Goal: Task Accomplishment & Management: Complete application form

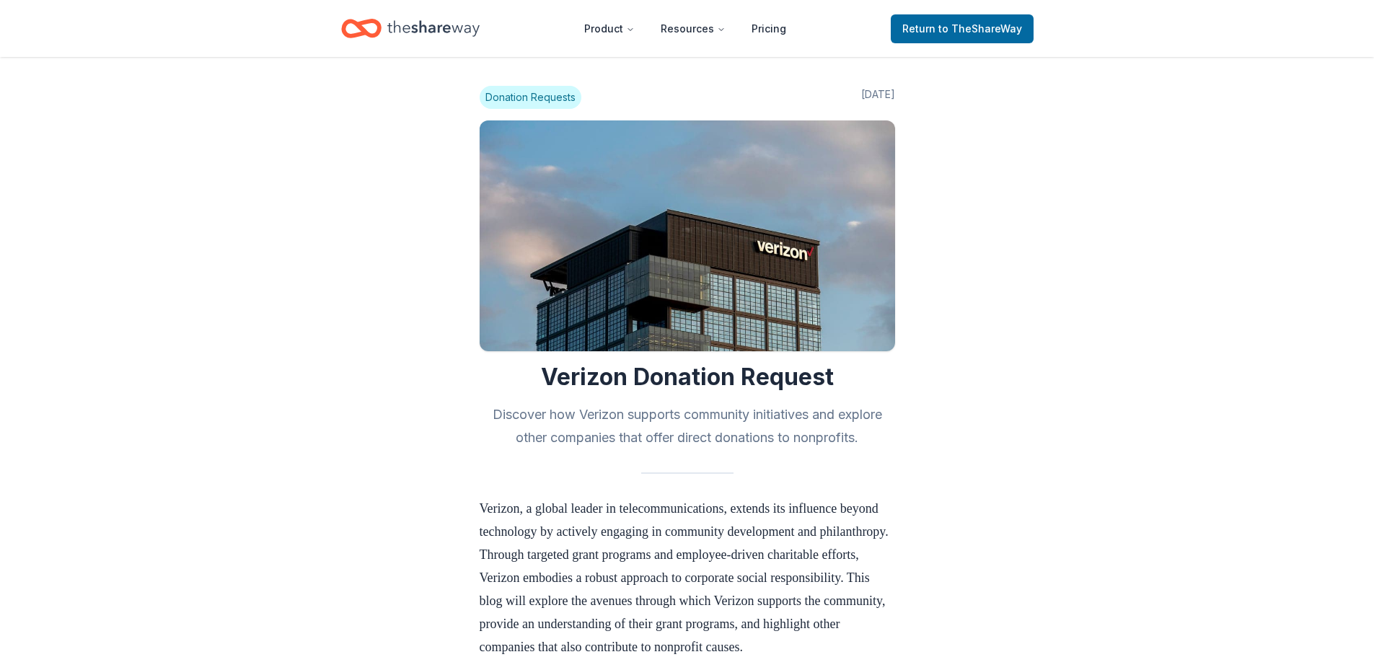
scroll to position [1442, 0]
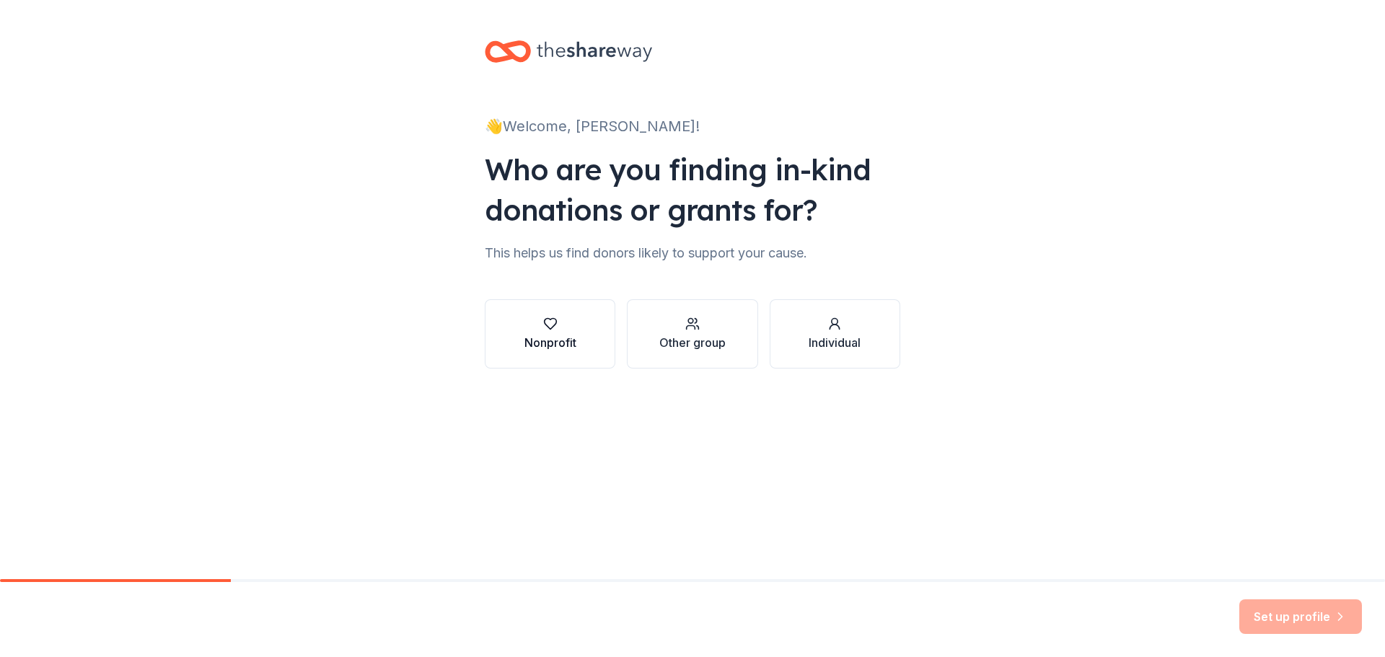
click at [569, 355] on button "Nonprofit" at bounding box center [550, 333] width 131 height 69
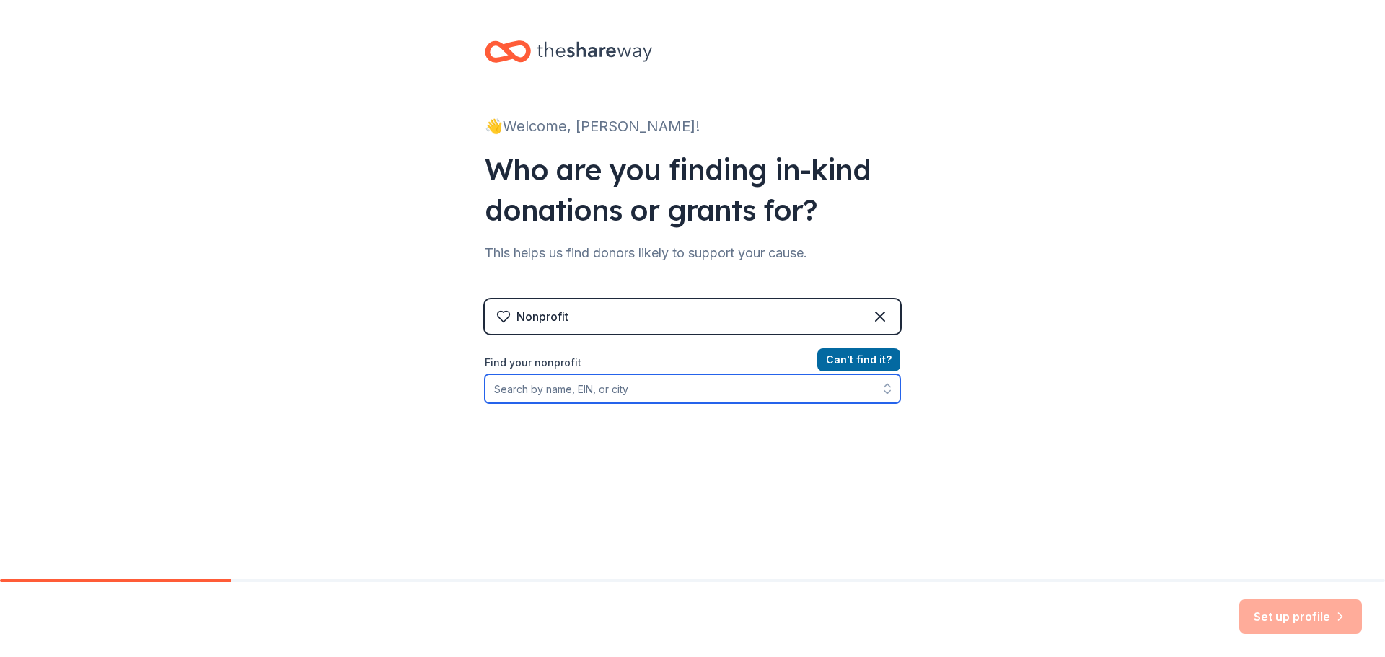
click at [563, 383] on input "Find your nonprofit" at bounding box center [692, 388] width 415 height 29
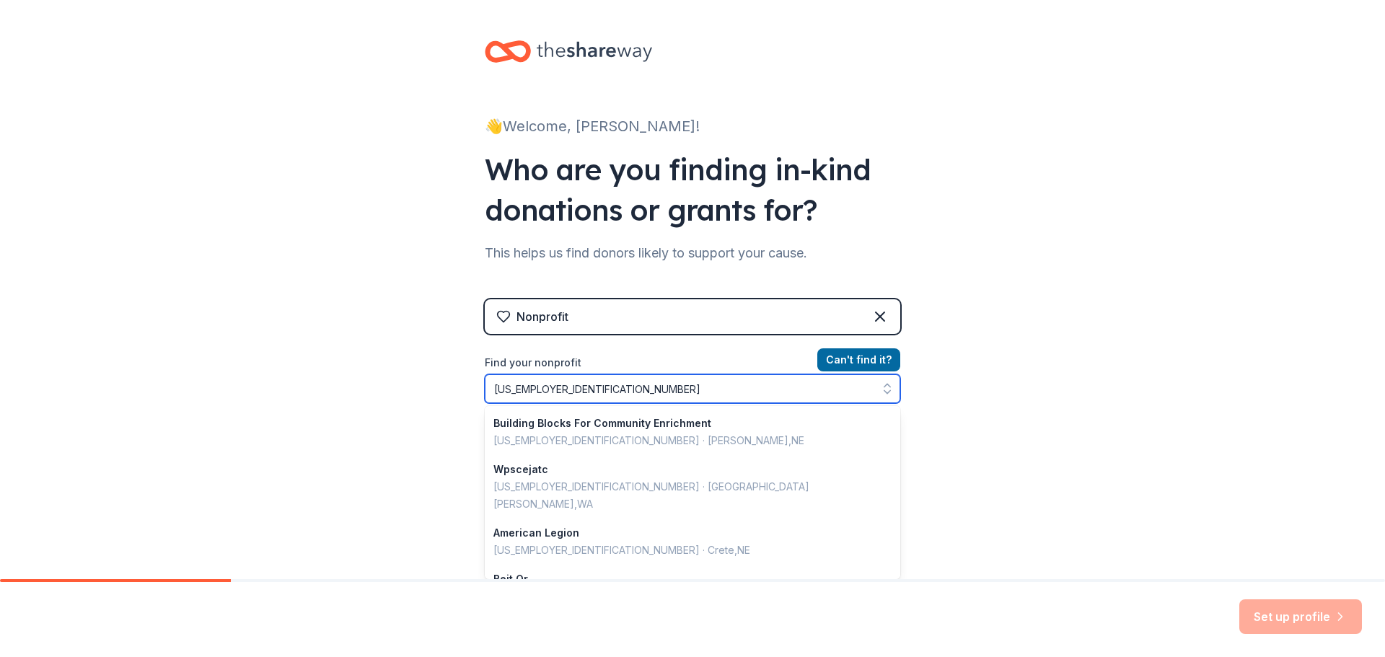
type input "47-01413713"
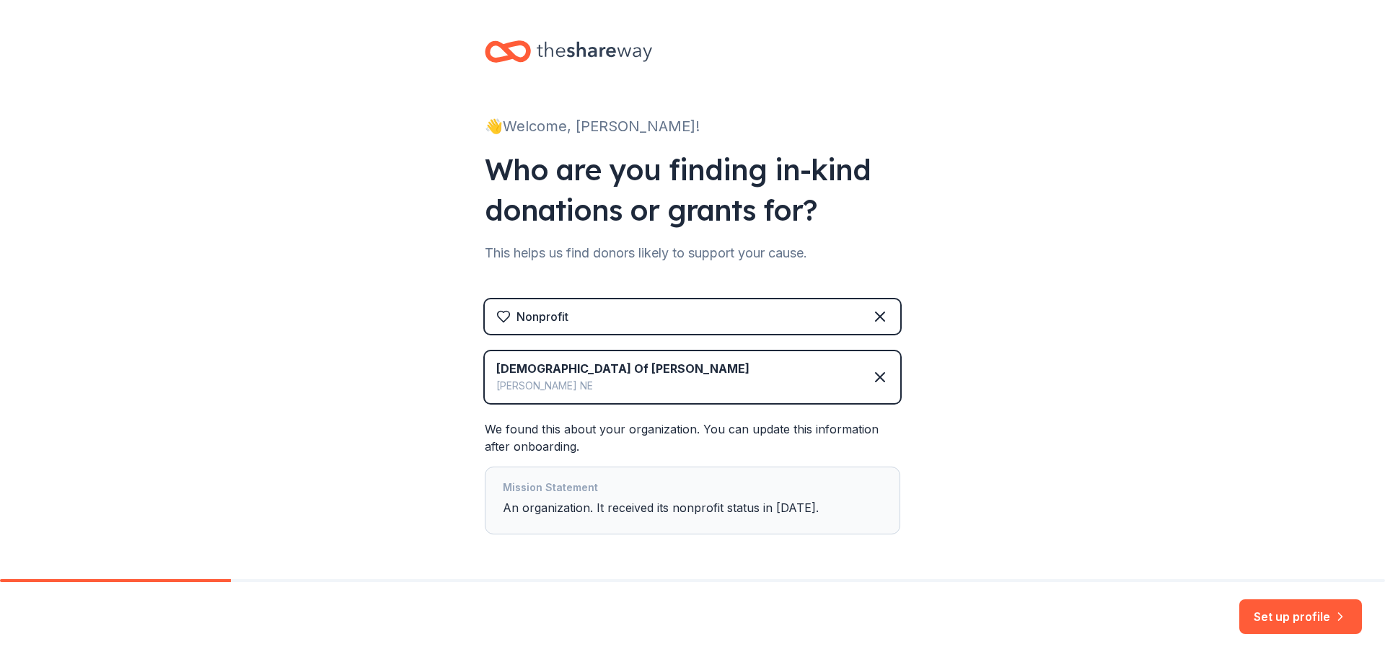
scroll to position [53, 0]
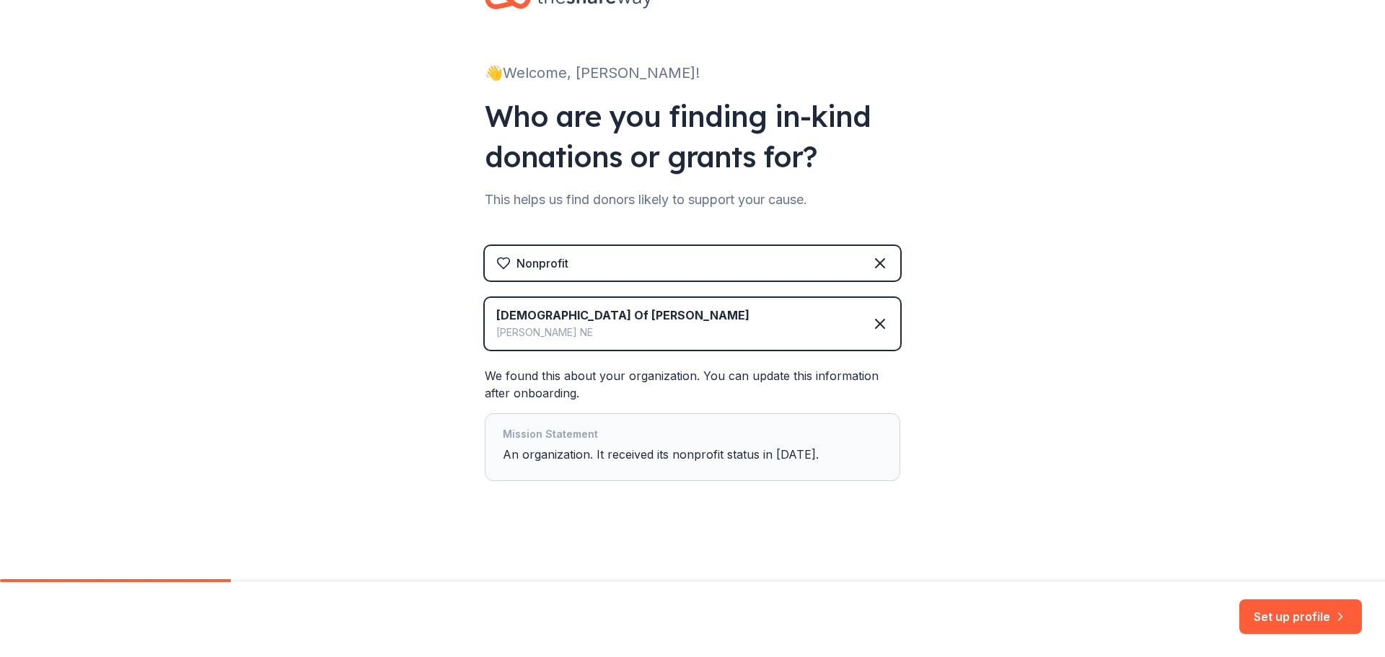
click at [1279, 623] on button "Set up profile" at bounding box center [1300, 616] width 123 height 35
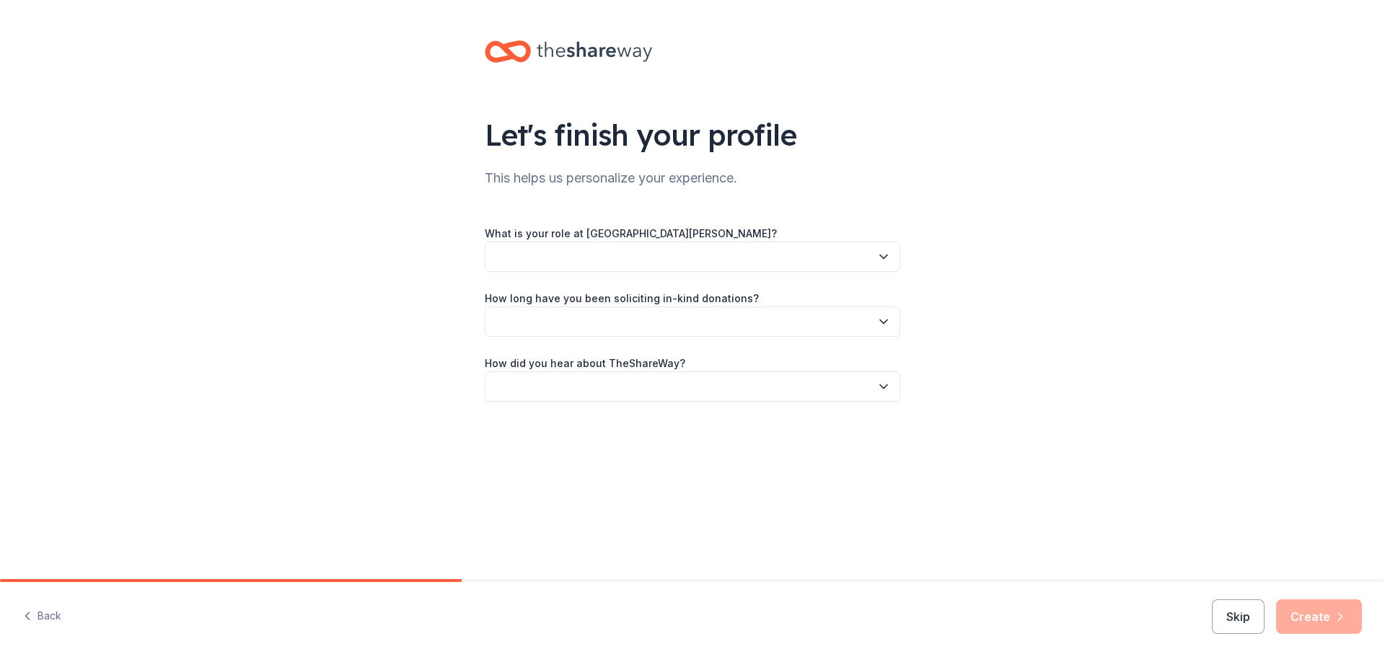
click at [791, 259] on button "button" at bounding box center [692, 257] width 415 height 30
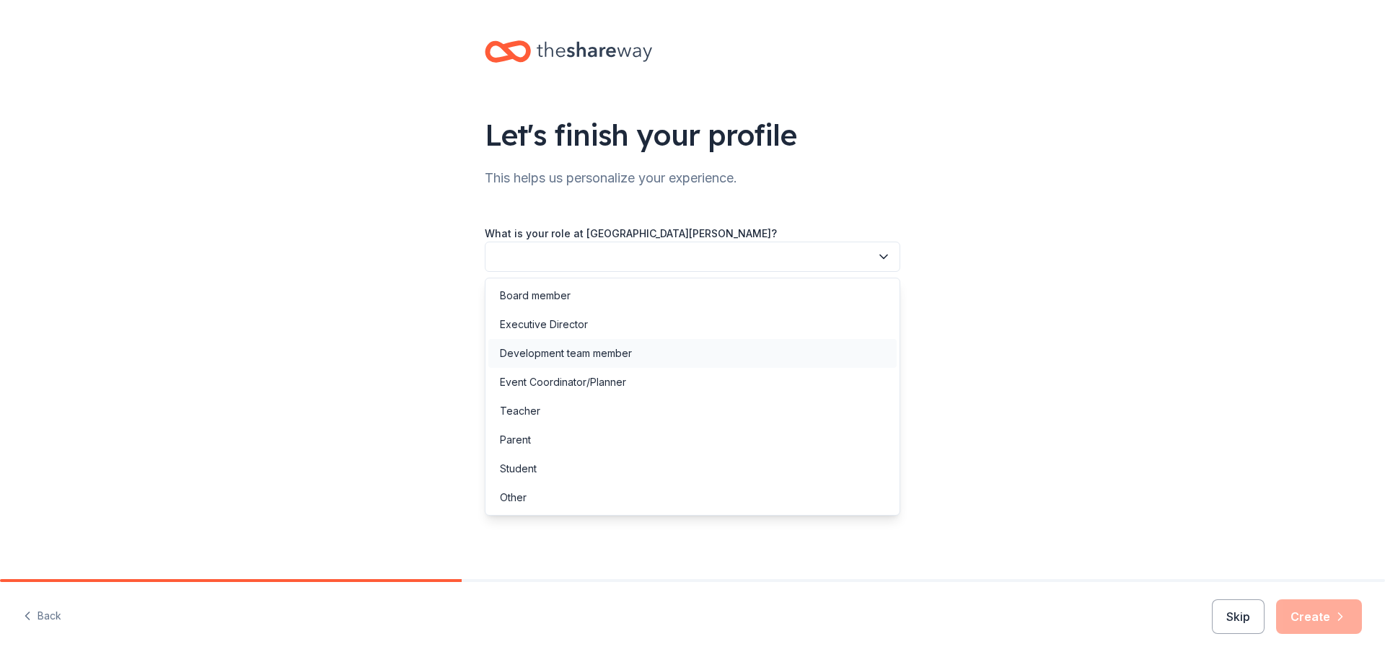
click at [592, 356] on div "Development team member" at bounding box center [566, 353] width 132 height 17
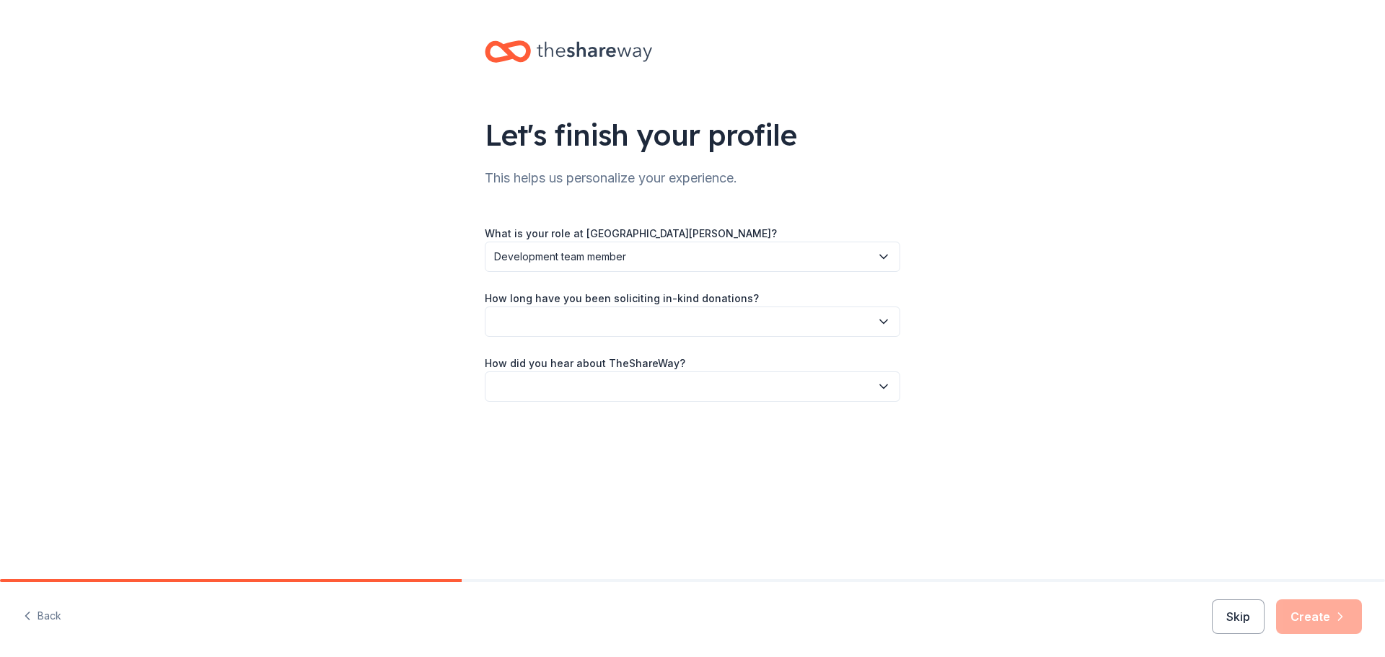
click at [612, 318] on button "button" at bounding box center [692, 321] width 415 height 30
click at [586, 448] on div "More than 5 years" at bounding box center [543, 446] width 87 height 17
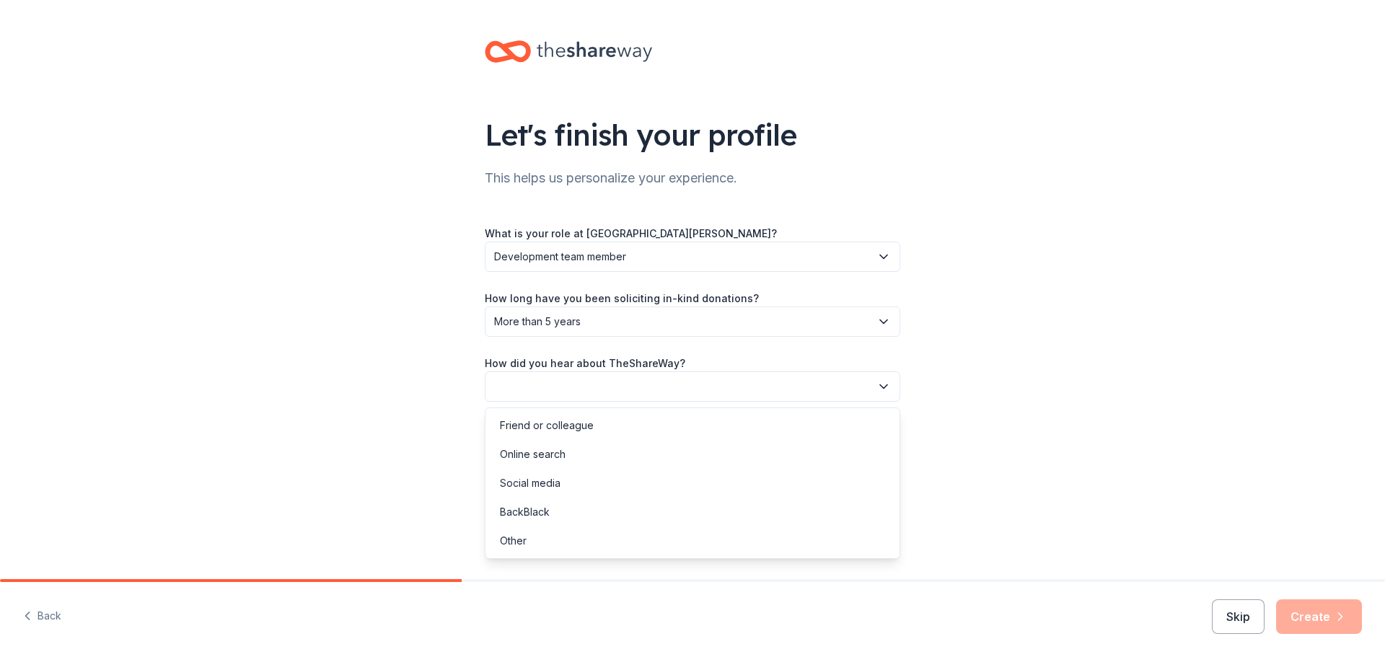
click at [645, 381] on button "button" at bounding box center [692, 386] width 415 height 30
click at [601, 458] on div "Online search" at bounding box center [692, 454] width 408 height 29
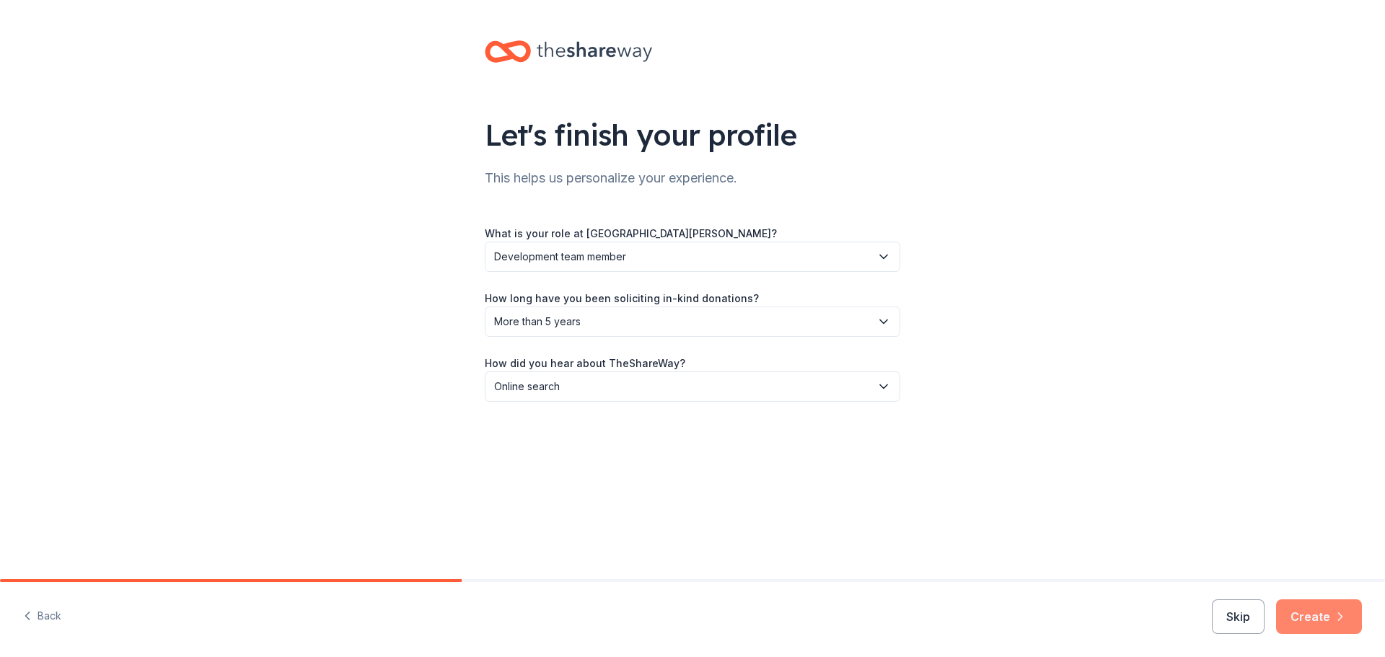
click at [1322, 623] on button "Create" at bounding box center [1319, 616] width 86 height 35
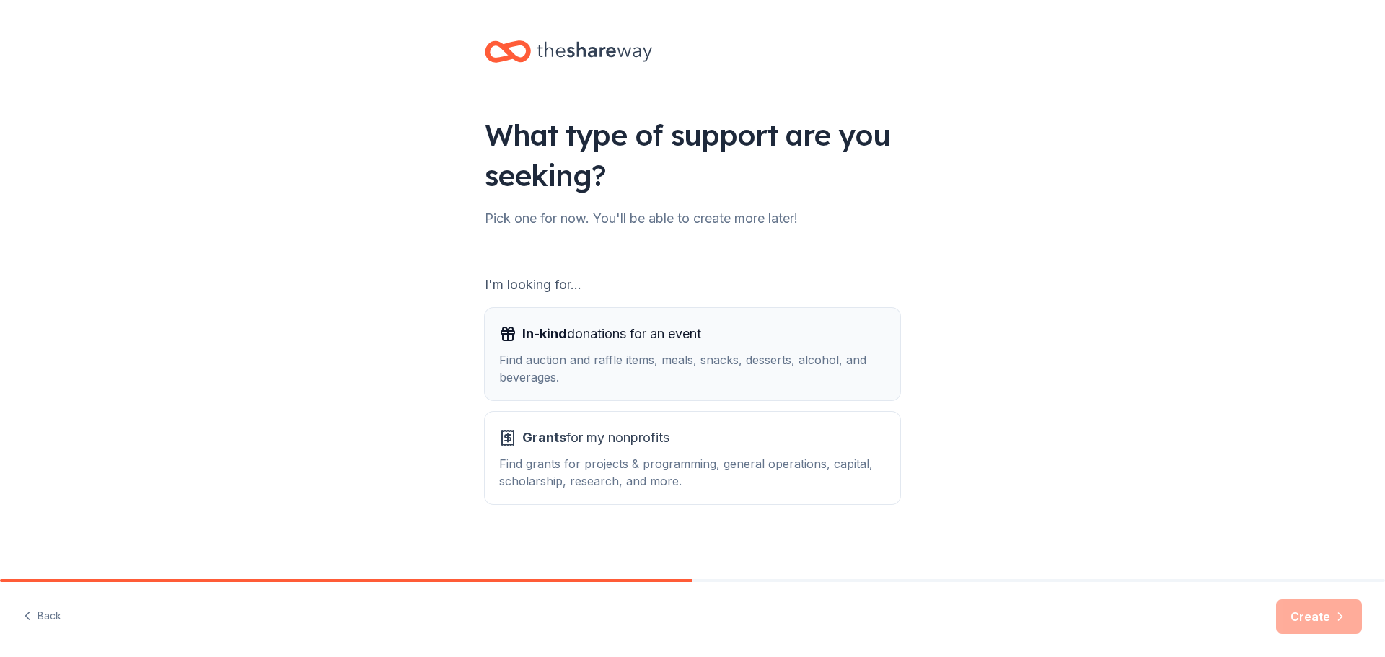
click at [543, 346] on div "In-kind donations for an event Find auction and raffle items, meals, snacks, de…" at bounding box center [692, 353] width 387 height 63
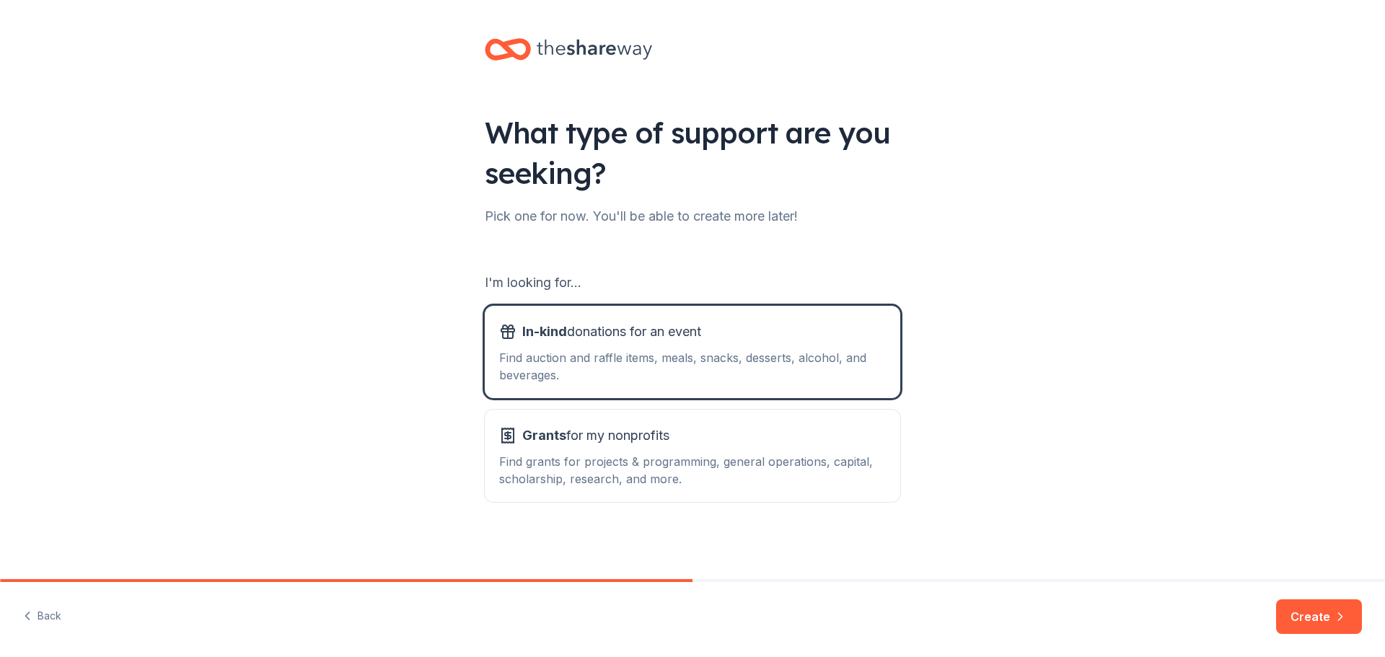
scroll to position [3, 0]
click at [1325, 624] on button "Create" at bounding box center [1319, 616] width 86 height 35
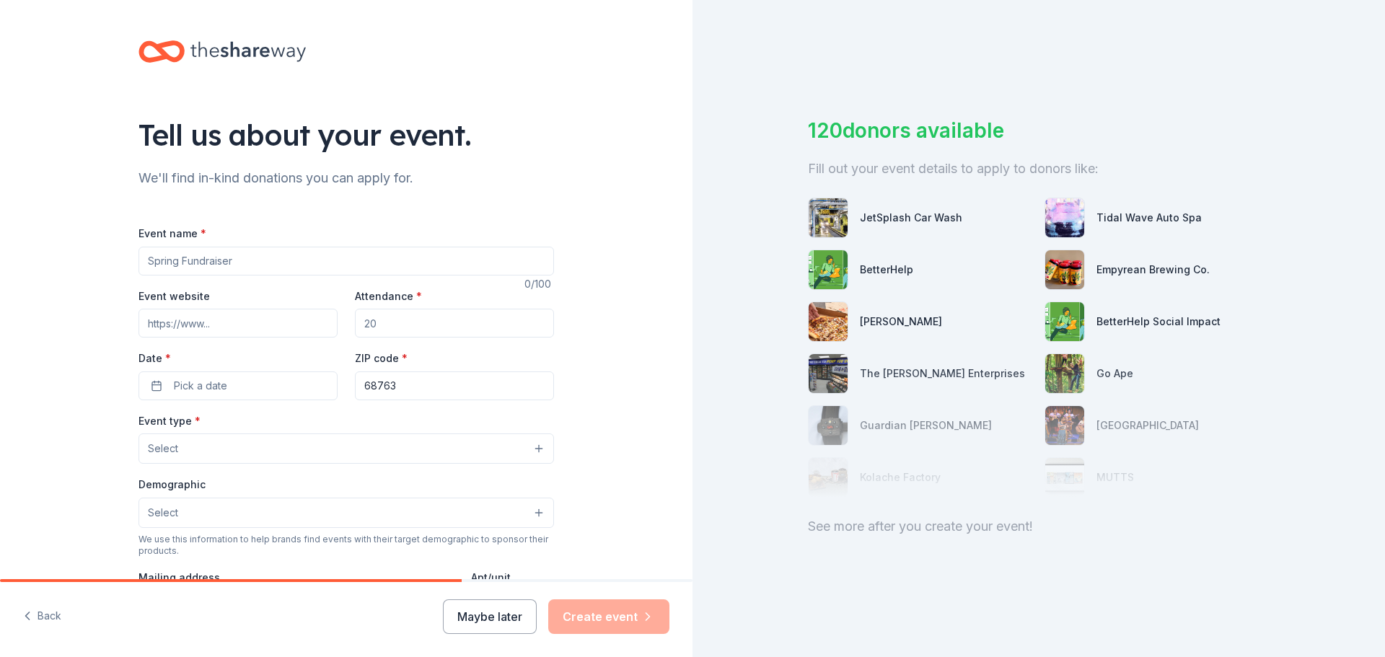
drag, startPoint x: 253, startPoint y: 263, endPoint x: 88, endPoint y: 250, distance: 165.7
click at [88, 250] on div "Tell us about your event. We'll find in-kind donations you can apply for. Event…" at bounding box center [346, 480] width 692 height 960
type input "Fall Auction"
type input "stpatoneill.org/auction"
type input "200"
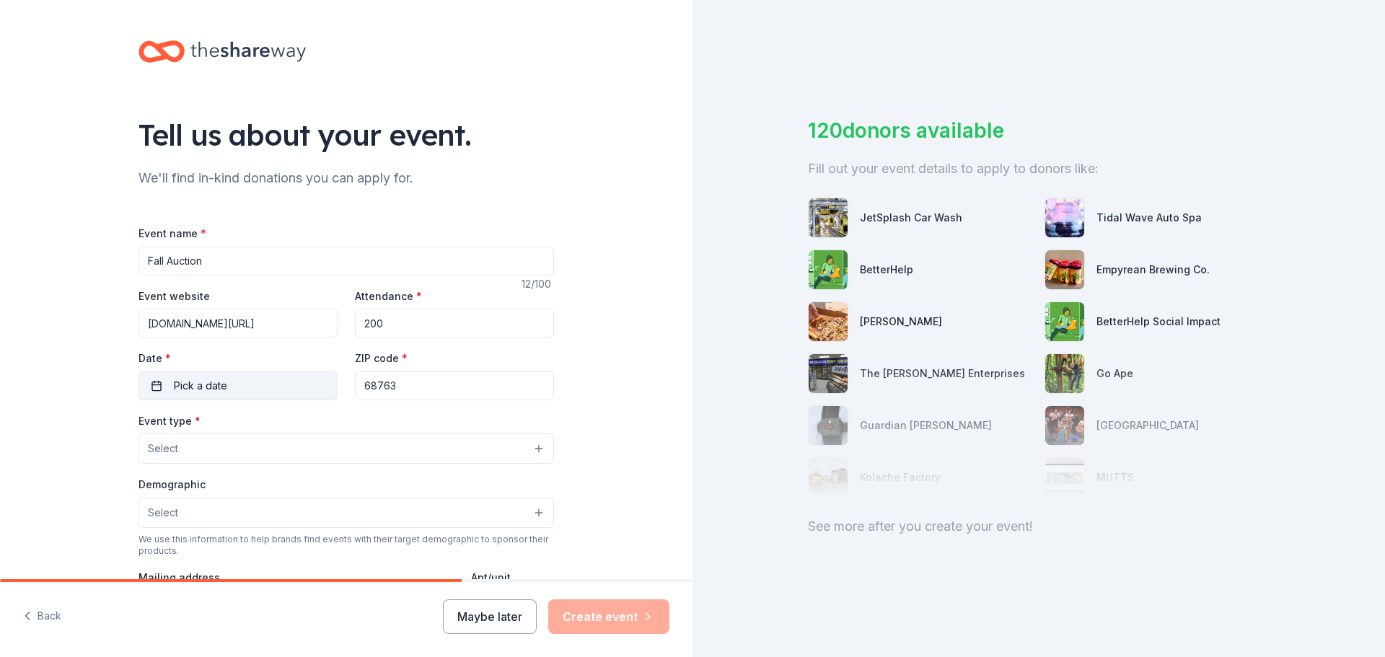
click at [206, 387] on span "Pick a date" at bounding box center [200, 385] width 53 height 17
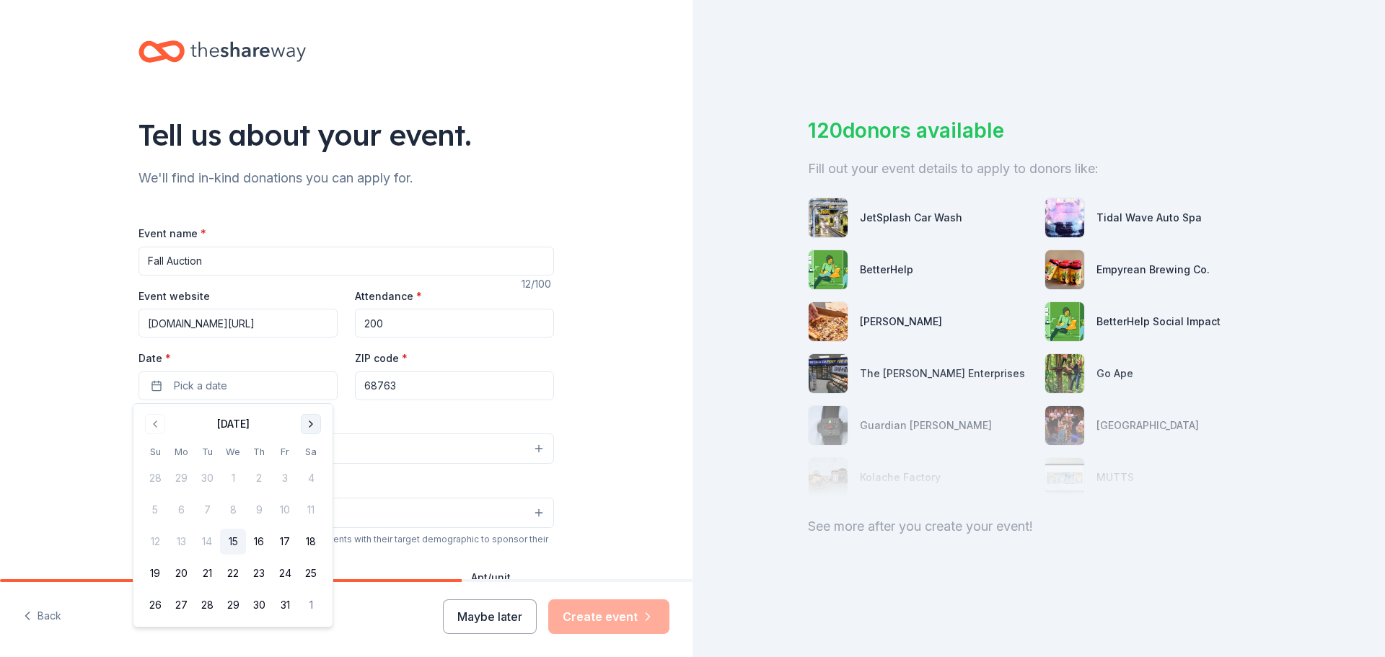
click at [313, 423] on button "Go to next month" at bounding box center [311, 424] width 20 height 20
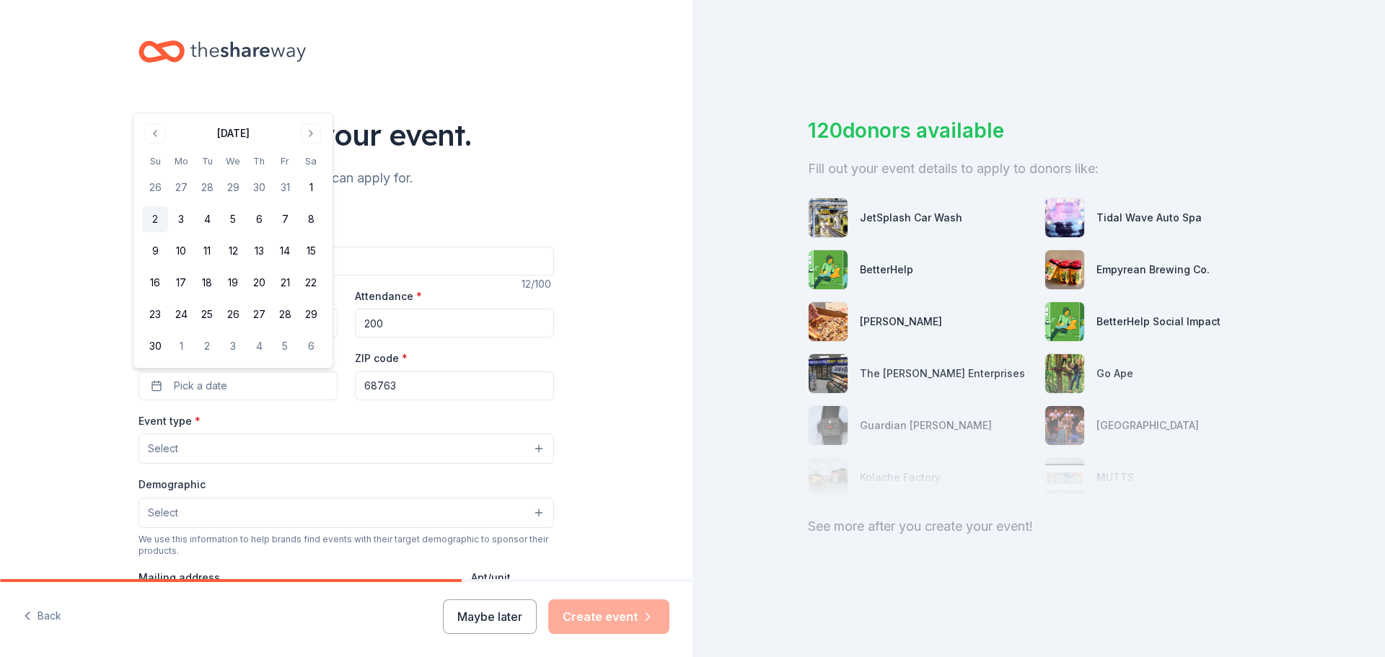
click at [155, 217] on button "2" at bounding box center [155, 219] width 26 height 26
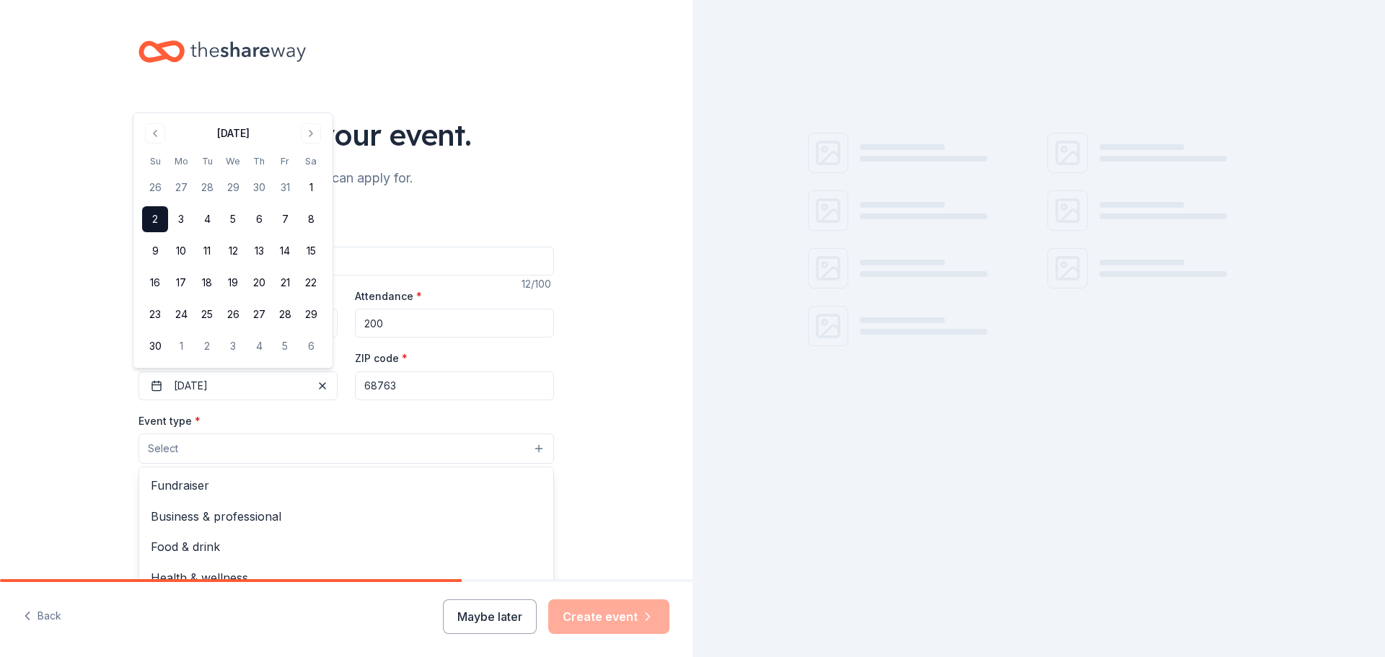
click at [280, 441] on button "Select" at bounding box center [345, 448] width 415 height 30
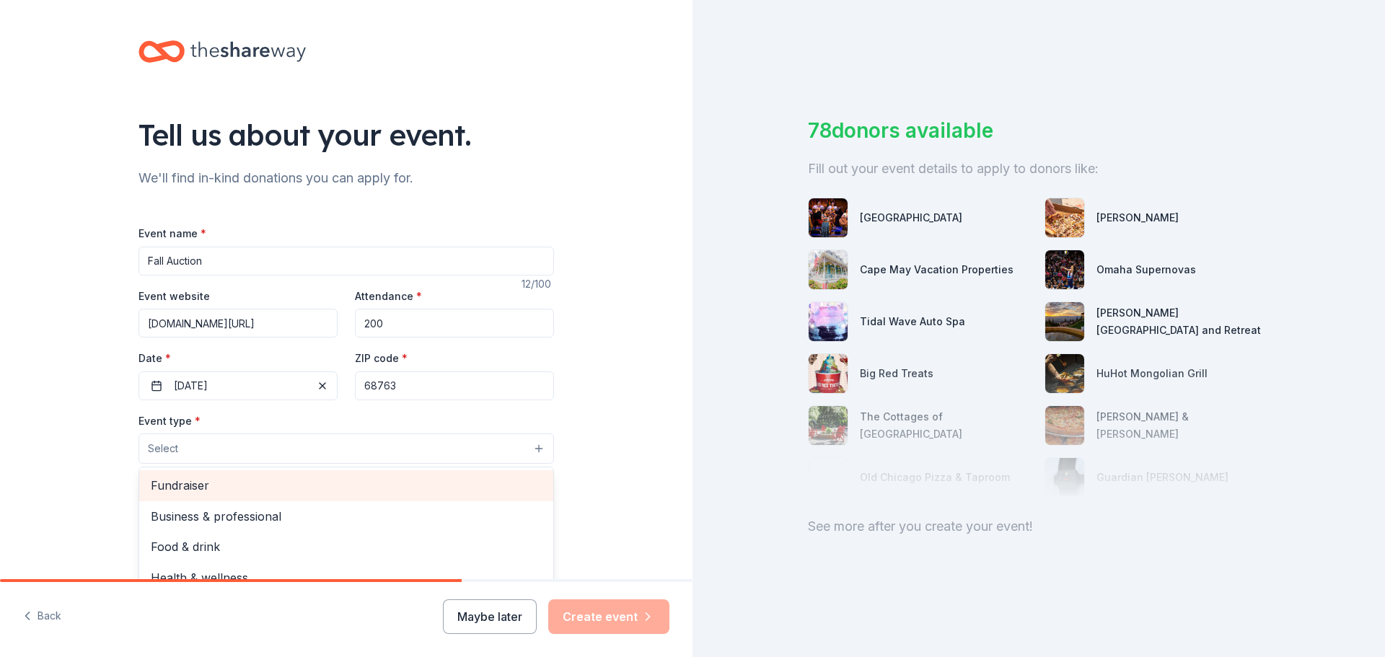
click at [186, 487] on span "Fundraiser" at bounding box center [346, 485] width 391 height 19
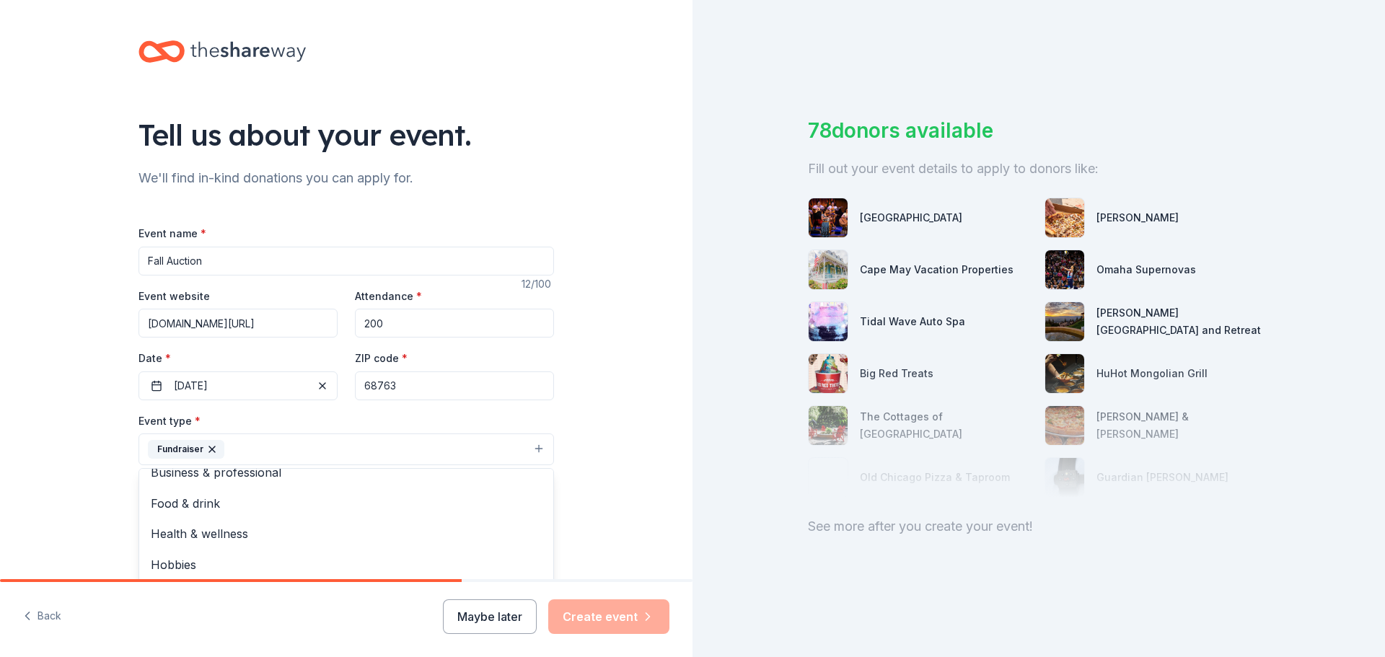
scroll to position [17, 0]
click at [622, 446] on div "Tell us about your event. We'll find in-kind donations you can apply for. Event…" at bounding box center [346, 480] width 692 height 961
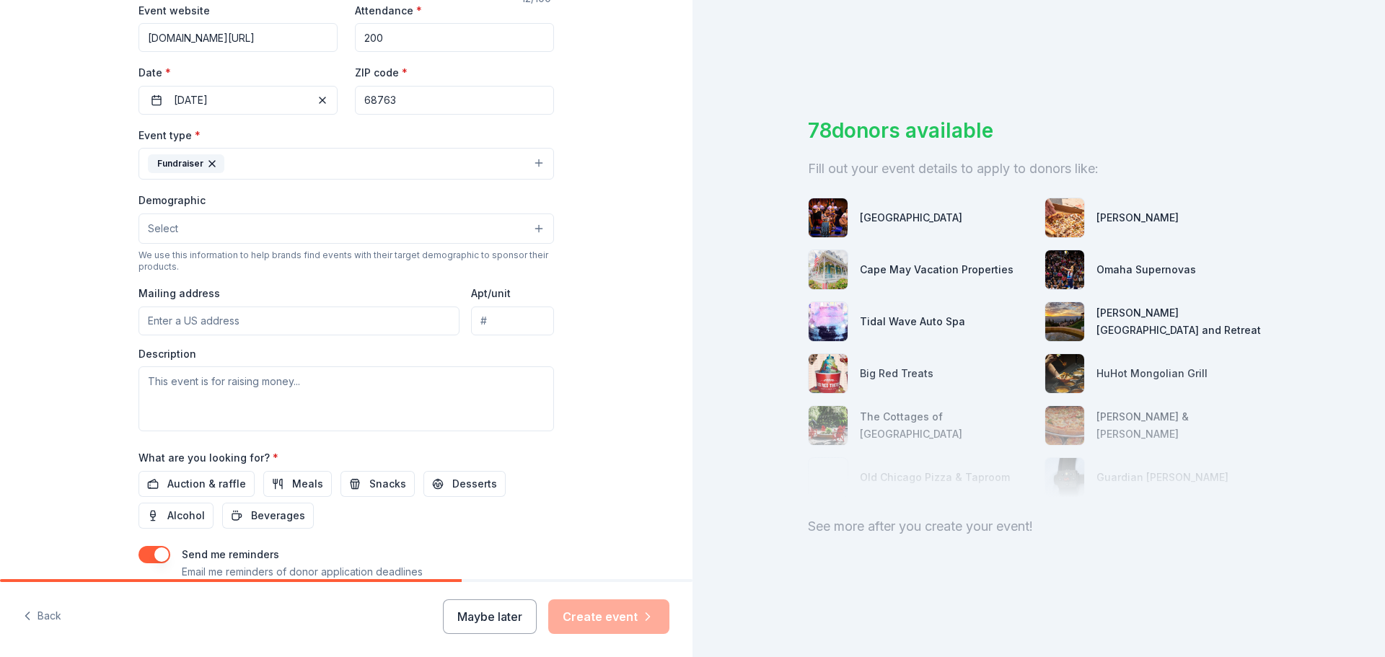
scroll to position [288, 0]
click at [206, 214] on button "Select" at bounding box center [345, 226] width 415 height 30
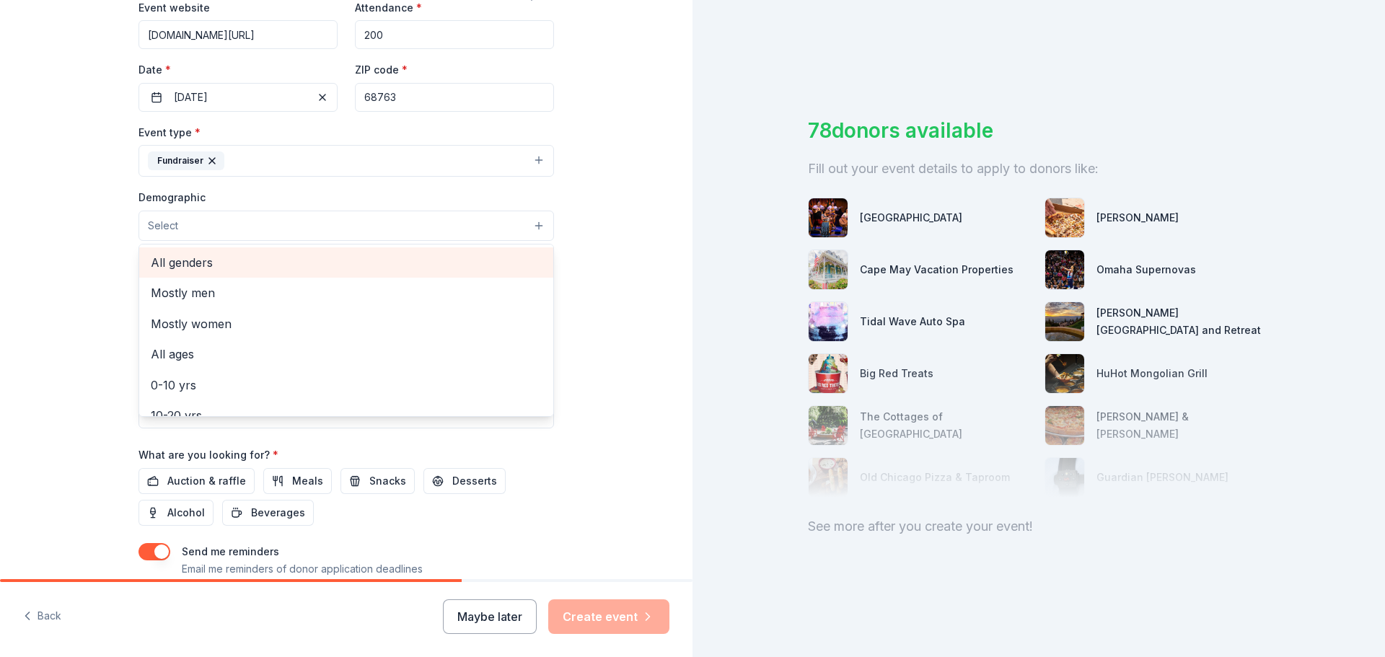
click at [213, 260] on span "All genders" at bounding box center [346, 262] width 391 height 19
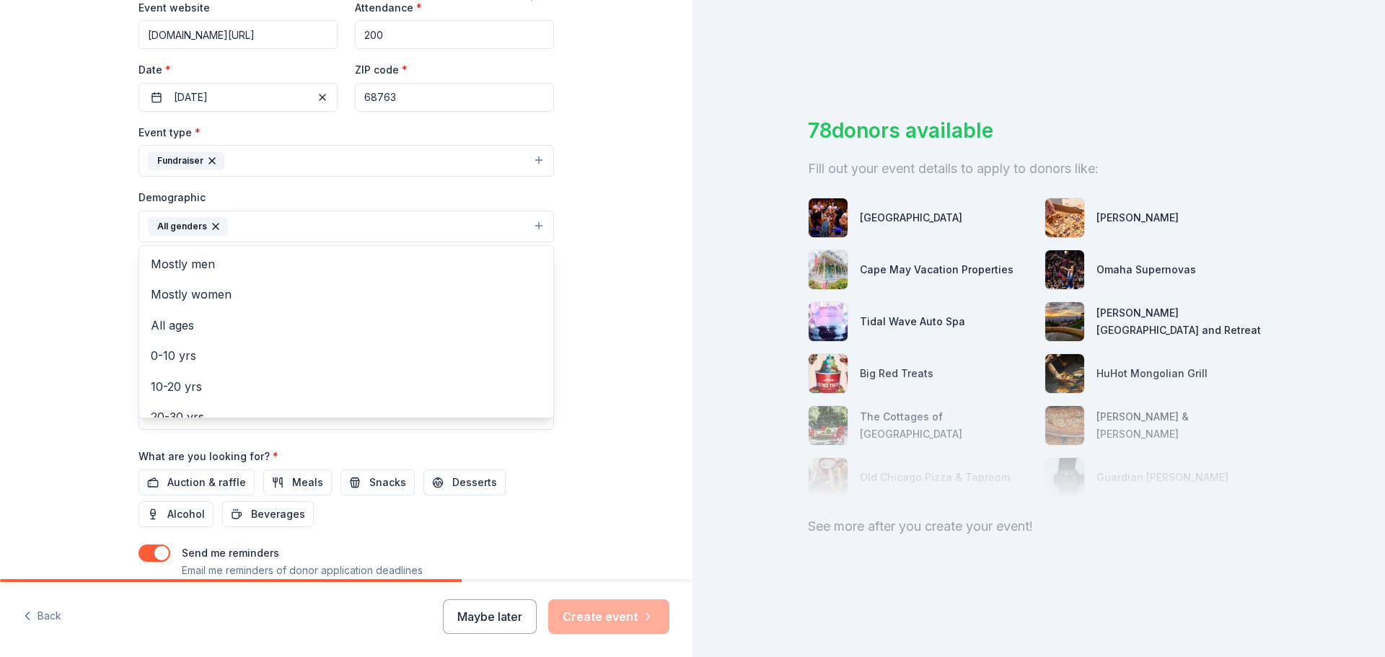
click at [610, 332] on div "Tell us about your event. We'll find in-kind donations you can apply for. Event…" at bounding box center [346, 193] width 692 height 963
click at [331, 229] on button "All genders" at bounding box center [345, 227] width 415 height 32
click at [203, 321] on span "All ages" at bounding box center [346, 325] width 391 height 19
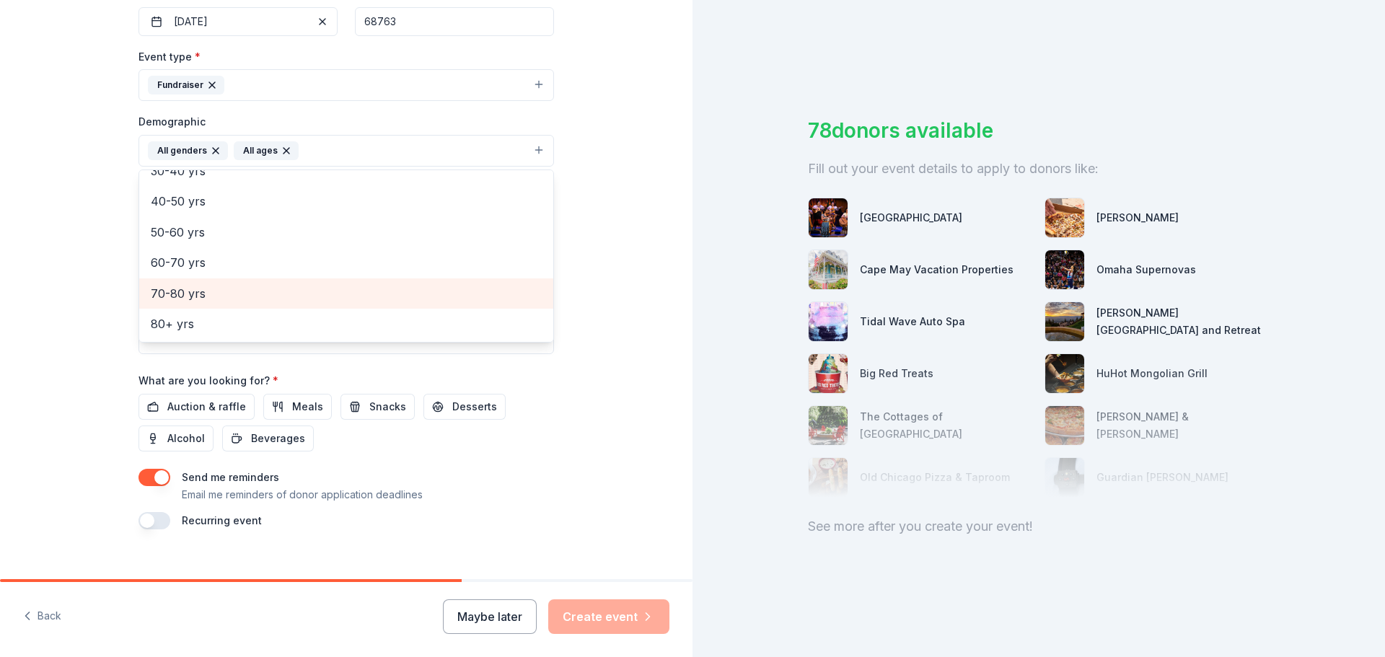
scroll to position [384, 0]
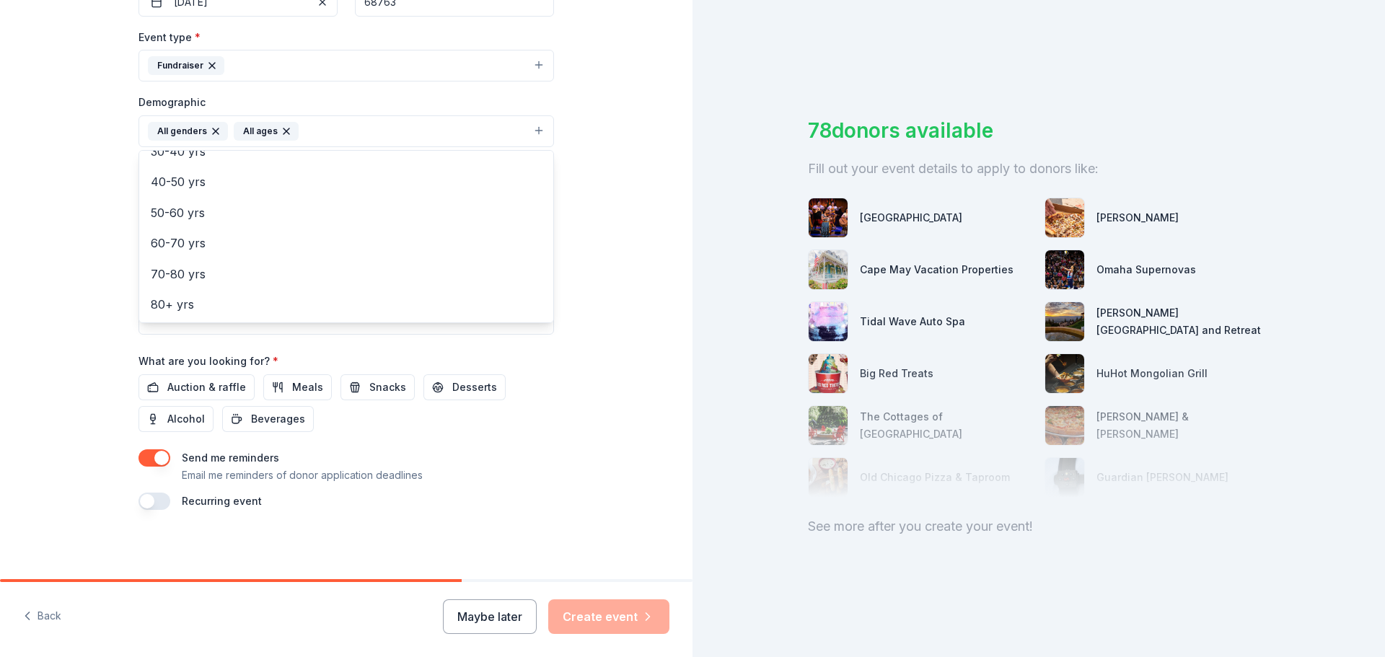
click at [550, 340] on div "Tell us about your event. We'll find in-kind donations you can apply for. Event…" at bounding box center [346, 97] width 462 height 963
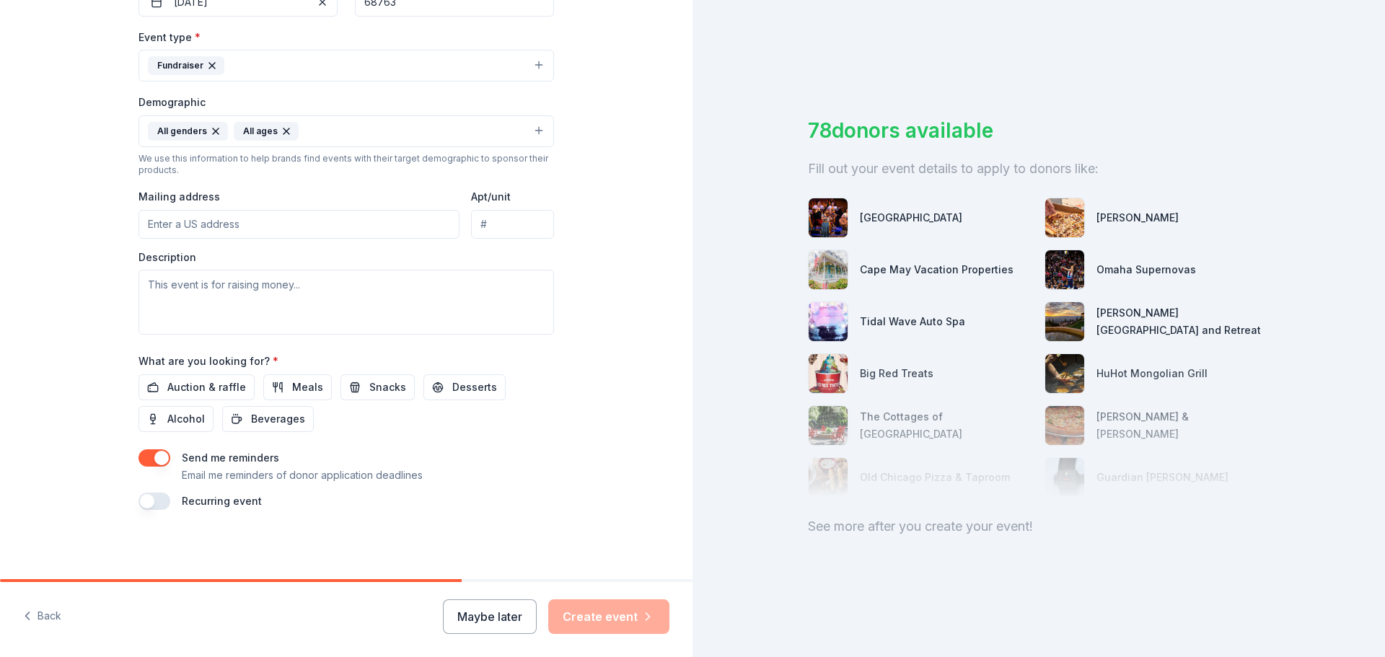
click at [353, 213] on input "Mailing address" at bounding box center [298, 224] width 321 height 29
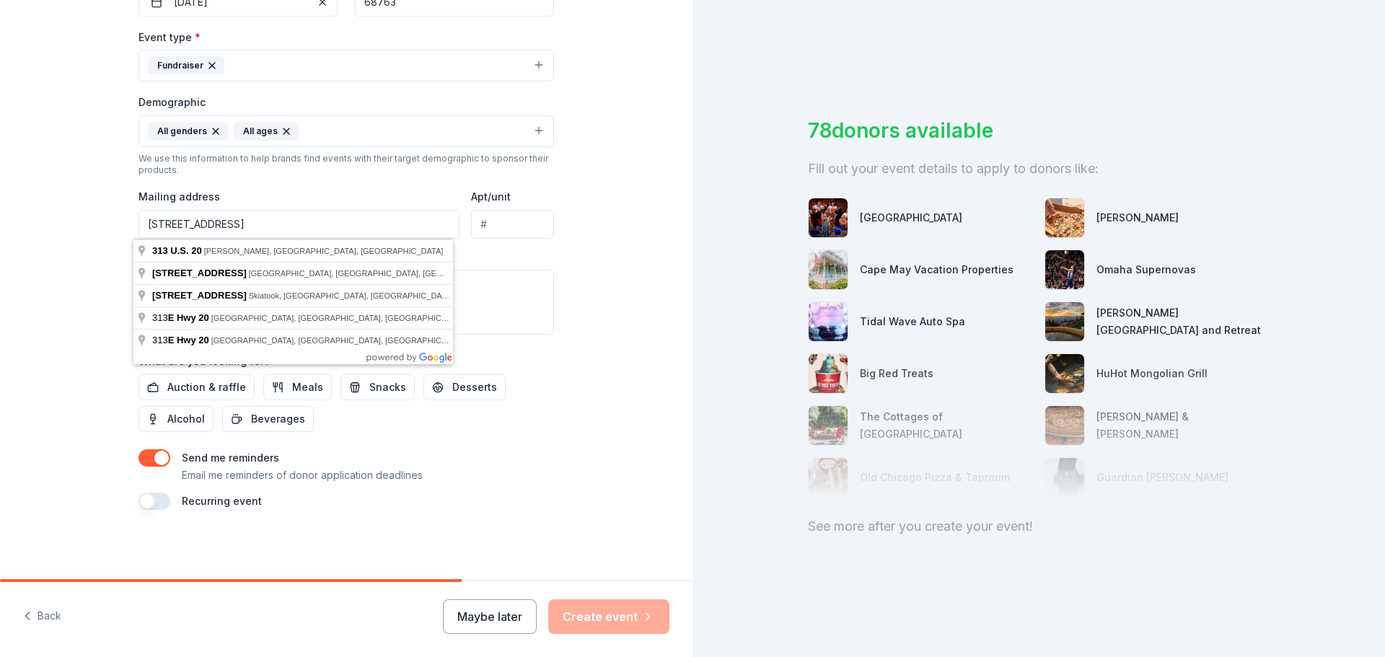
click at [358, 220] on input "313 E Hwy 20" at bounding box center [298, 224] width 321 height 29
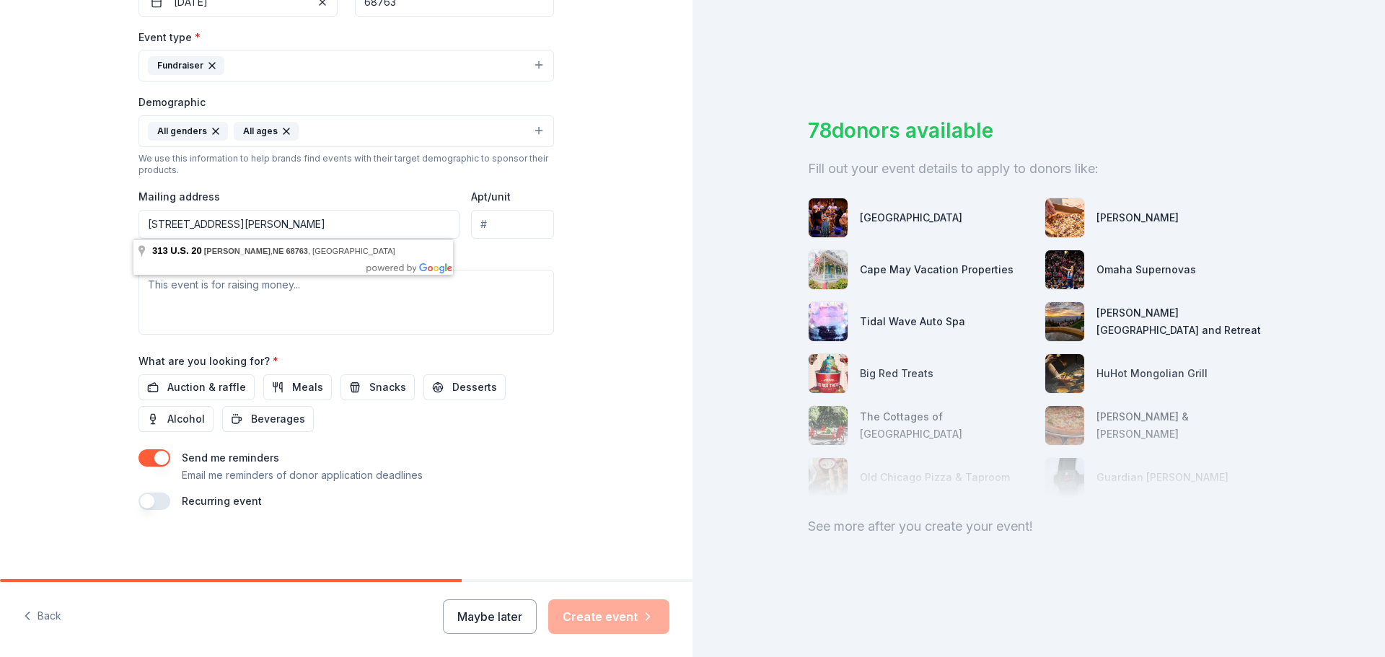
type input "313 E Hwy 20, O'Neill, NE 68763"
click at [327, 285] on textarea at bounding box center [345, 302] width 415 height 65
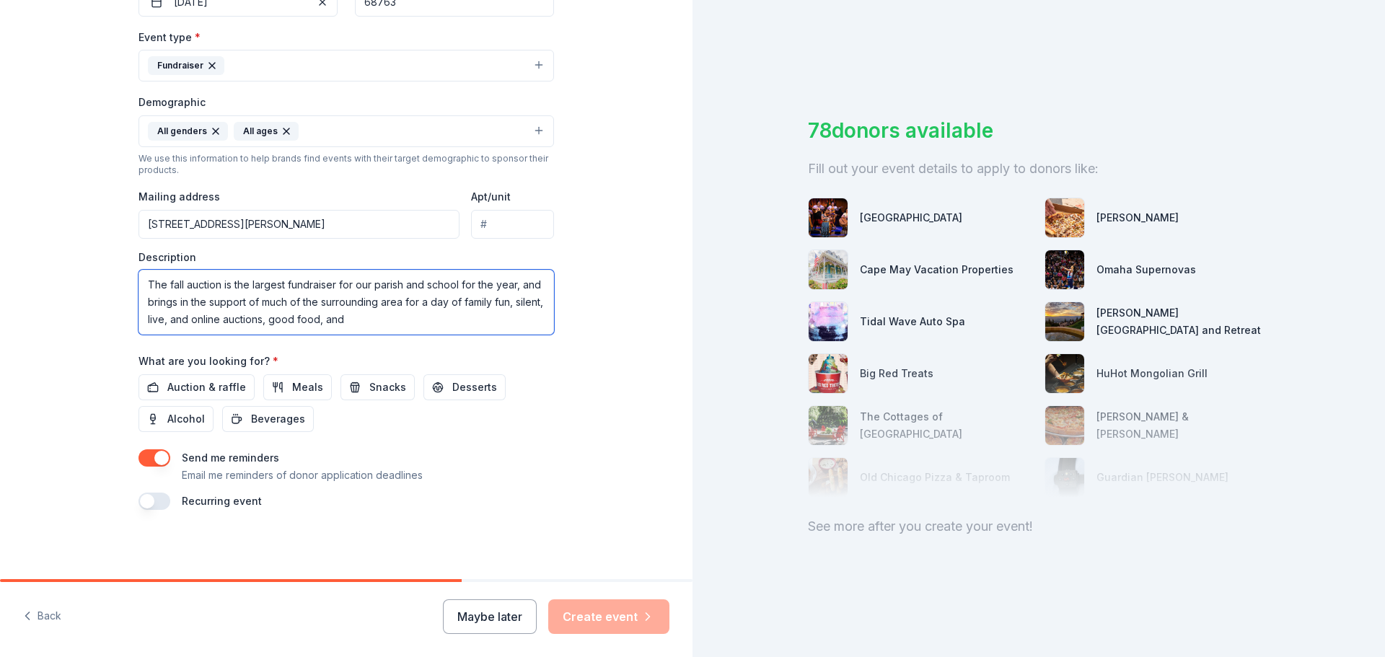
click at [522, 303] on textarea "The fall auction is the largest fundraiser for our parish and school for the ye…" at bounding box center [345, 302] width 415 height 65
click at [420, 317] on textarea "The fall auction is the largest fundraiser for our parish and school for the ye…" at bounding box center [345, 302] width 415 height 65
type textarea "The fall auction is the largest fundraiser for our parish and school for the ye…"
click at [175, 383] on span "Auction & raffle" at bounding box center [206, 387] width 79 height 17
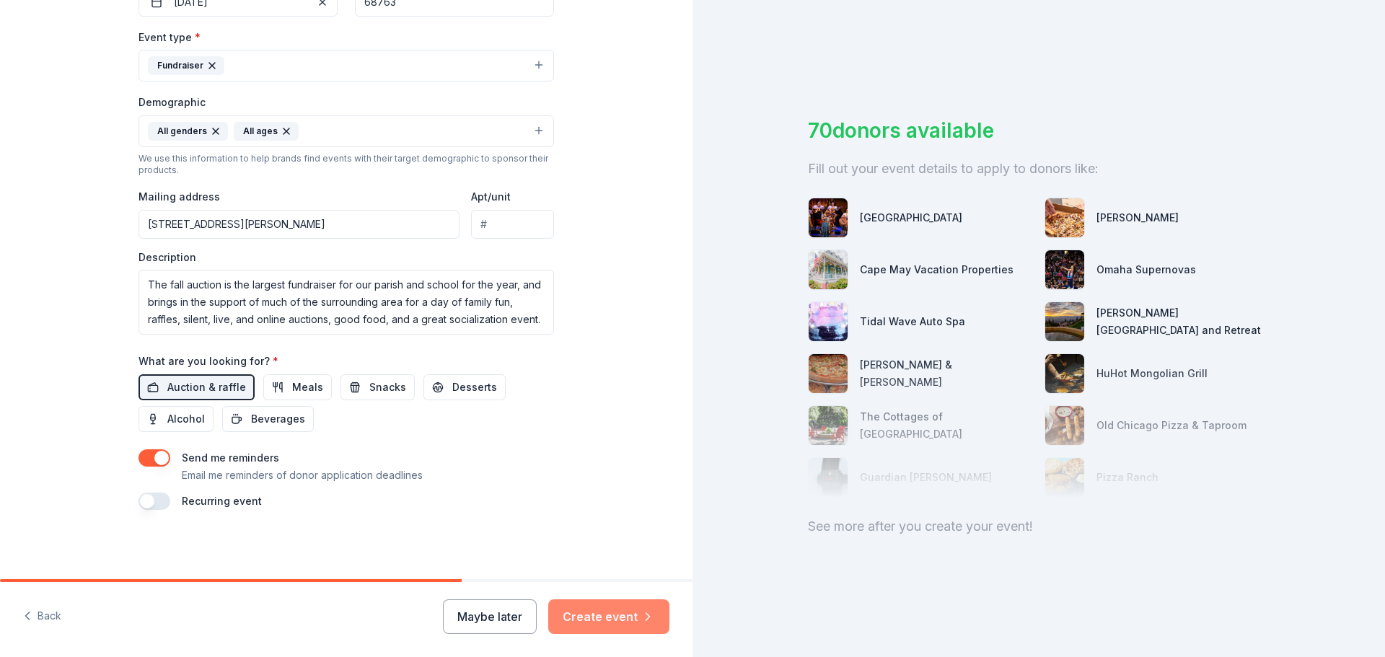
click at [603, 614] on button "Create event" at bounding box center [608, 616] width 121 height 35
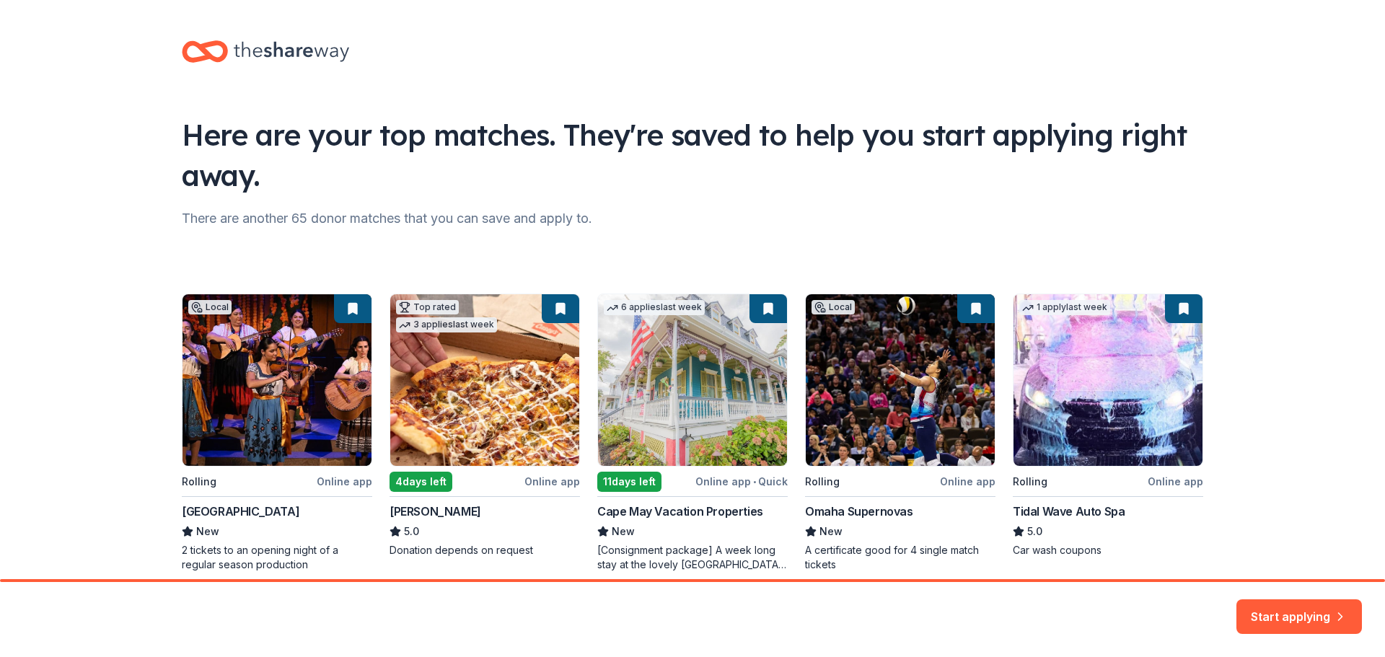
click at [583, 325] on div "Local Rolling Online app Omaha Community Playhouse New 2 tickets to an opening …" at bounding box center [692, 433] width 1021 height 278
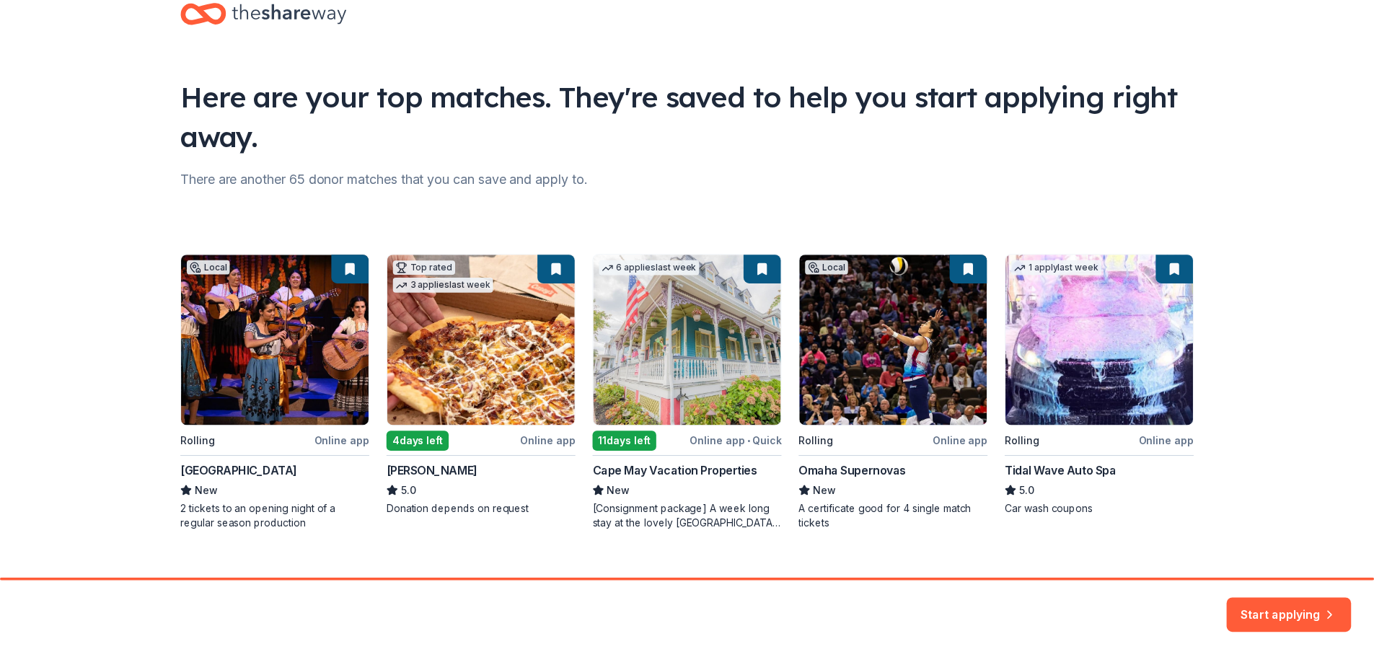
scroll to position [62, 0]
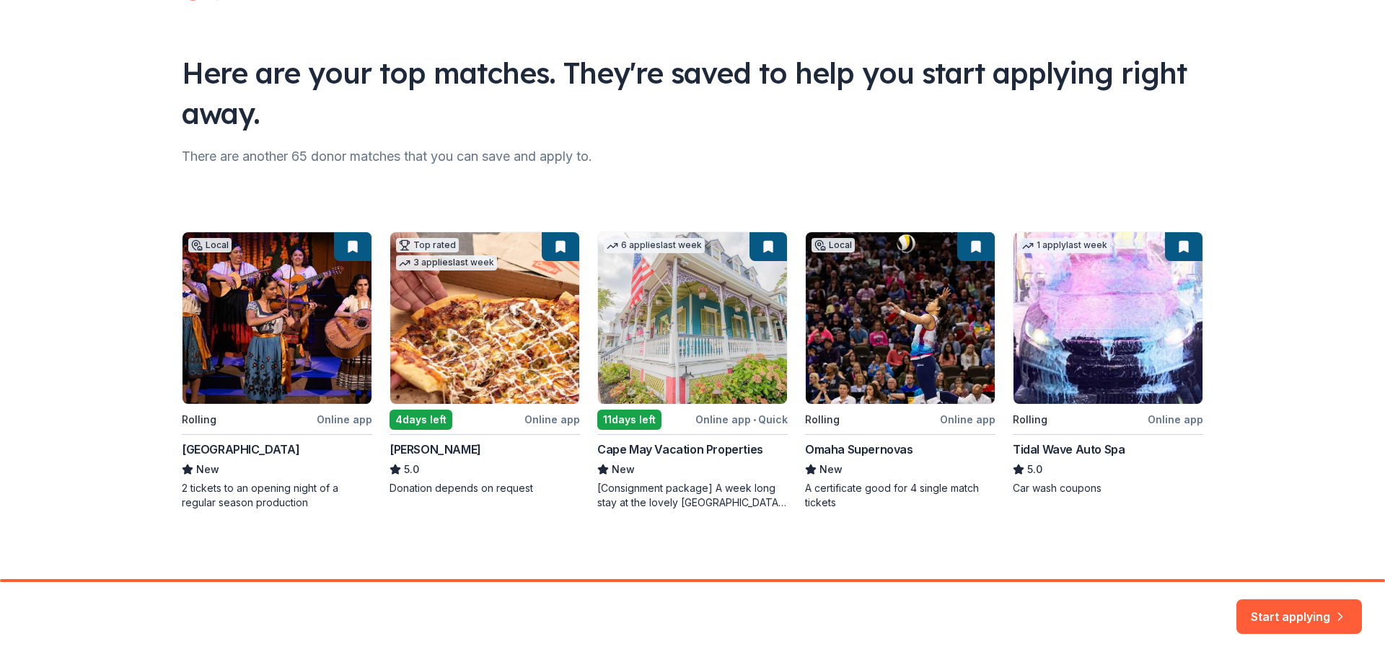
click at [330, 427] on div "Local Rolling Online app Omaha Community Playhouse New 2 tickets to an opening …" at bounding box center [692, 370] width 1021 height 278
click at [298, 299] on div "Local Rolling Online app Omaha Community Playhouse New 2 tickets to an opening …" at bounding box center [692, 370] width 1021 height 278
click at [198, 416] on div "Local Rolling Online app Omaha Community Playhouse New 2 tickets to an opening …" at bounding box center [692, 370] width 1021 height 278
click at [1313, 617] on button "Start applying" at bounding box center [1298, 611] width 125 height 35
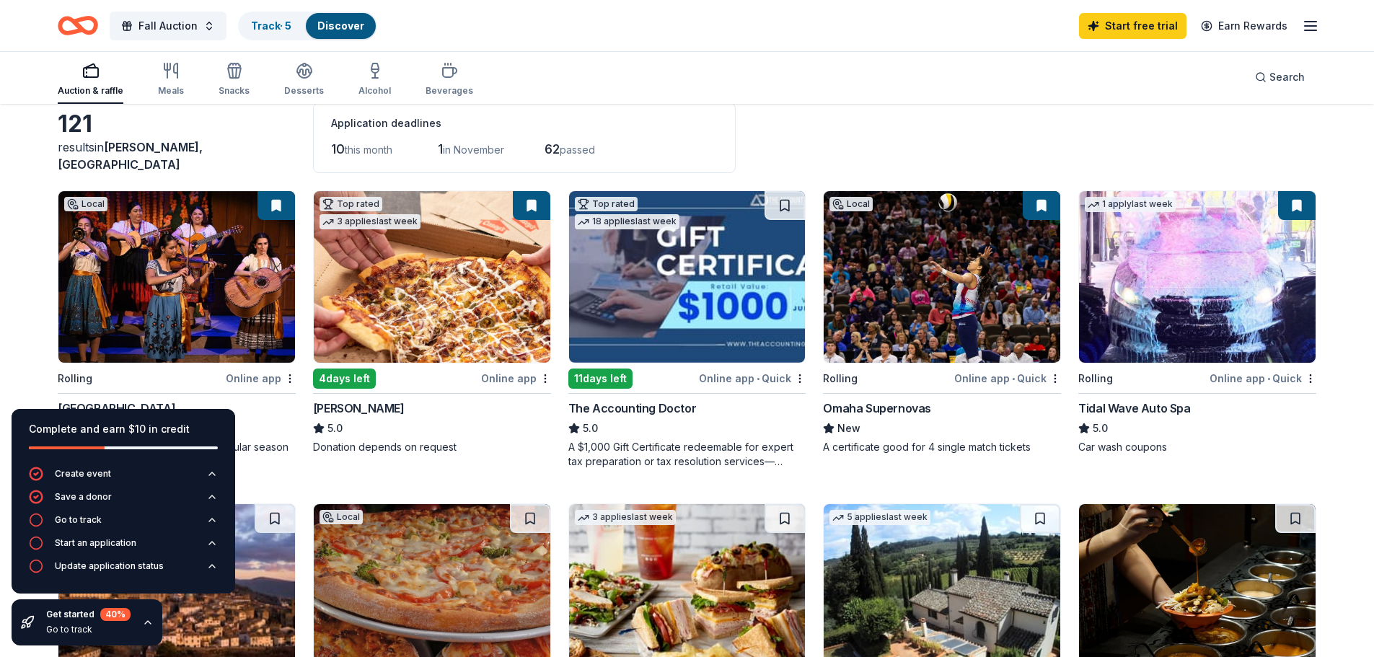
scroll to position [144, 0]
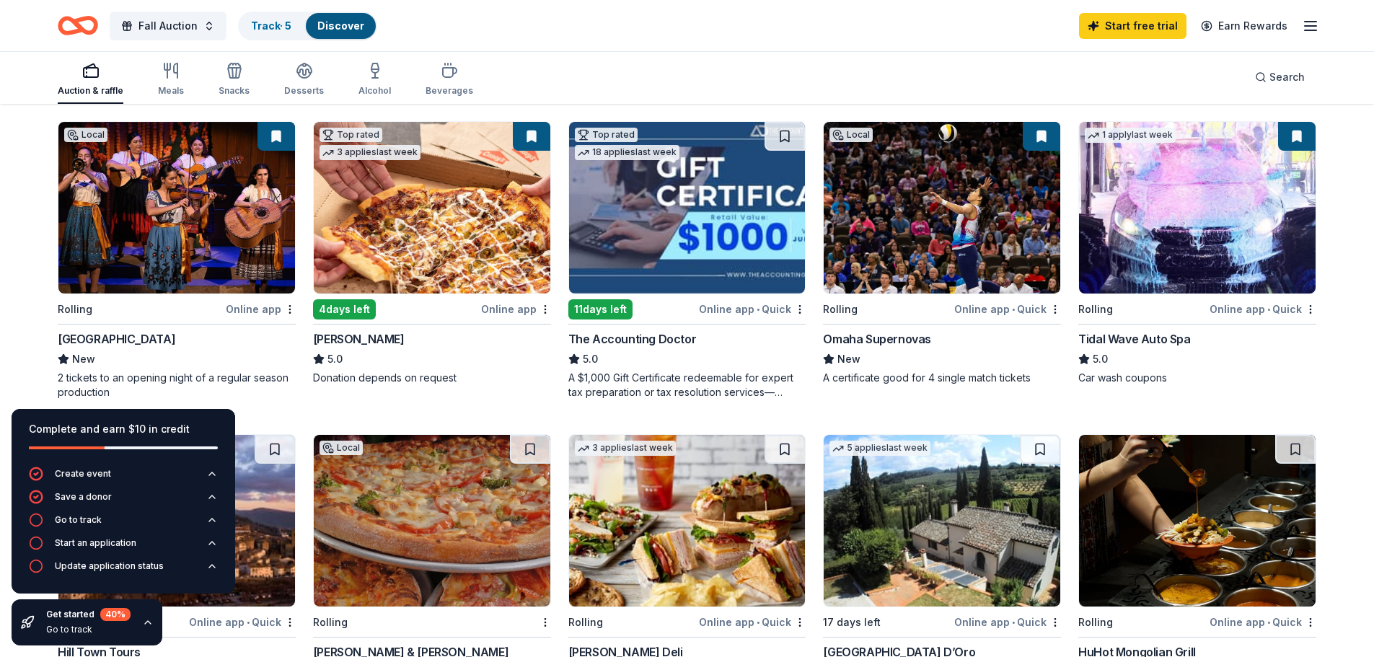
click at [249, 306] on div "Online app" at bounding box center [261, 309] width 70 height 18
click at [1001, 306] on div "Online app • Quick" at bounding box center [1007, 309] width 107 height 18
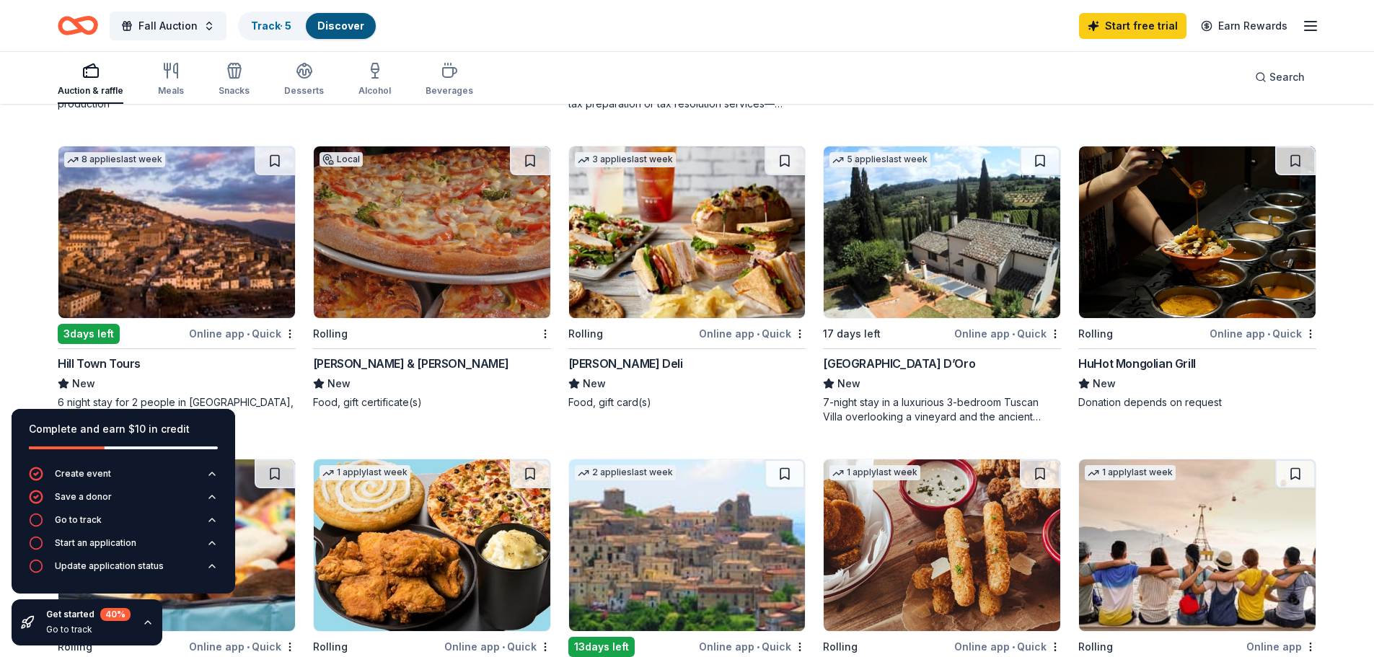
scroll to position [505, 0]
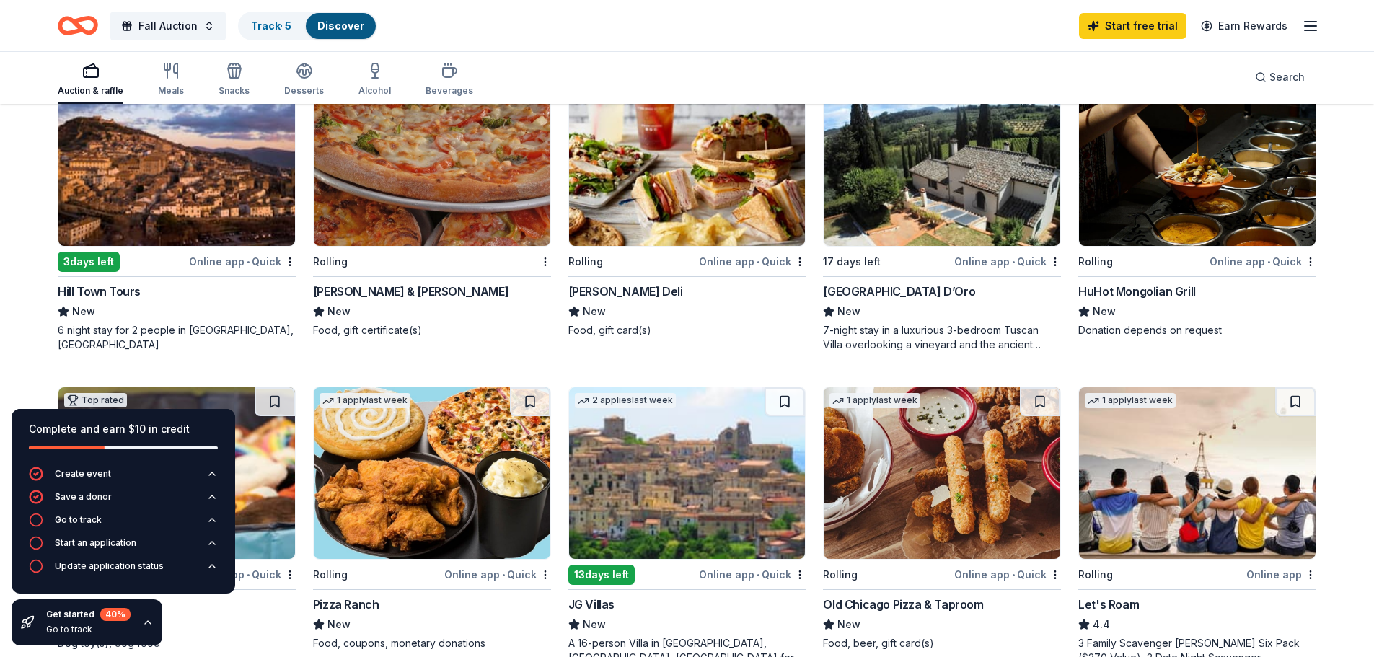
click at [228, 264] on div "Online app • Quick" at bounding box center [242, 261] width 107 height 18
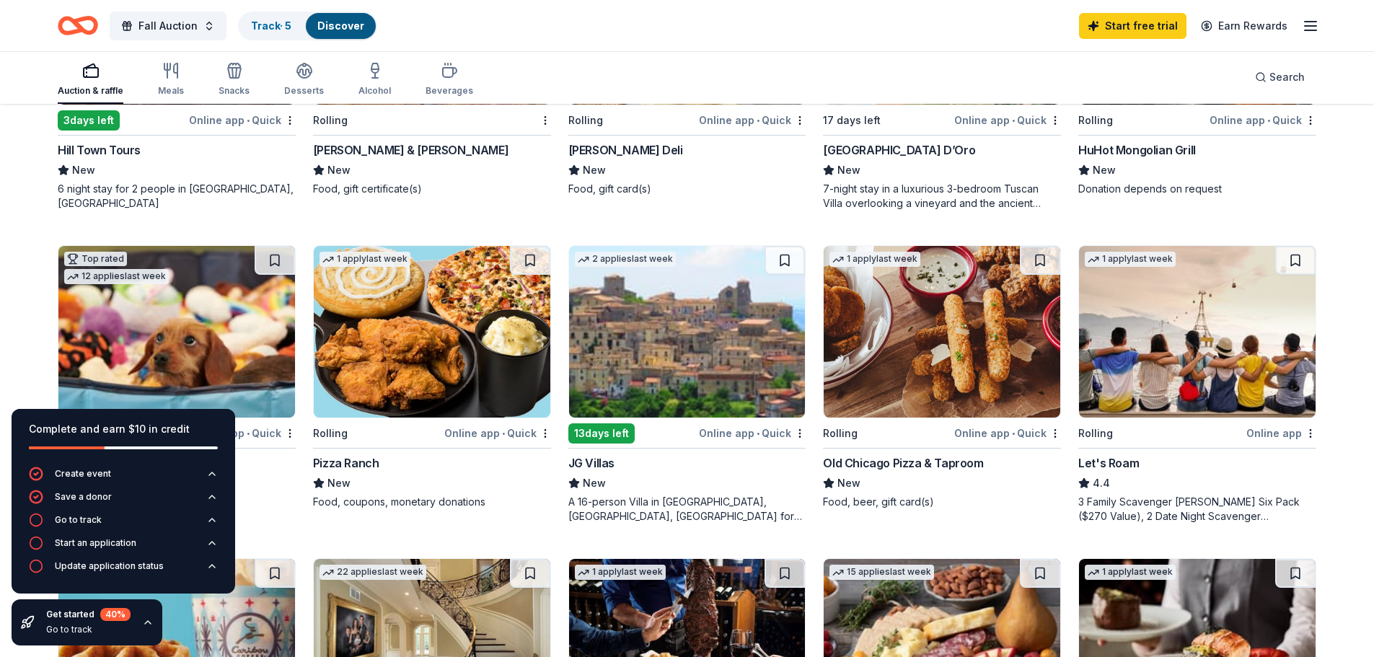
scroll to position [649, 0]
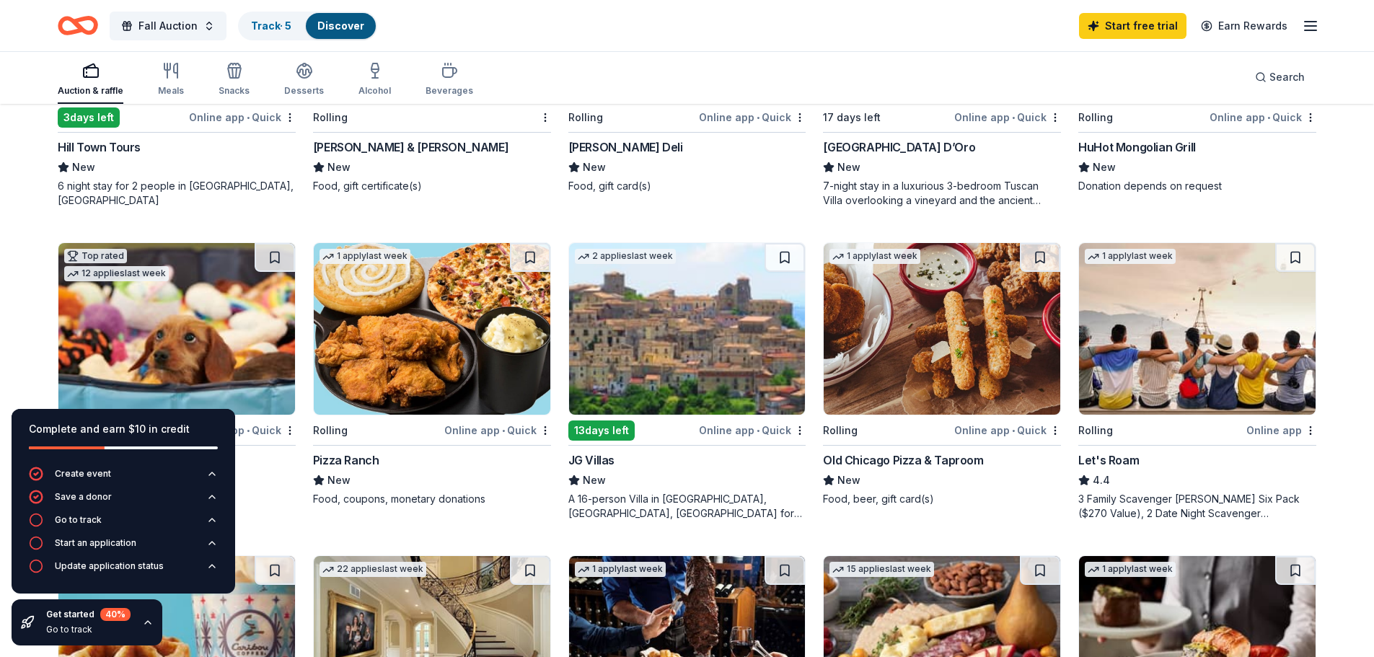
click at [493, 428] on div "Online app • Quick" at bounding box center [497, 430] width 107 height 18
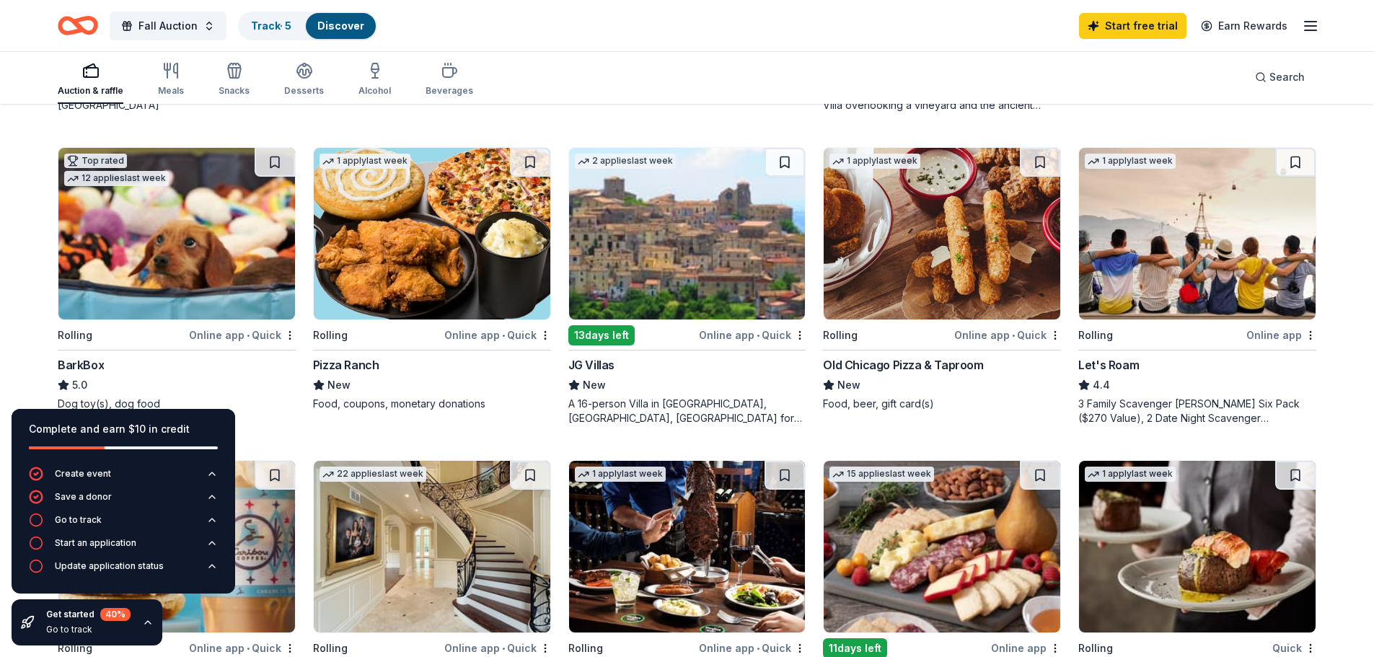
scroll to position [721, 0]
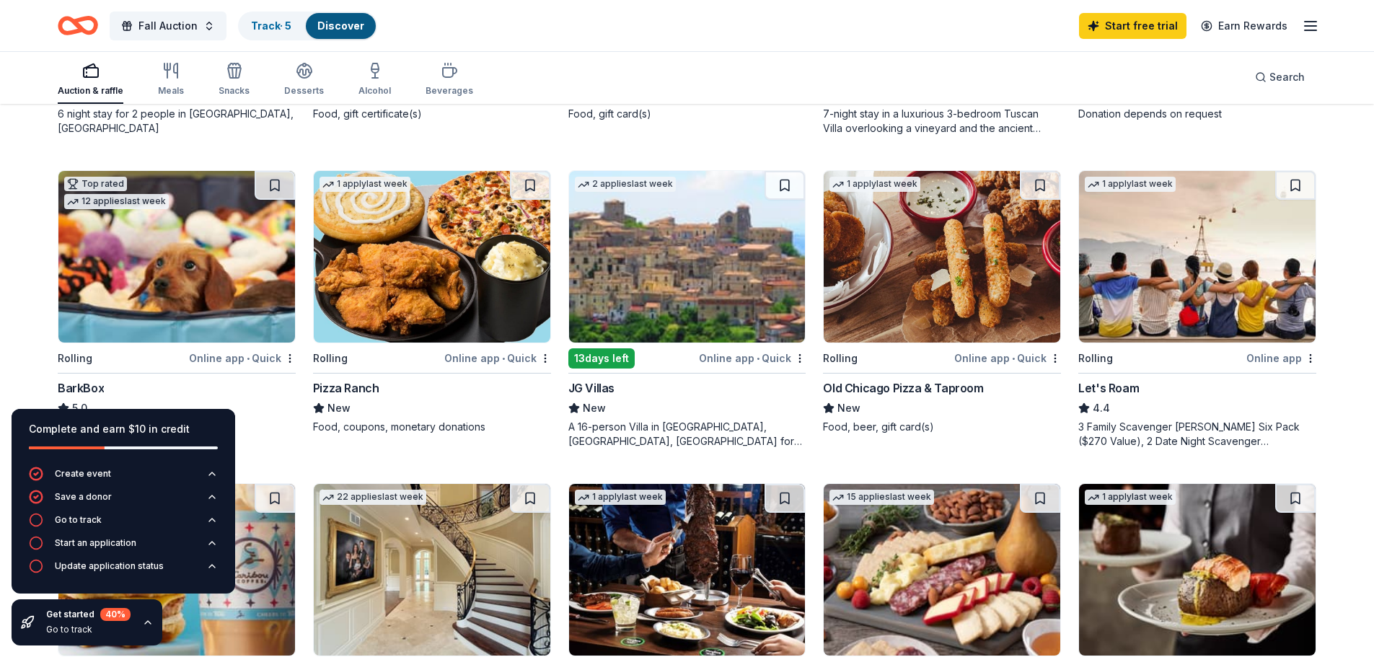
click at [950, 309] on img at bounding box center [942, 257] width 237 height 172
click at [1116, 381] on div "Let's Roam" at bounding box center [1108, 387] width 61 height 17
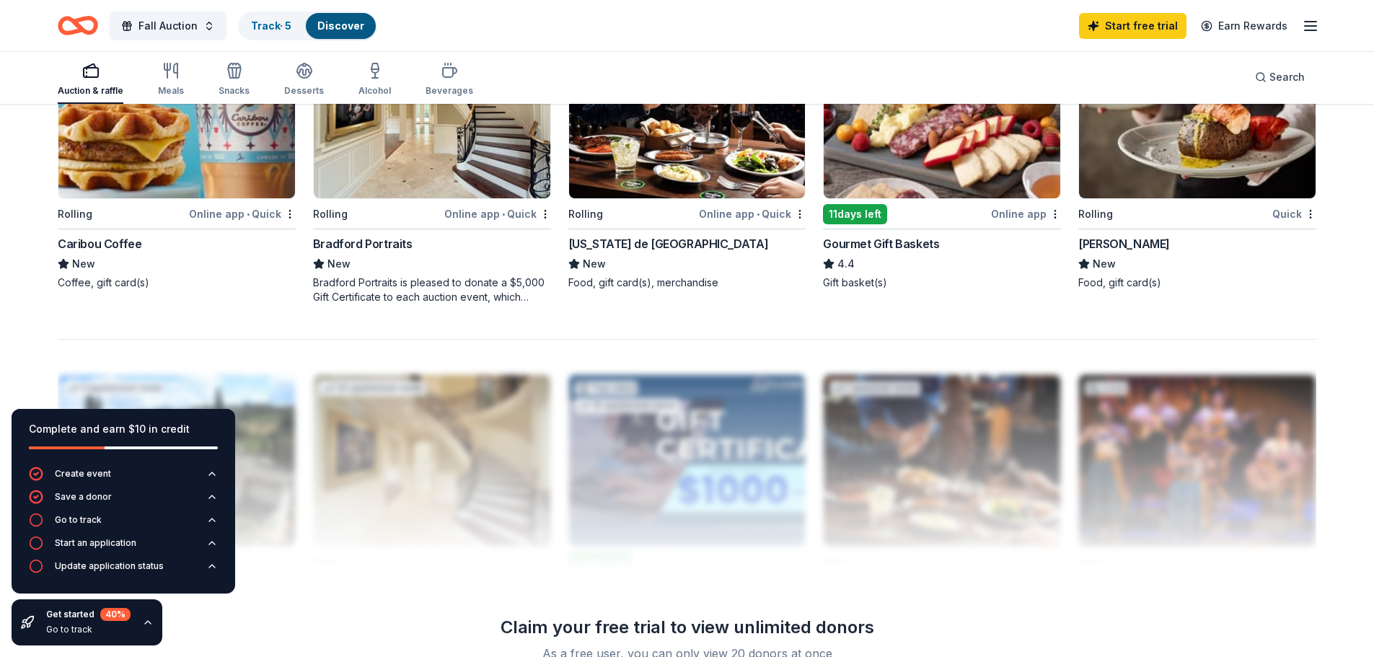
scroll to position [1150, 0]
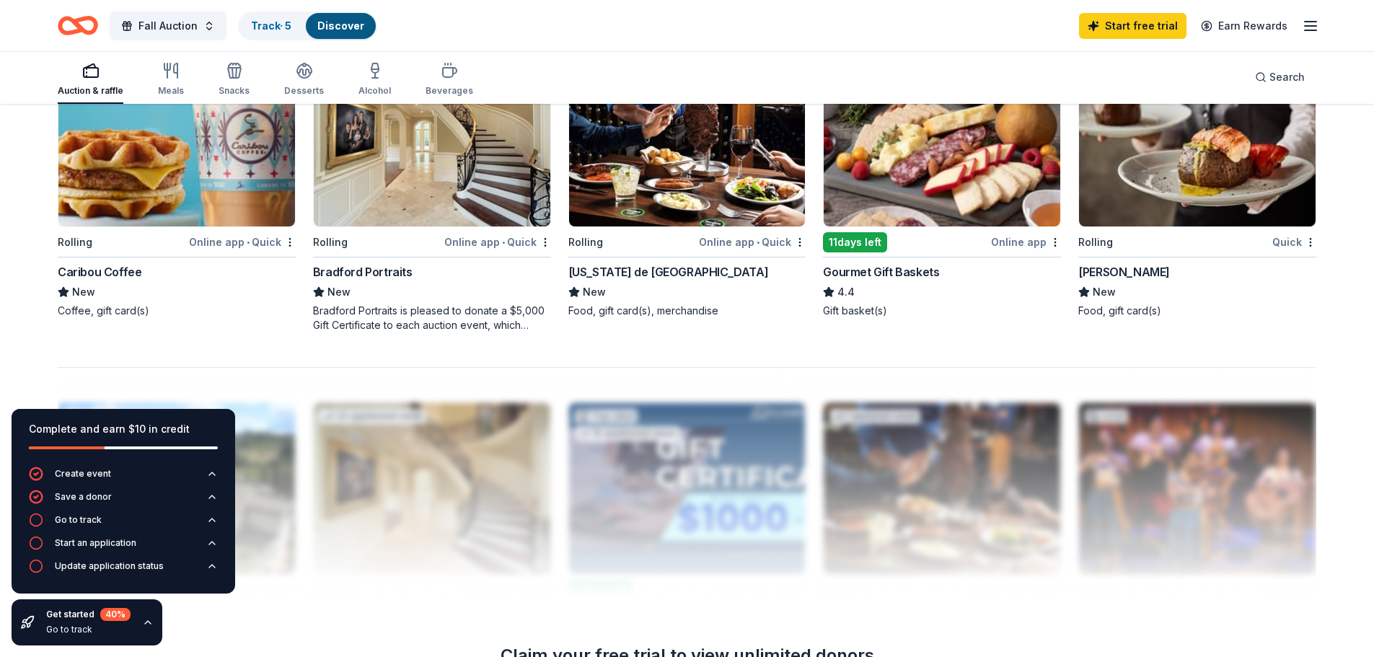
click at [1300, 301] on div "Fleming's New Food, gift card(s)" at bounding box center [1197, 290] width 238 height 55
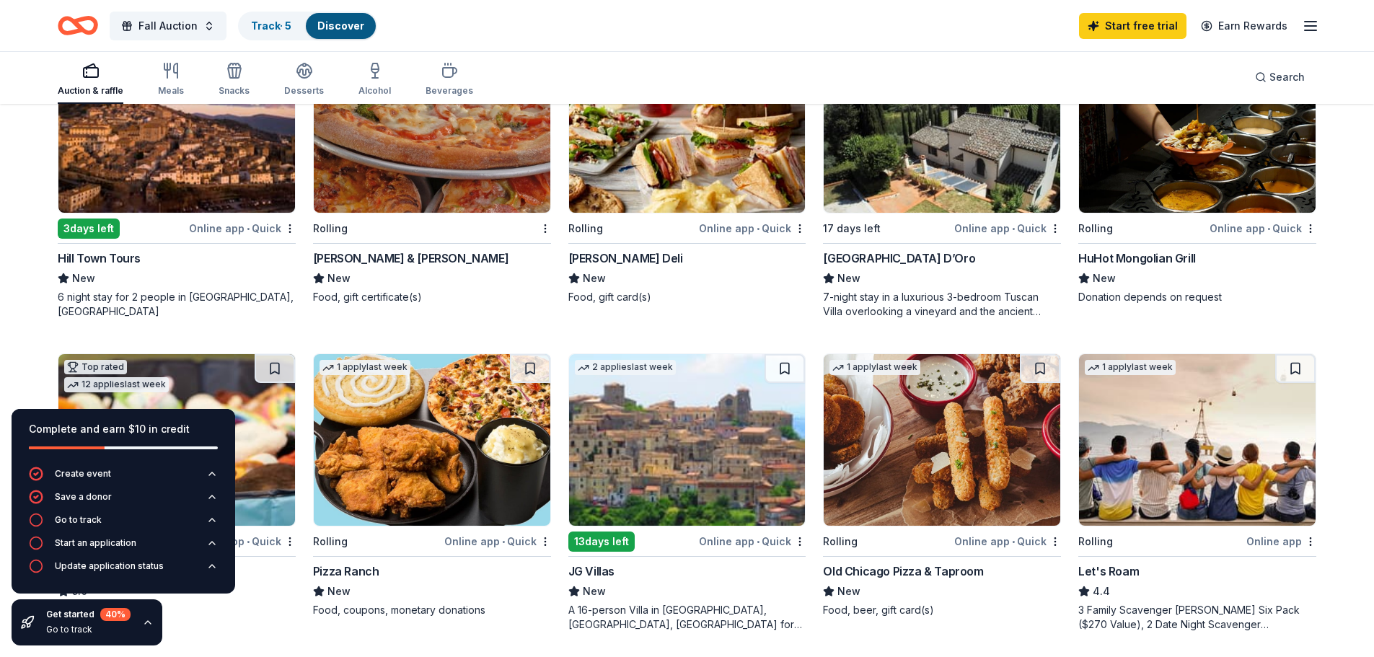
scroll to position [285, 0]
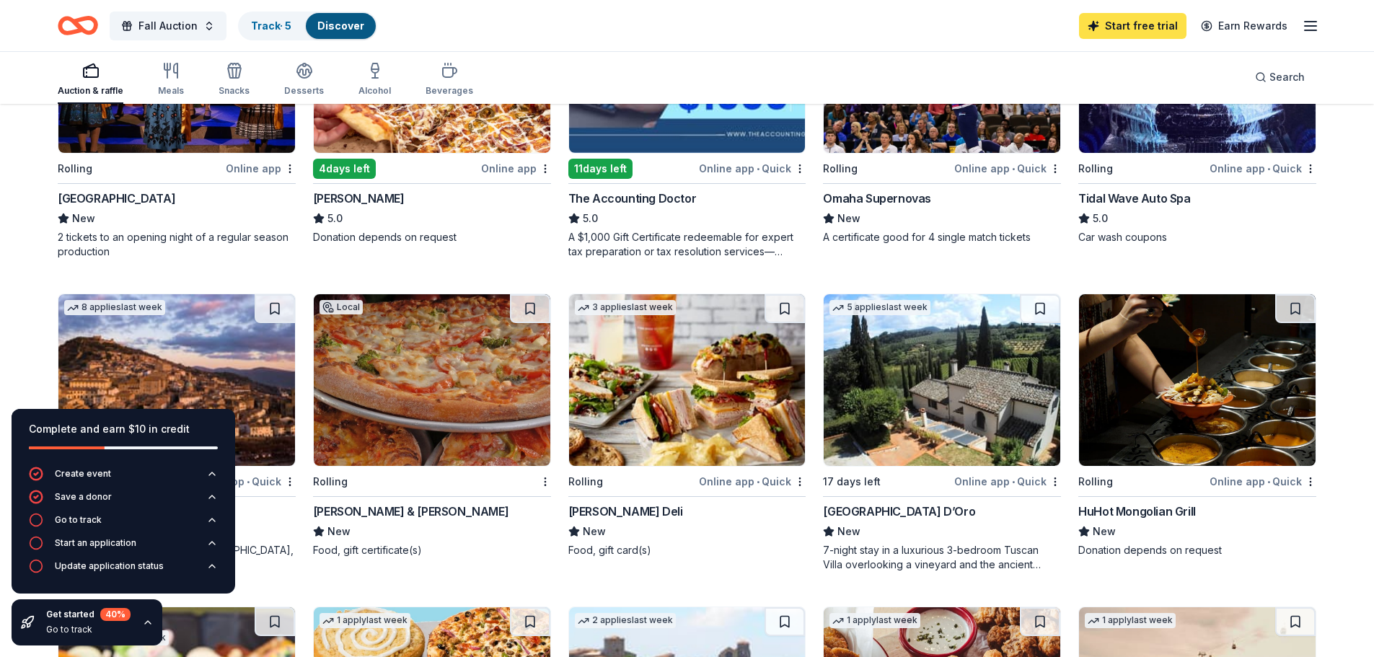
click at [1152, 30] on link "Start free trial" at bounding box center [1132, 26] width 107 height 26
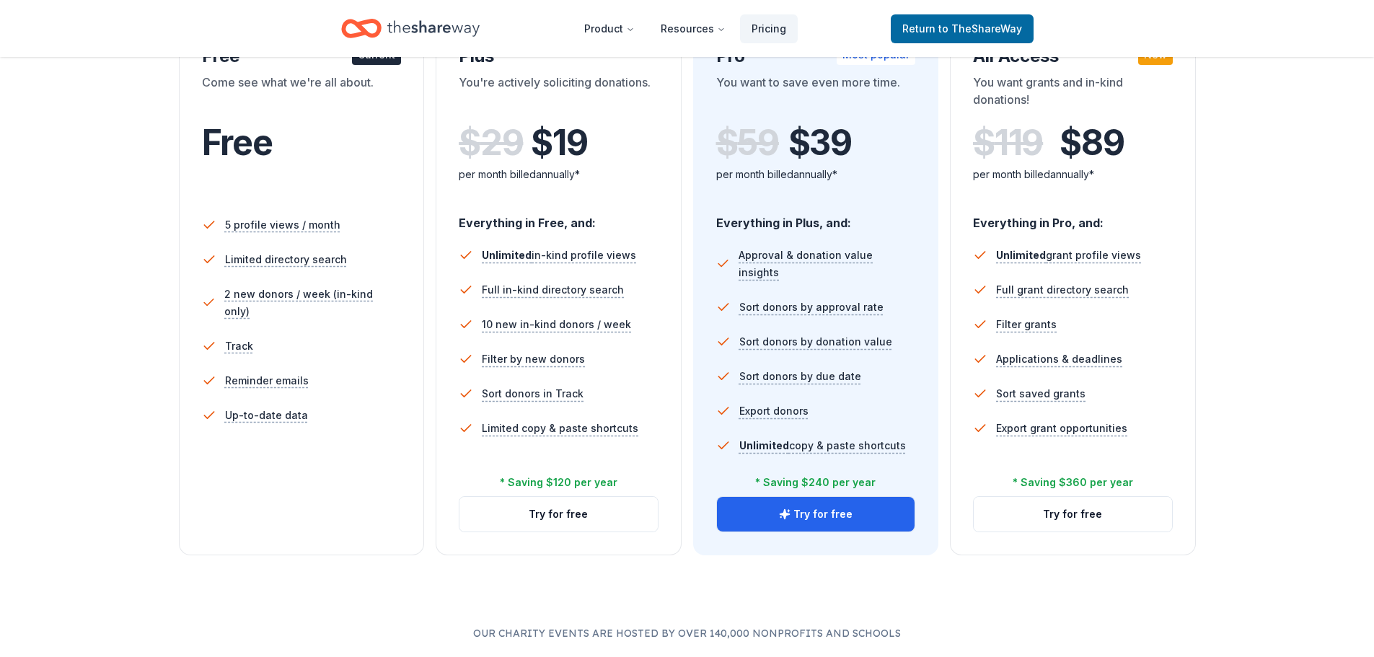
scroll to position [288, 0]
click at [612, 510] on button "Try for free" at bounding box center [558, 513] width 198 height 35
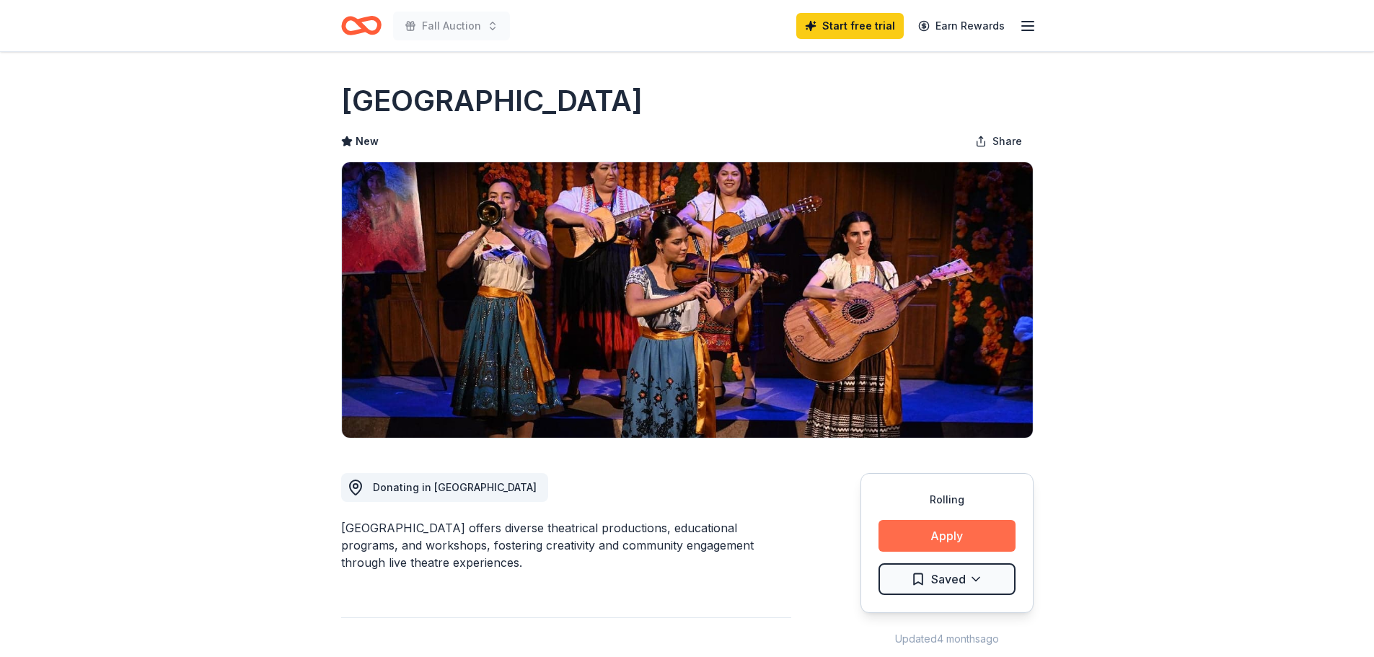
click at [976, 539] on button "Apply" at bounding box center [946, 536] width 137 height 32
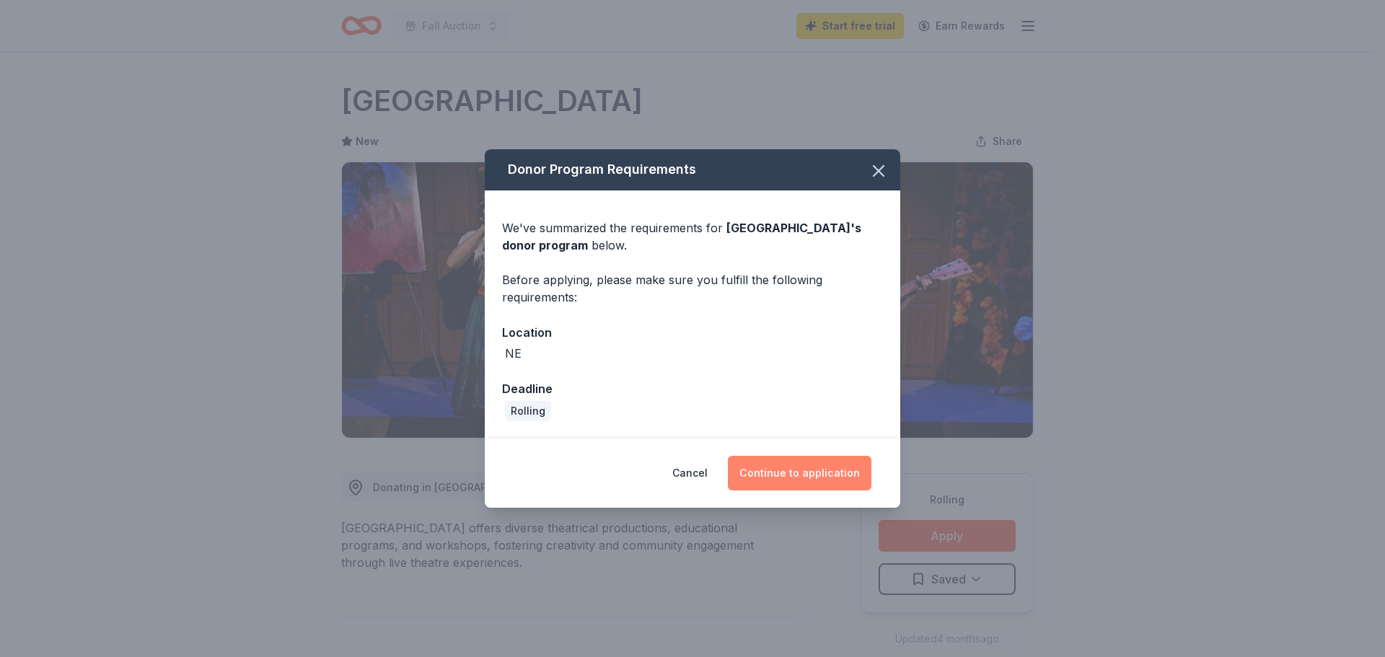
click at [815, 467] on button "Continue to application" at bounding box center [800, 473] width 144 height 35
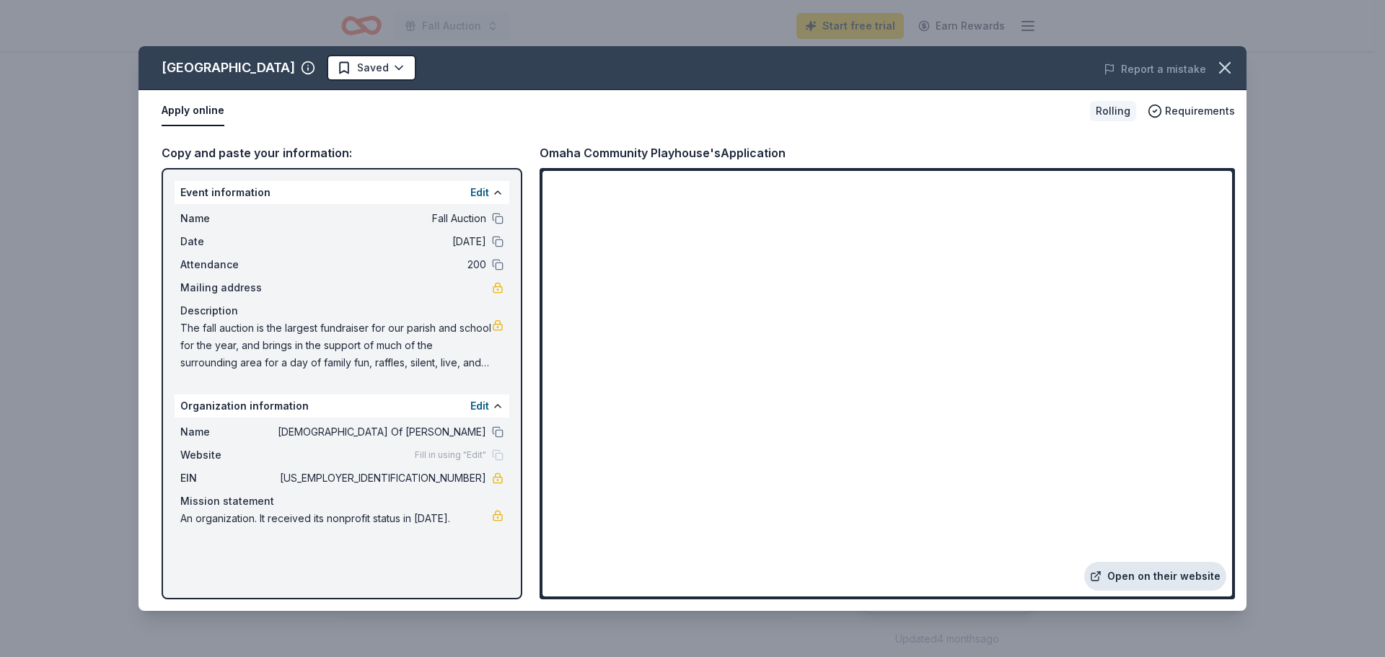
click at [1142, 577] on link "Open on their website" at bounding box center [1155, 576] width 142 height 29
click at [1231, 72] on icon "button" at bounding box center [1224, 68] width 20 height 20
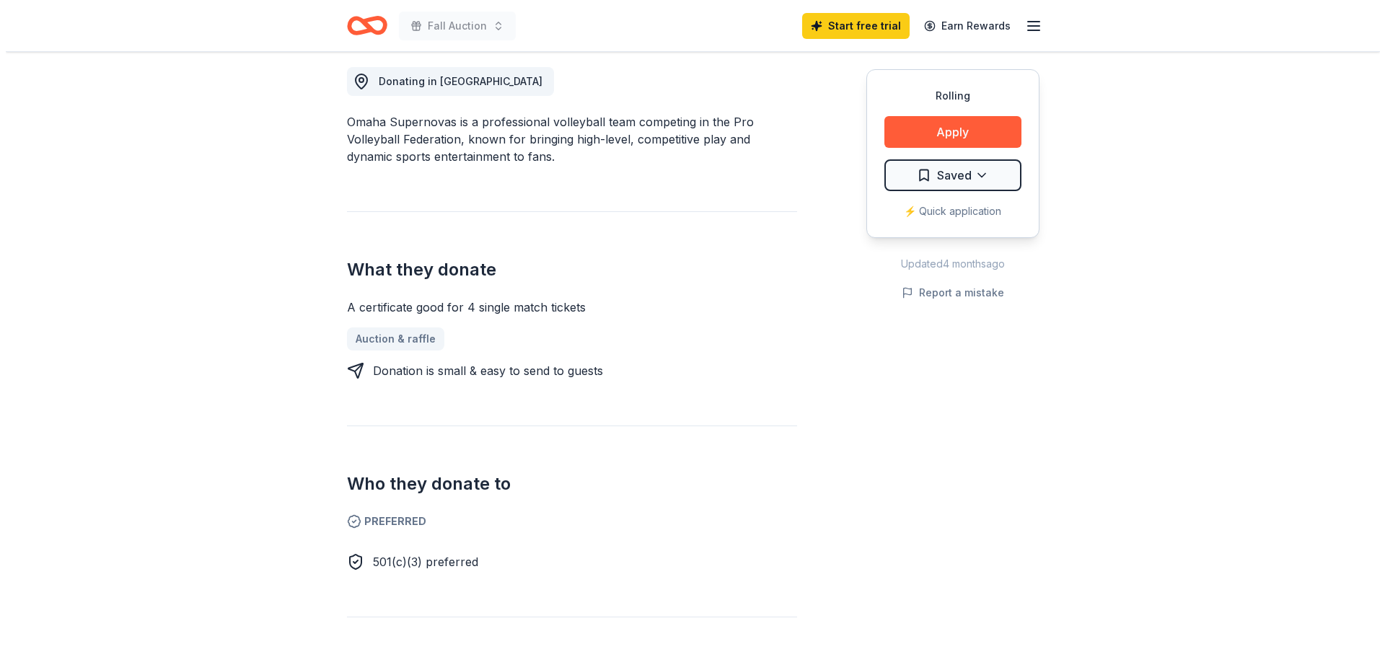
scroll to position [433, 0]
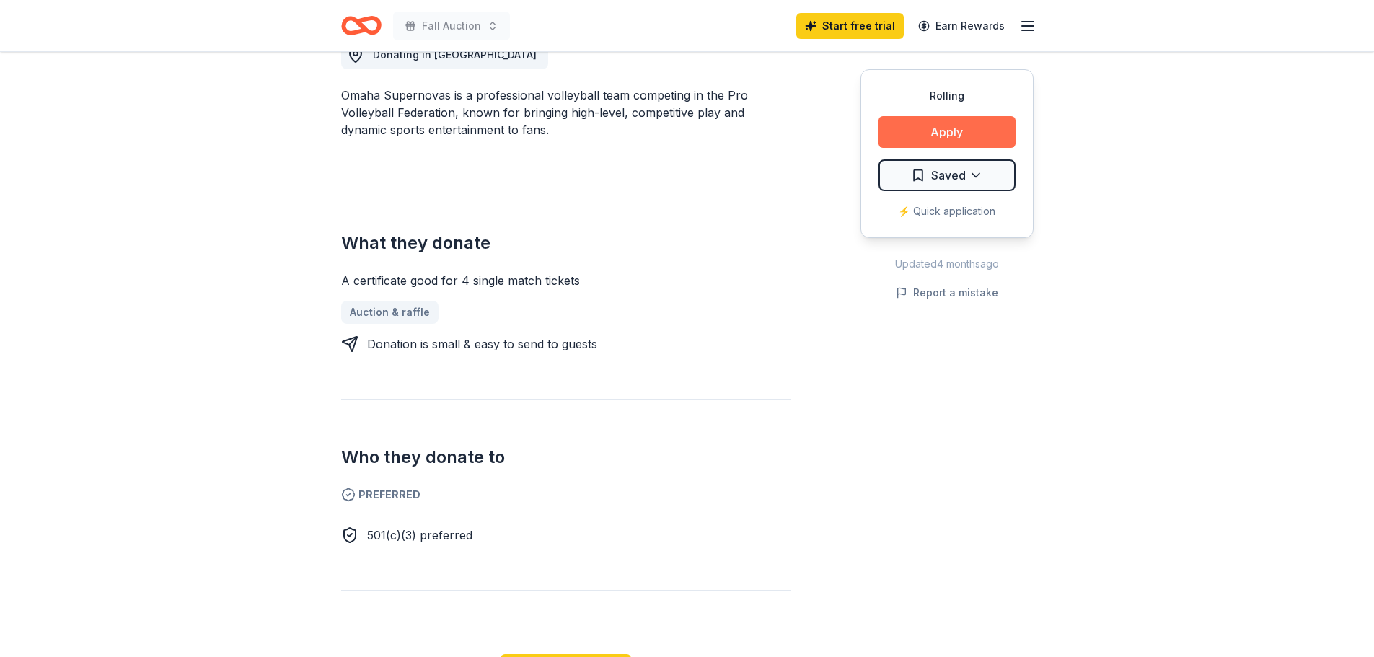
click at [940, 134] on button "Apply" at bounding box center [946, 132] width 137 height 32
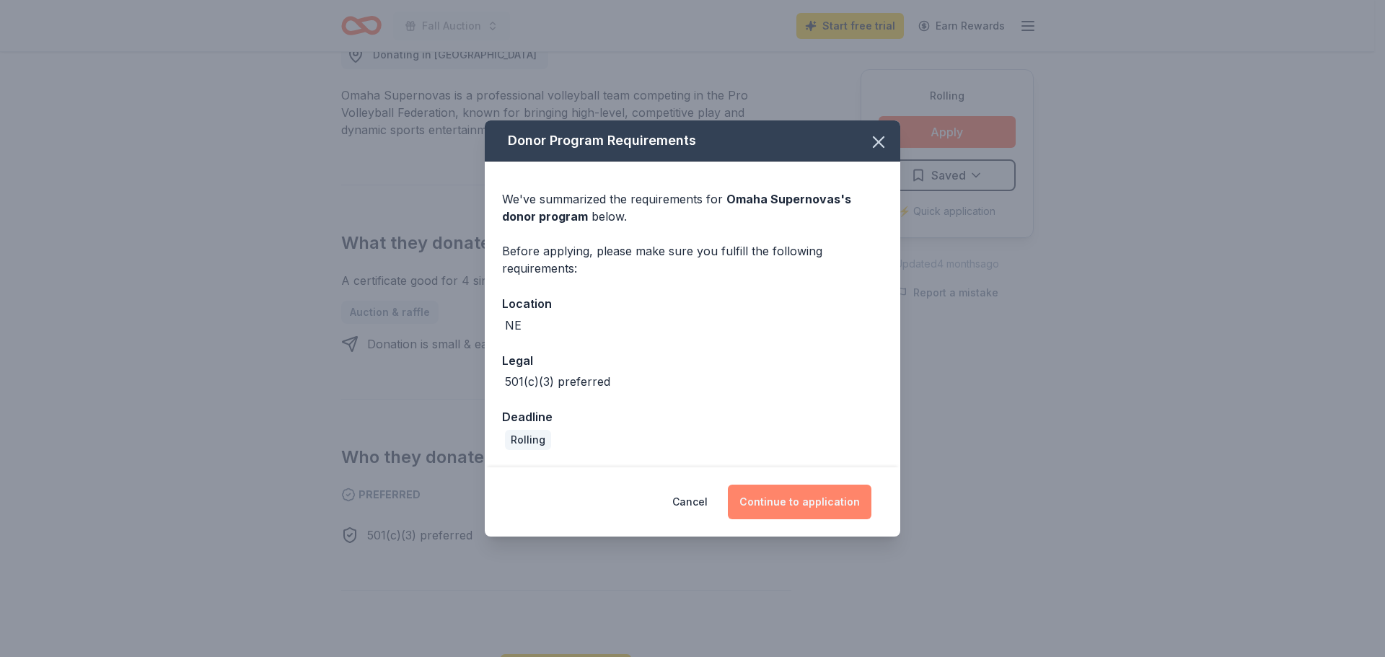
click at [801, 503] on button "Continue to application" at bounding box center [800, 502] width 144 height 35
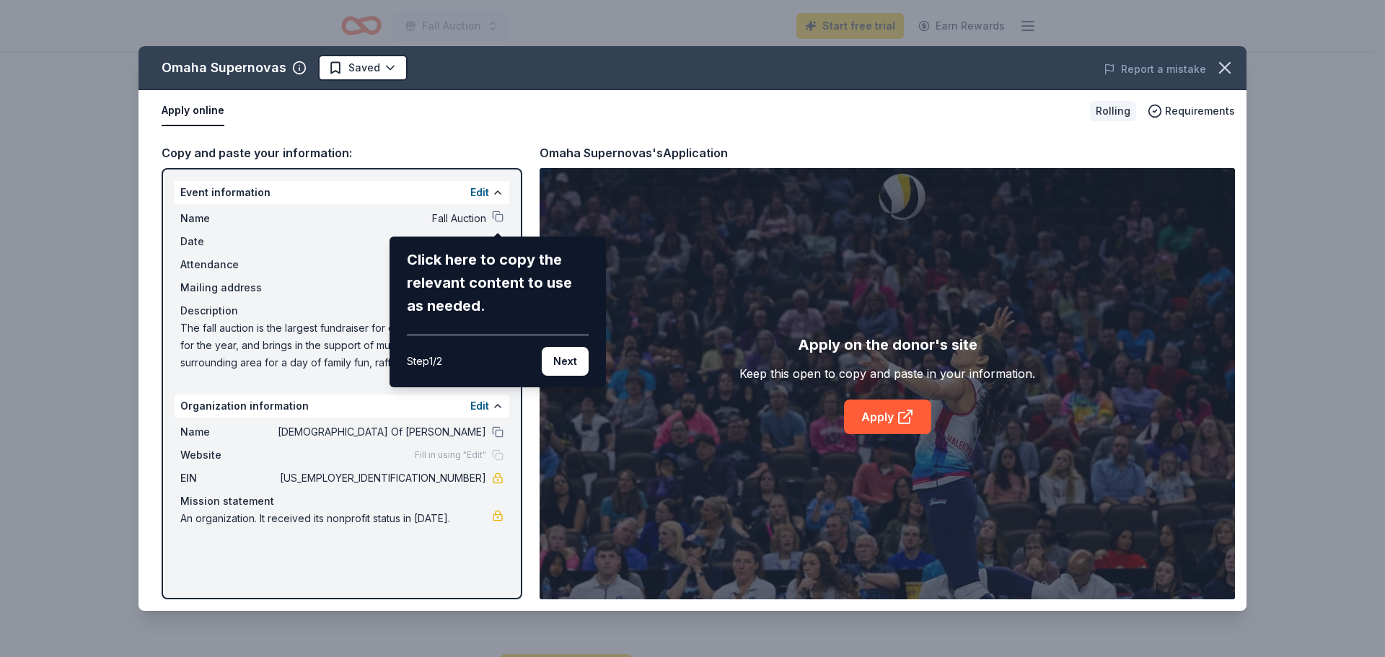
click at [498, 219] on div "Omaha Supernovas Saved Report a mistake Apply online Rolling Requirements Copy …" at bounding box center [692, 328] width 1108 height 565
click at [452, 257] on div "Click here to copy the relevant content to use as needed." at bounding box center [498, 282] width 182 height 69
click at [450, 319] on div "Click here to copy the relevant content to use as needed. Step 1 / 2 Next" at bounding box center [498, 312] width 182 height 128
click at [453, 271] on div "Click here to copy the relevant content to use as needed." at bounding box center [498, 282] width 182 height 69
click at [472, 209] on div "Omaha Supernovas Saved Report a mistake Apply online Rolling Requirements Copy …" at bounding box center [692, 328] width 1108 height 565
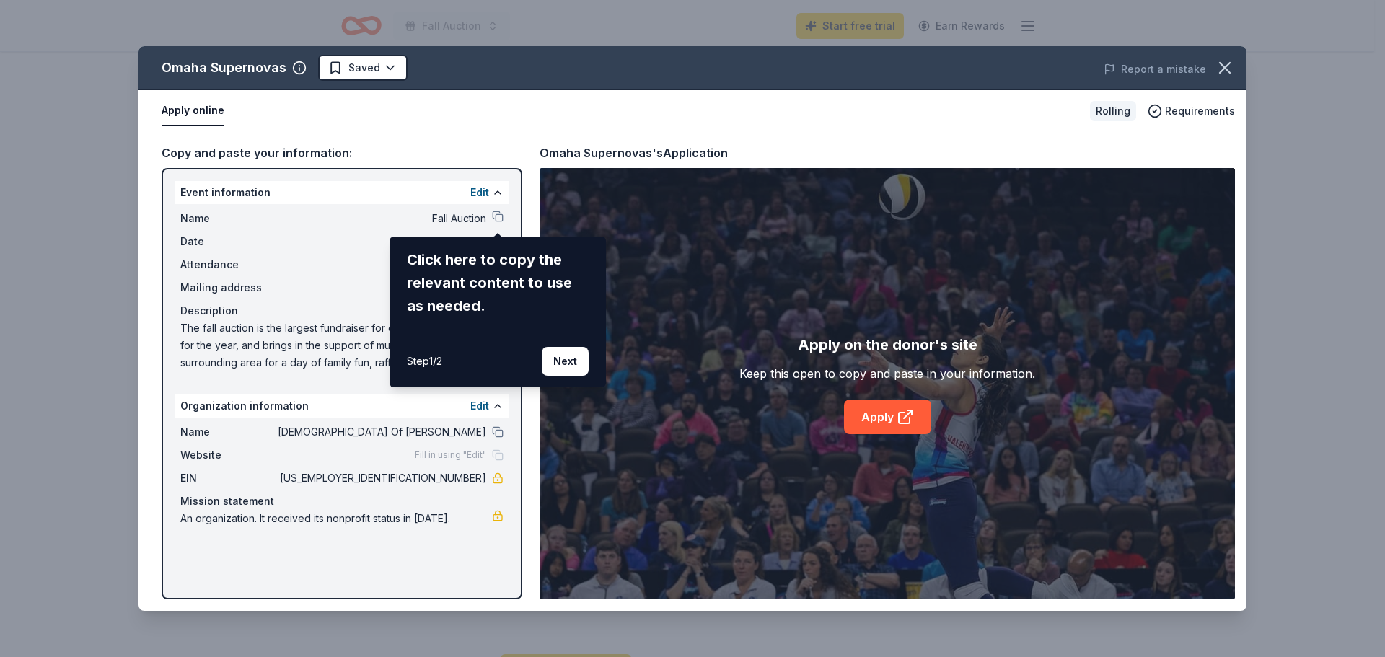
click at [472, 220] on div "Omaha Supernovas Saved Report a mistake Apply online Rolling Requirements Copy …" at bounding box center [692, 328] width 1108 height 565
click at [485, 190] on div "Omaha Supernovas Saved Report a mistake Apply online Rolling Requirements Copy …" at bounding box center [692, 328] width 1108 height 565
click at [569, 357] on button "Next" at bounding box center [565, 361] width 47 height 29
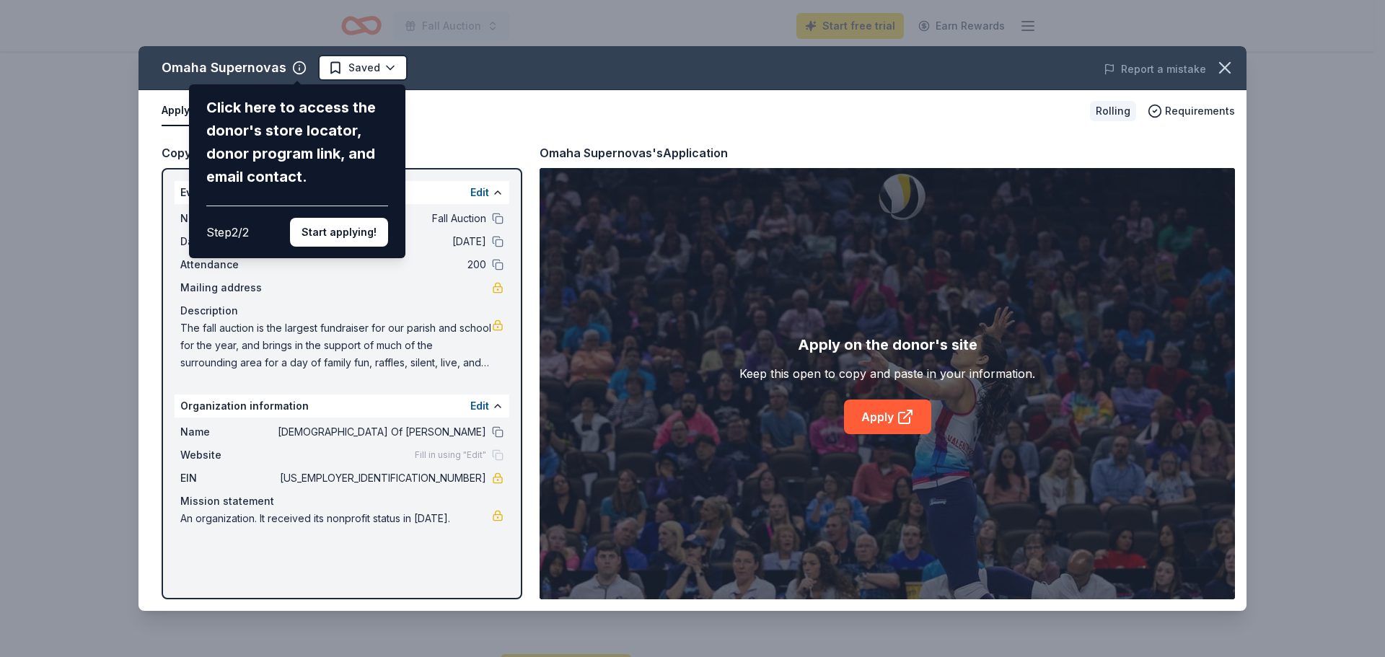
click at [474, 409] on div "Omaha Supernovas Click here to access the donor's store locator, donor program …" at bounding box center [692, 328] width 1108 height 565
click at [486, 403] on div "Omaha Supernovas Click here to access the donor's store locator, donor program …" at bounding box center [692, 328] width 1108 height 565
click at [349, 230] on button "Start applying!" at bounding box center [339, 232] width 98 height 29
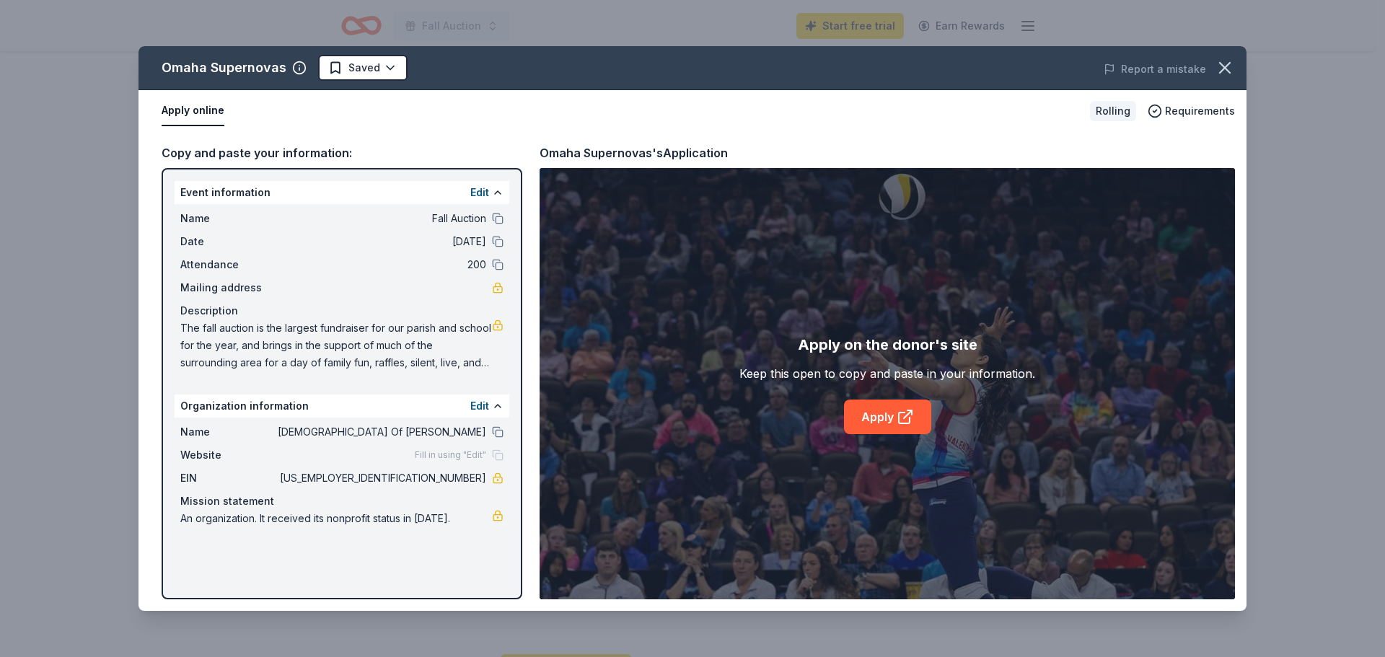
click at [482, 407] on div "Omaha Supernovas Saved Report a mistake Apply online Rolling Requirements Copy …" at bounding box center [692, 328] width 1108 height 565
click at [484, 193] on button "Edit" at bounding box center [479, 192] width 19 height 17
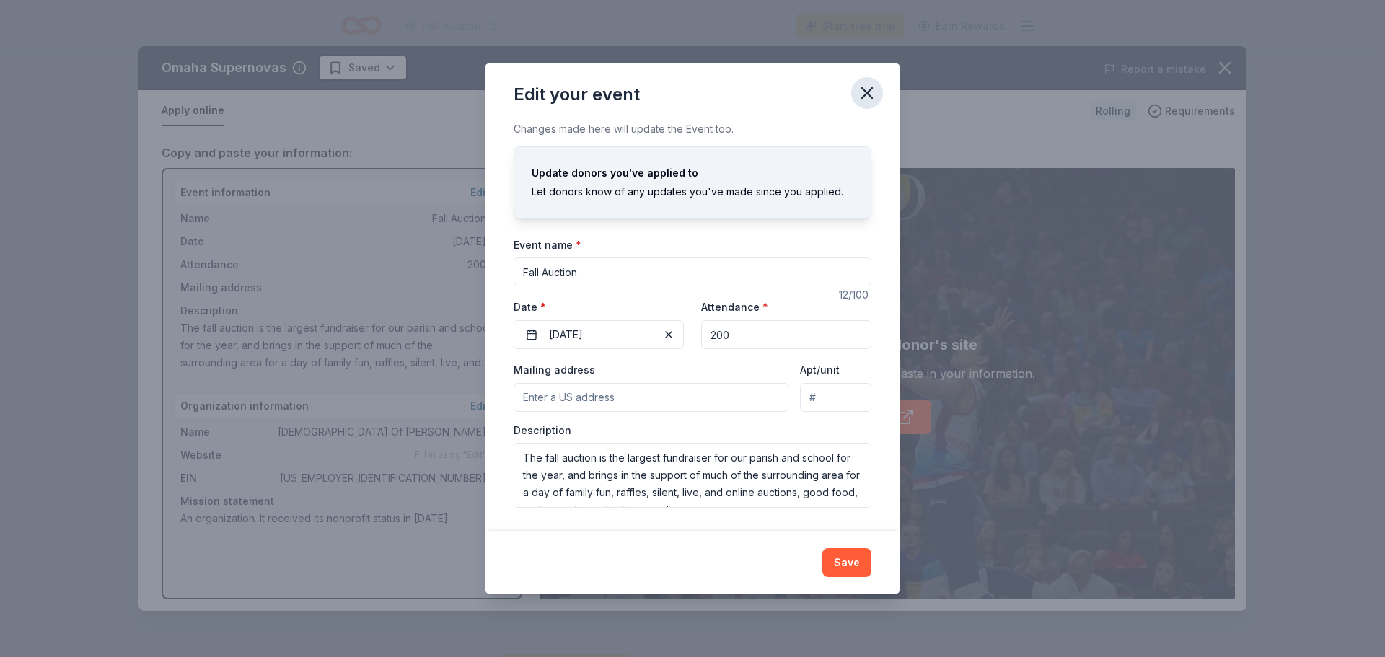
click at [869, 94] on icon "button" at bounding box center [867, 93] width 10 height 10
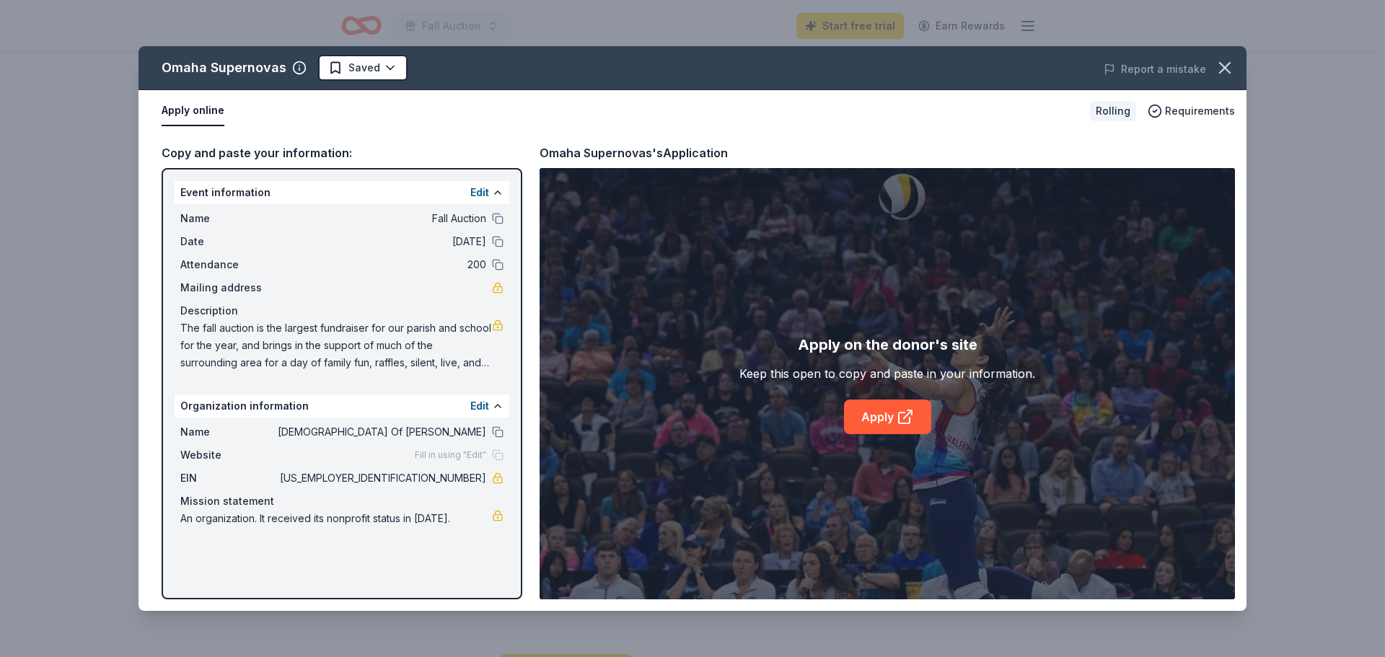
click at [490, 405] on div "Edit" at bounding box center [486, 405] width 33 height 17
drag, startPoint x: 474, startPoint y: 449, endPoint x: 480, endPoint y: 455, distance: 9.2
click at [480, 455] on div "Website Fill in using "Edit"" at bounding box center [341, 454] width 323 height 17
click at [494, 407] on button at bounding box center [498, 406] width 12 height 12
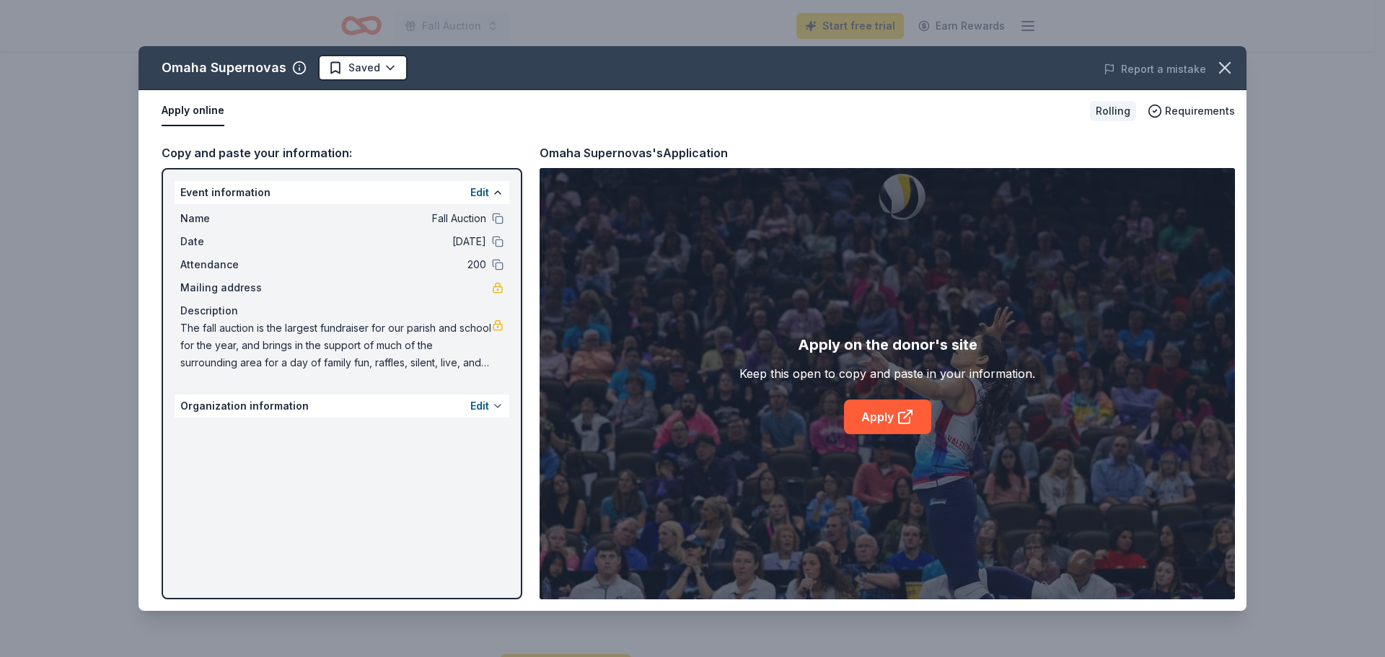
click at [494, 407] on button at bounding box center [498, 406] width 12 height 12
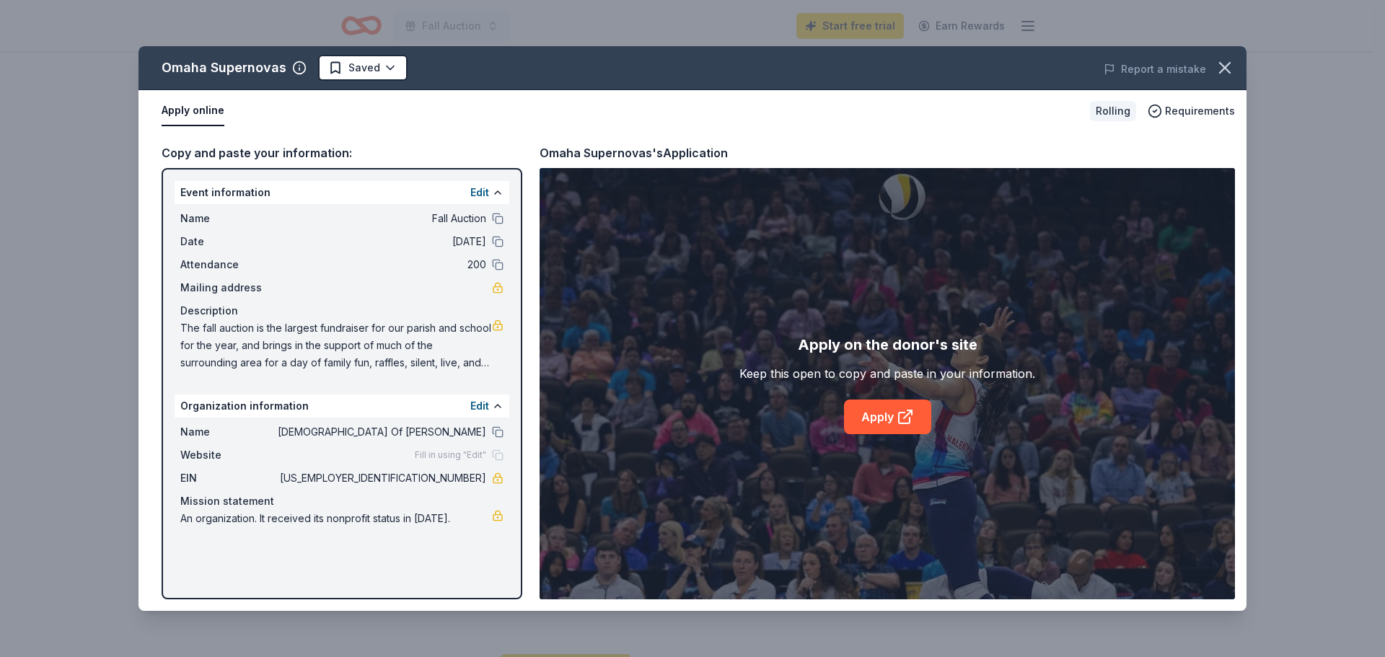
click at [477, 456] on span "Fill in using "Edit"" at bounding box center [450, 455] width 71 height 12
click at [466, 456] on span "Fill in using "Edit"" at bounding box center [450, 455] width 71 height 12
click at [424, 452] on span "Fill in using "Edit"" at bounding box center [450, 455] width 71 height 12
click at [423, 463] on div "Website Fill in using "Edit"" at bounding box center [341, 454] width 323 height 17
drag, startPoint x: 423, startPoint y: 463, endPoint x: 401, endPoint y: 464, distance: 21.6
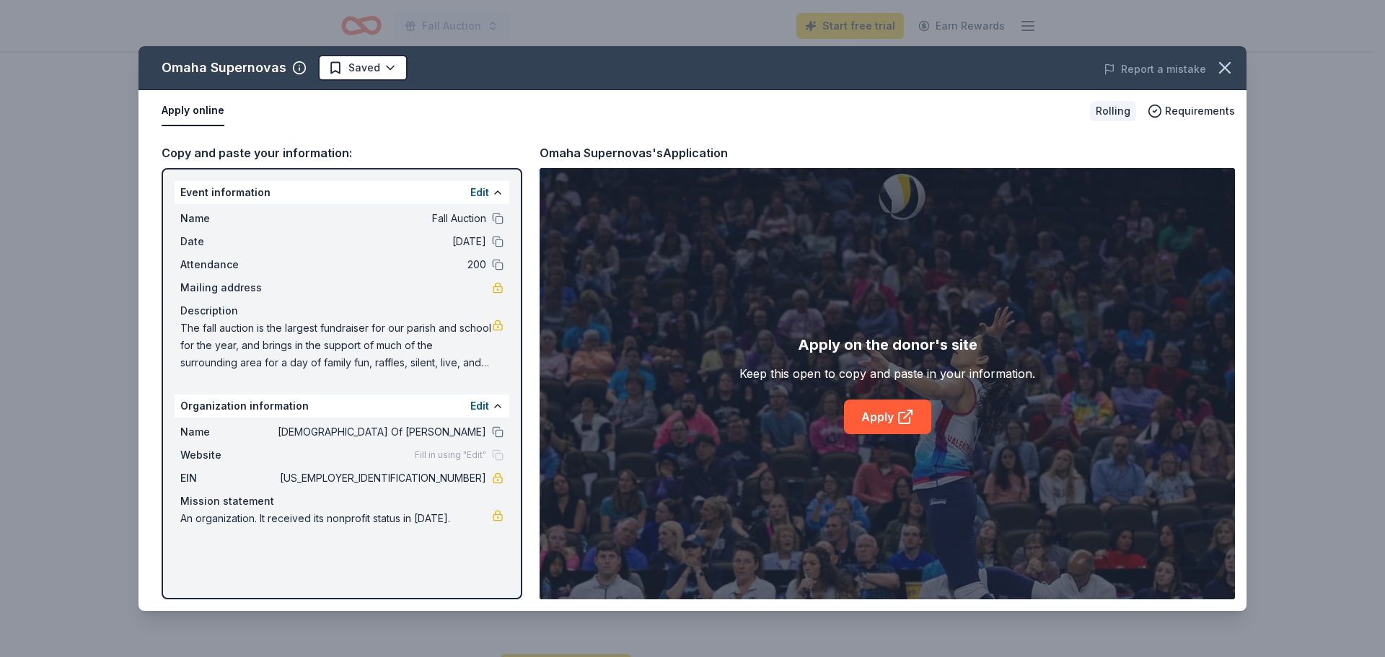
click at [423, 464] on div "Website Fill in using "Edit"" at bounding box center [341, 454] width 323 height 17
click at [186, 451] on span "Website" at bounding box center [228, 454] width 97 height 17
click at [496, 327] on link at bounding box center [498, 325] width 12 height 12
click at [441, 343] on span "The fall auction is the largest fundraiser for our parish and school for the ye…" at bounding box center [336, 345] width 312 height 52
click at [500, 327] on link at bounding box center [498, 325] width 12 height 12
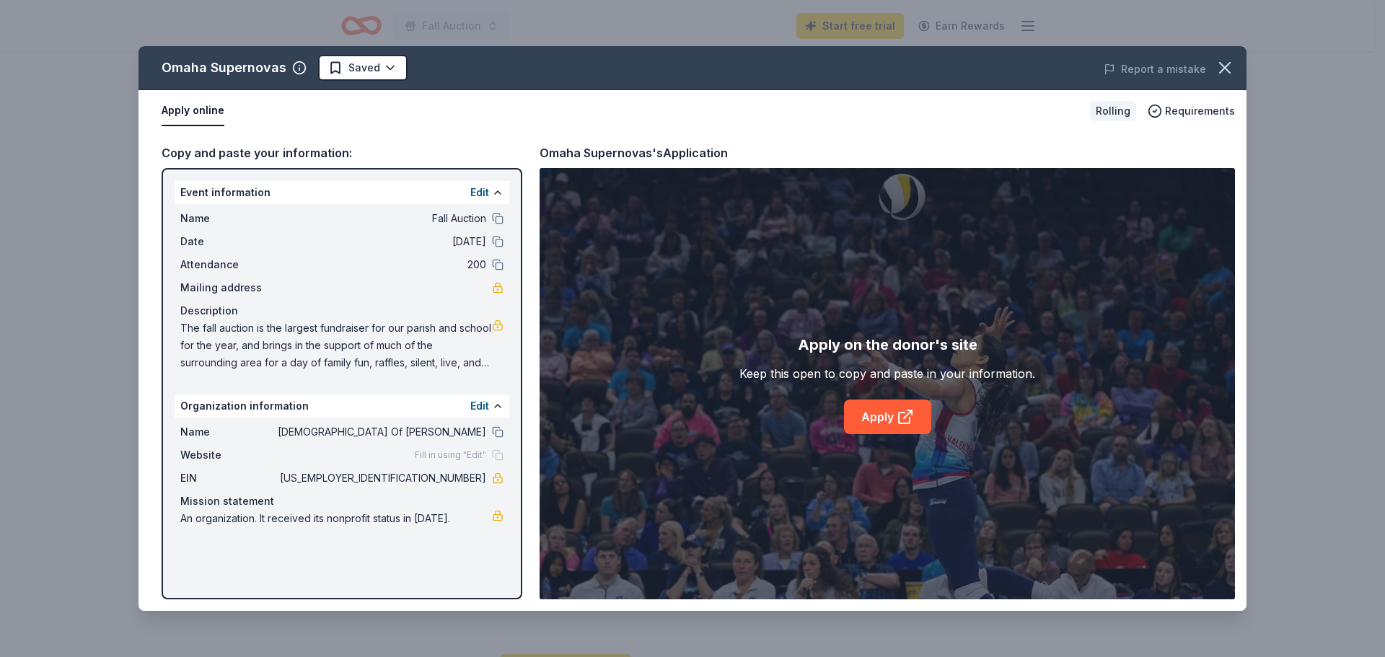
drag, startPoint x: 181, startPoint y: 325, endPoint x: 547, endPoint y: 350, distance: 367.2
click at [544, 358] on div "Copy and paste your information: Event information Edit Name Fall Auction Date …" at bounding box center [692, 371] width 1108 height 479
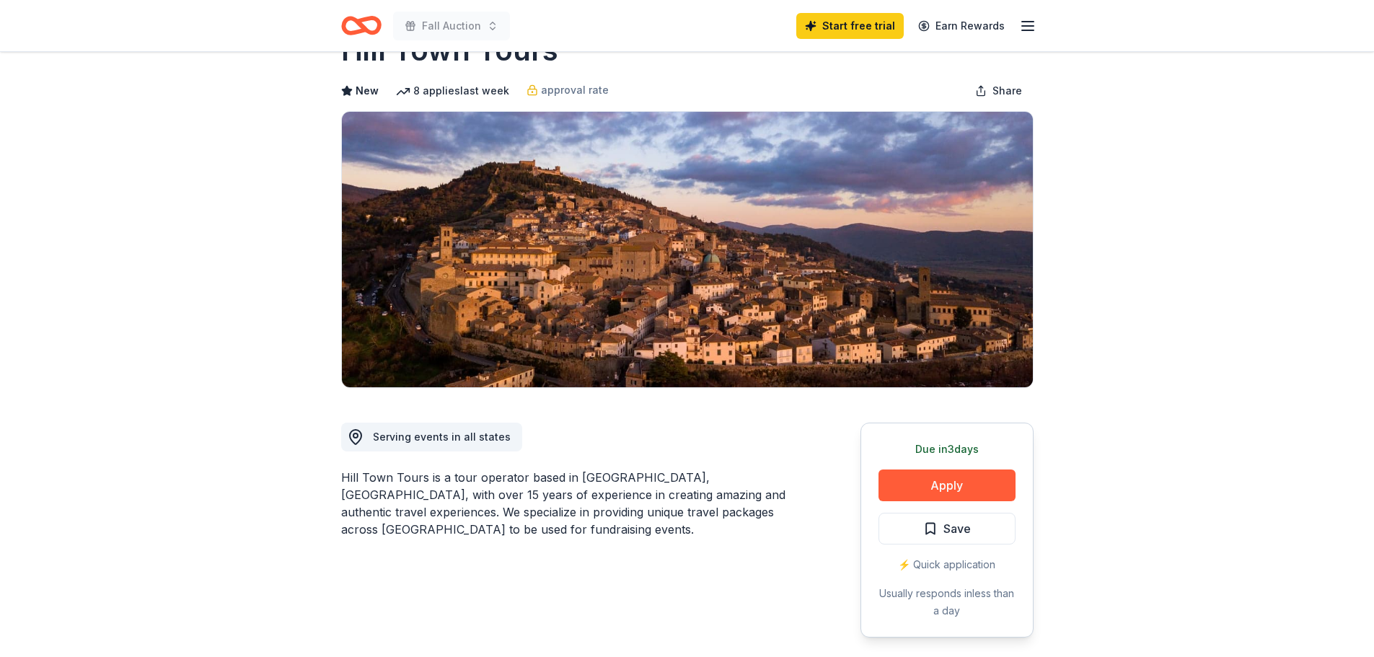
scroll to position [72, 0]
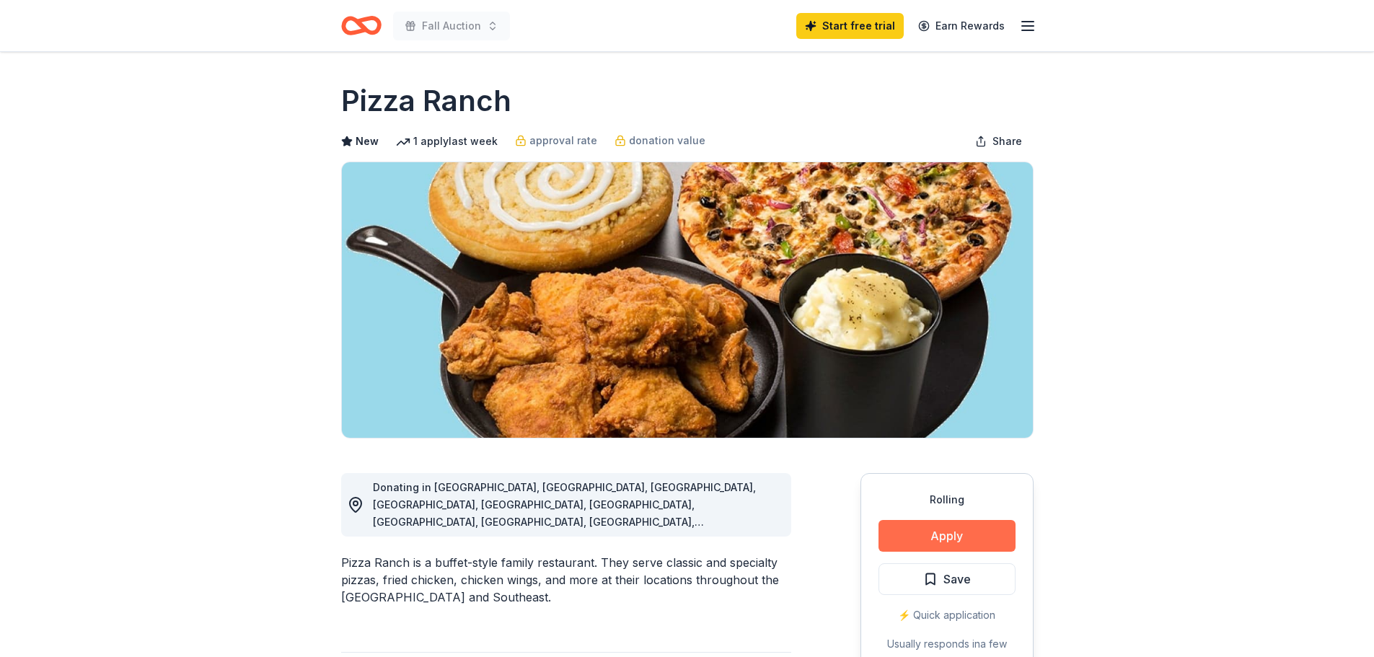
click at [974, 542] on button "Apply" at bounding box center [946, 536] width 137 height 32
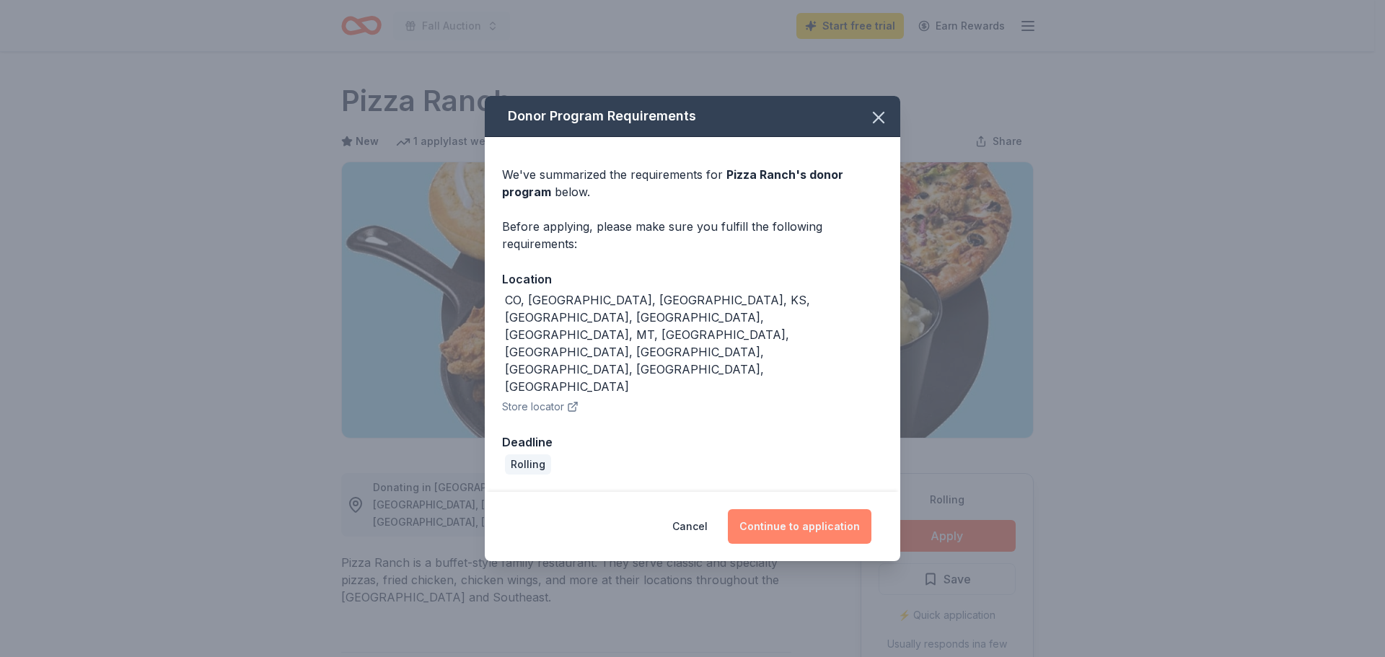
click at [816, 509] on button "Continue to application" at bounding box center [800, 526] width 144 height 35
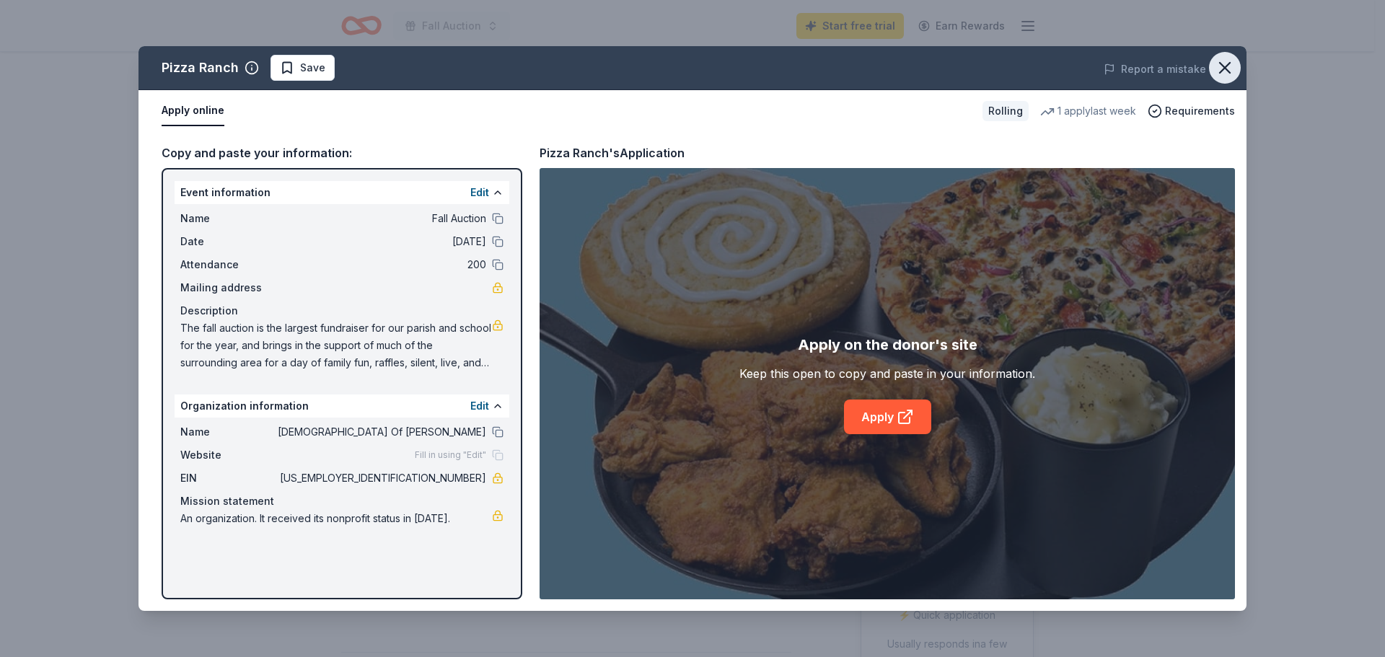
click at [1222, 71] on icon "button" at bounding box center [1224, 68] width 20 height 20
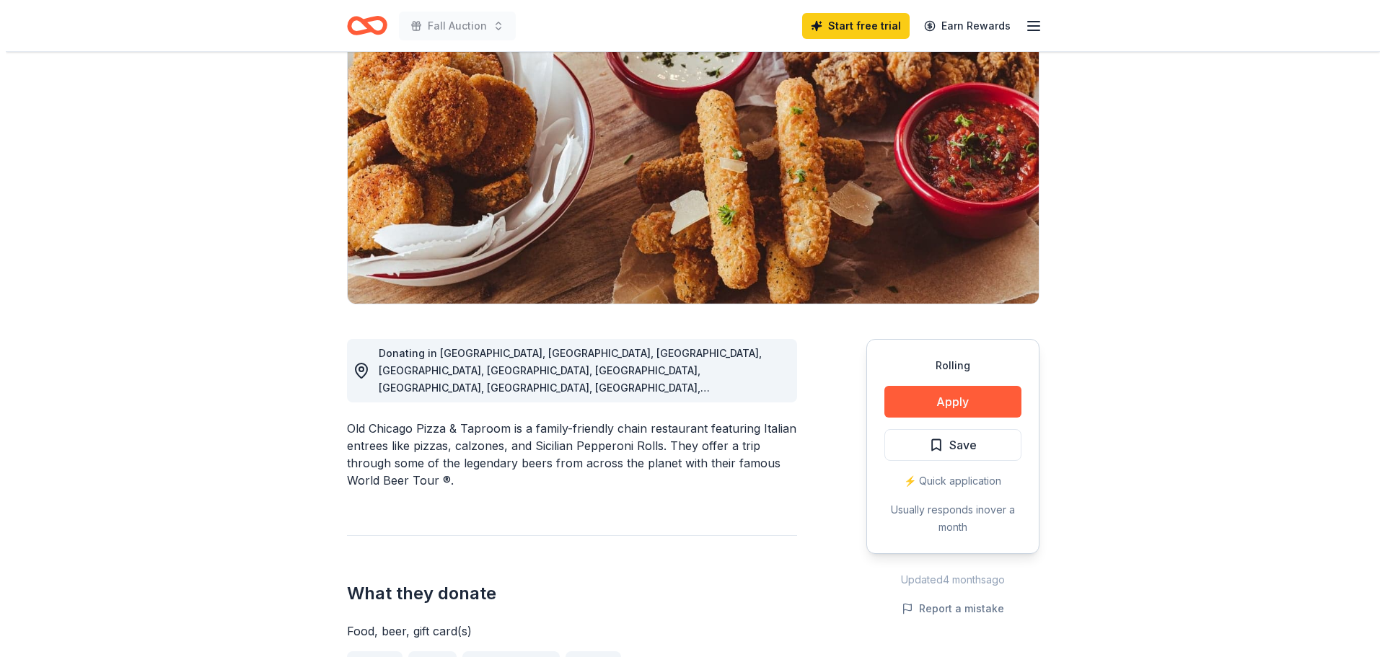
scroll to position [144, 0]
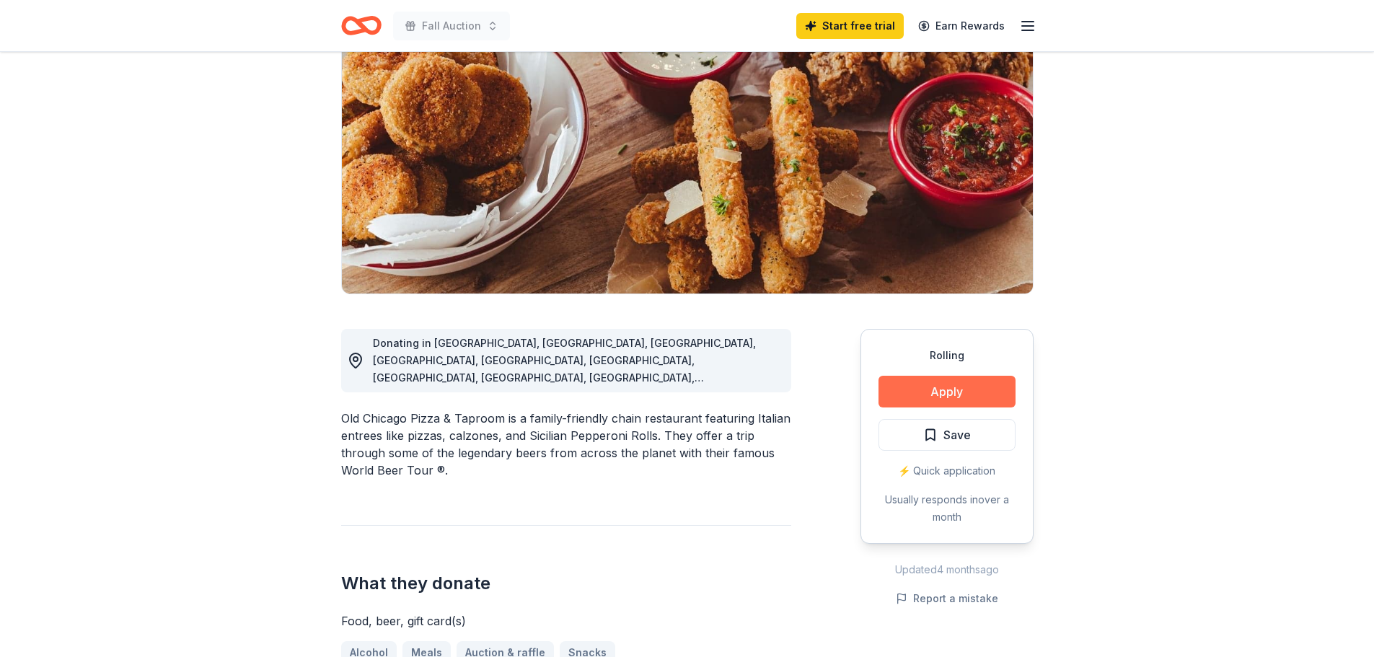
click at [983, 391] on button "Apply" at bounding box center [946, 392] width 137 height 32
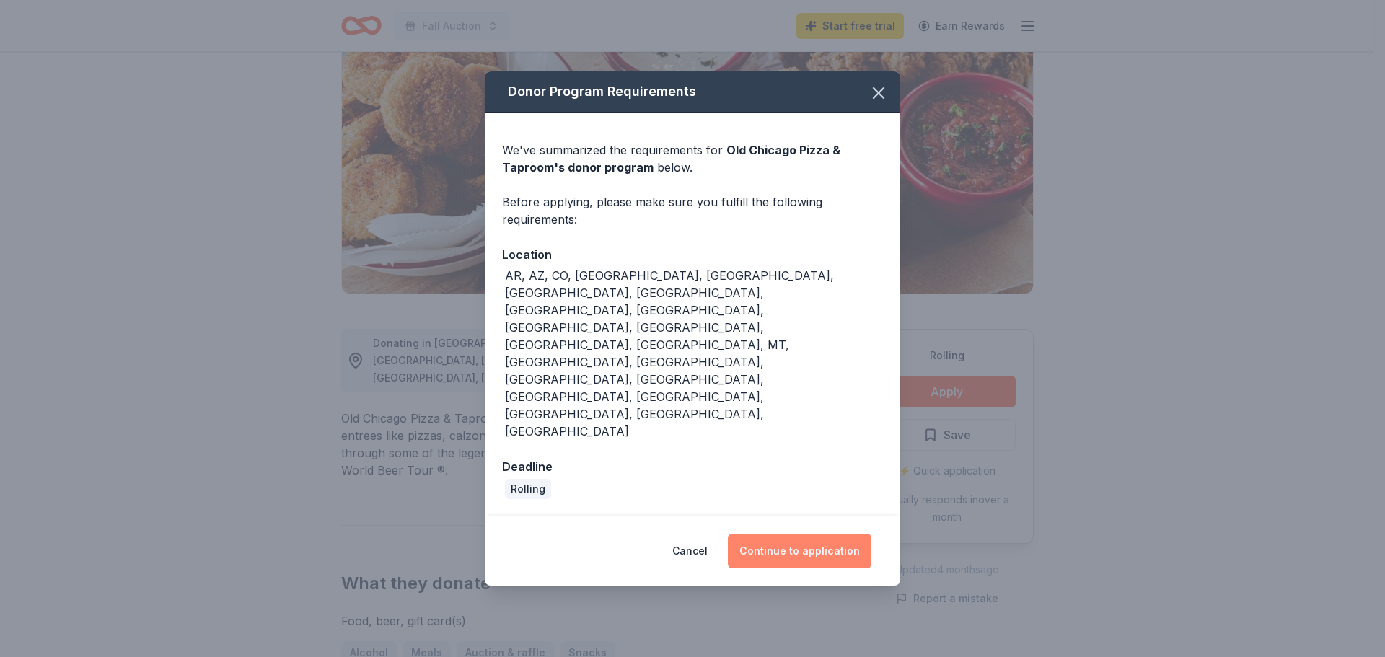
click at [807, 534] on button "Continue to application" at bounding box center [800, 551] width 144 height 35
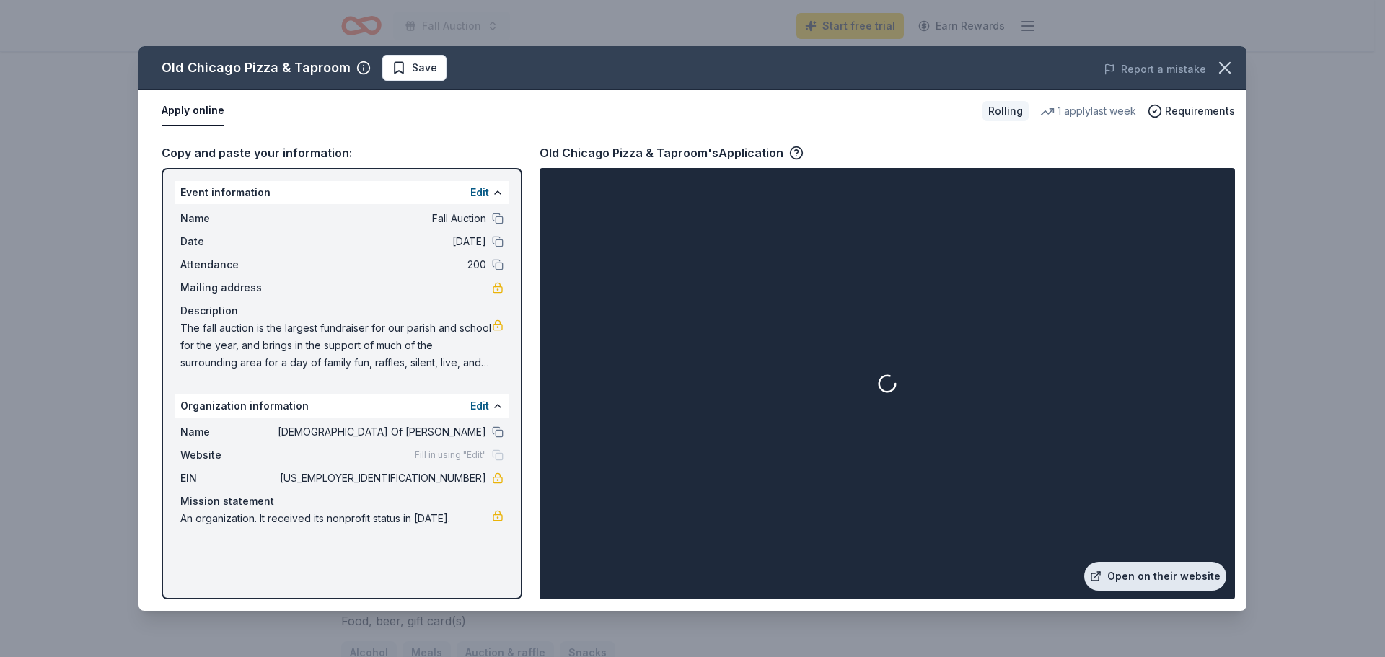
click at [1157, 579] on link "Open on their website" at bounding box center [1155, 576] width 142 height 29
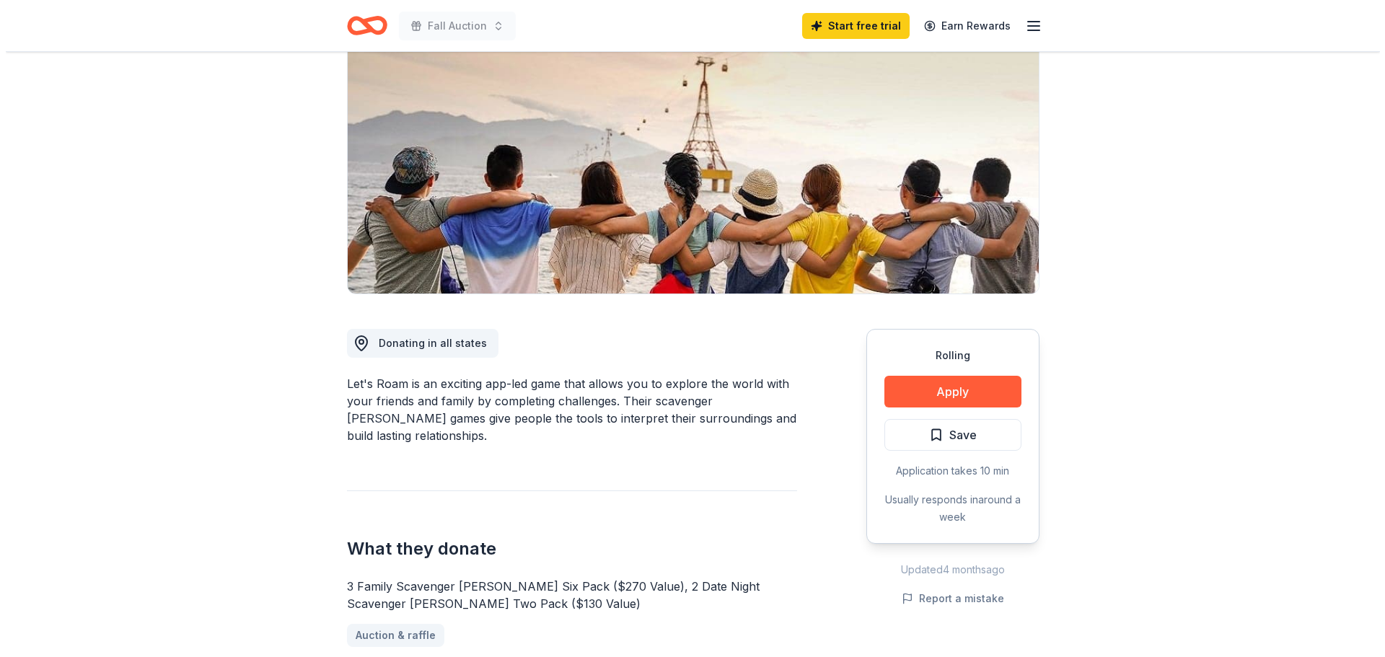
scroll to position [216, 0]
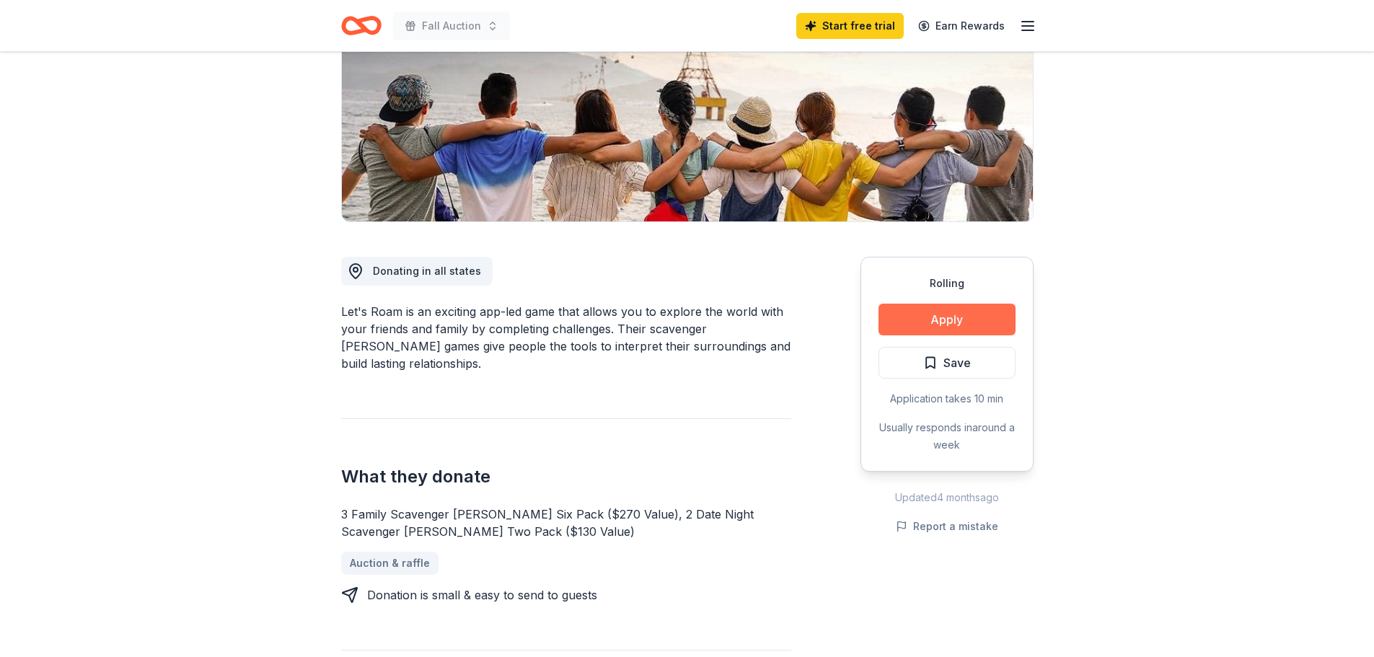
click at [965, 321] on button "Apply" at bounding box center [946, 320] width 137 height 32
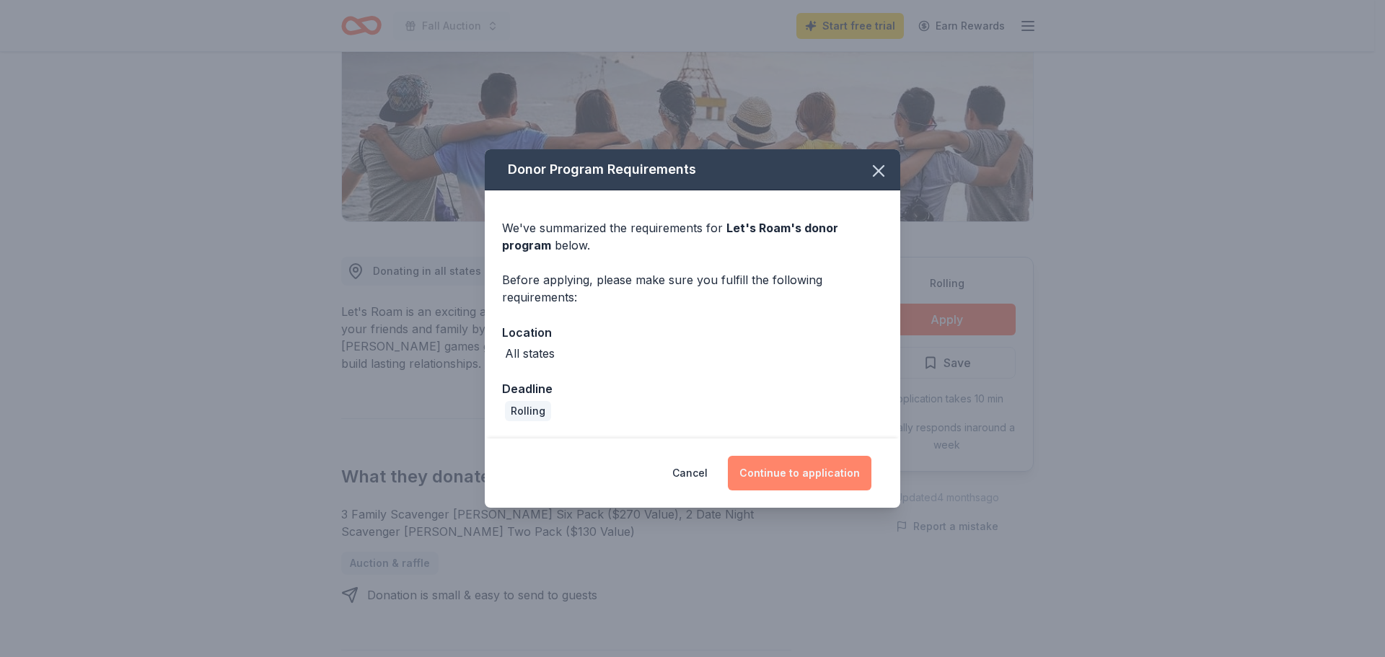
click at [787, 470] on button "Continue to application" at bounding box center [800, 473] width 144 height 35
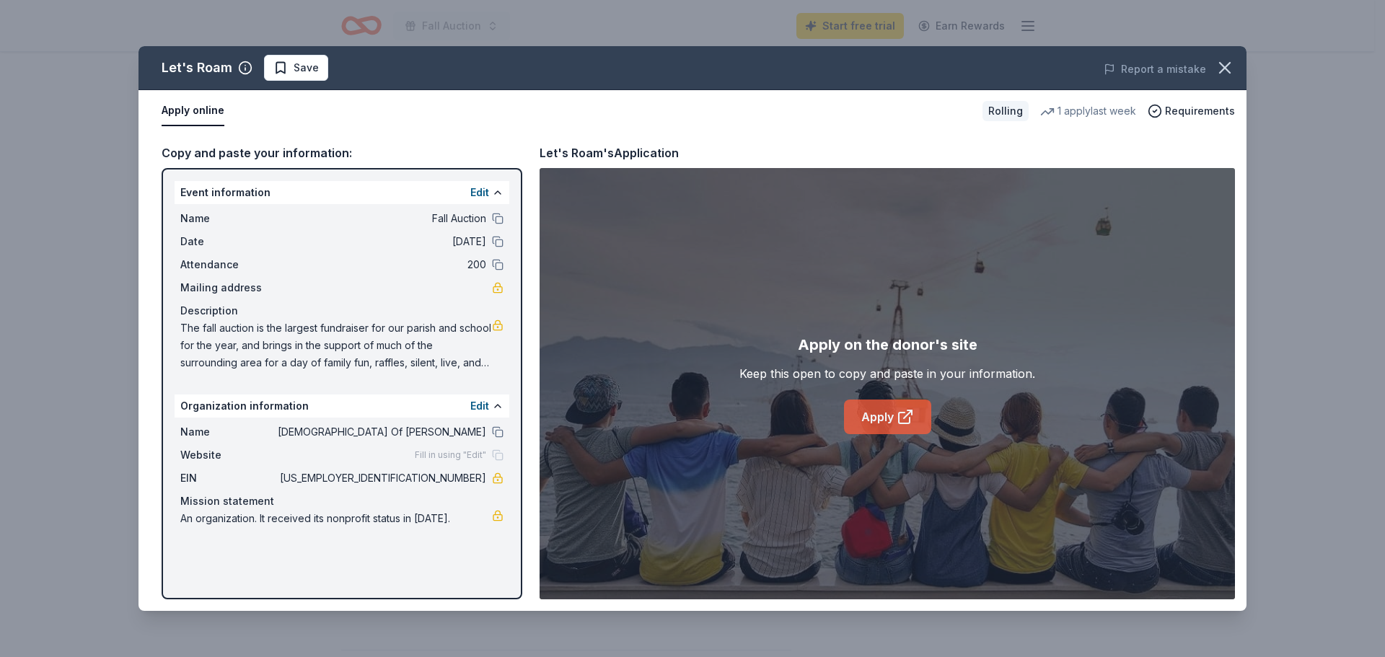
click at [901, 420] on icon at bounding box center [904, 416] width 17 height 17
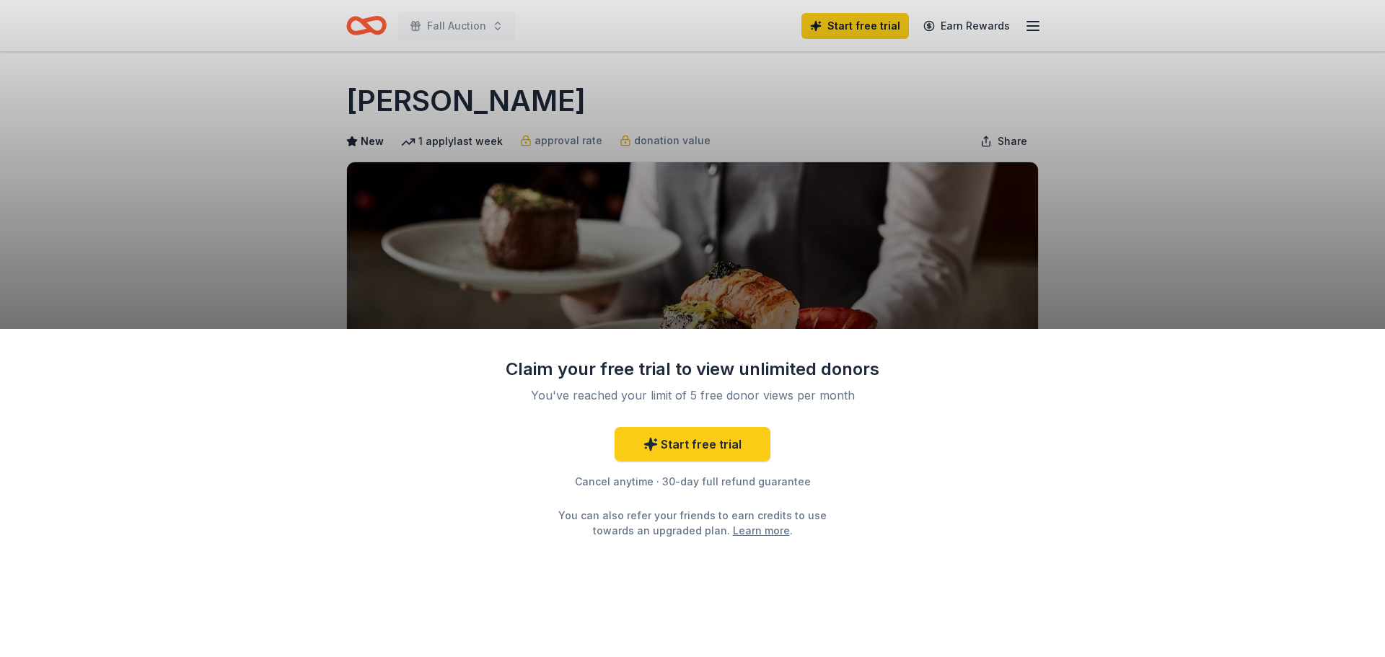
click at [114, 214] on div "Claim your free trial to view unlimited donors You've reached your limit of 5 f…" at bounding box center [692, 328] width 1385 height 657
